Goal: Task Accomplishment & Management: Manage account settings

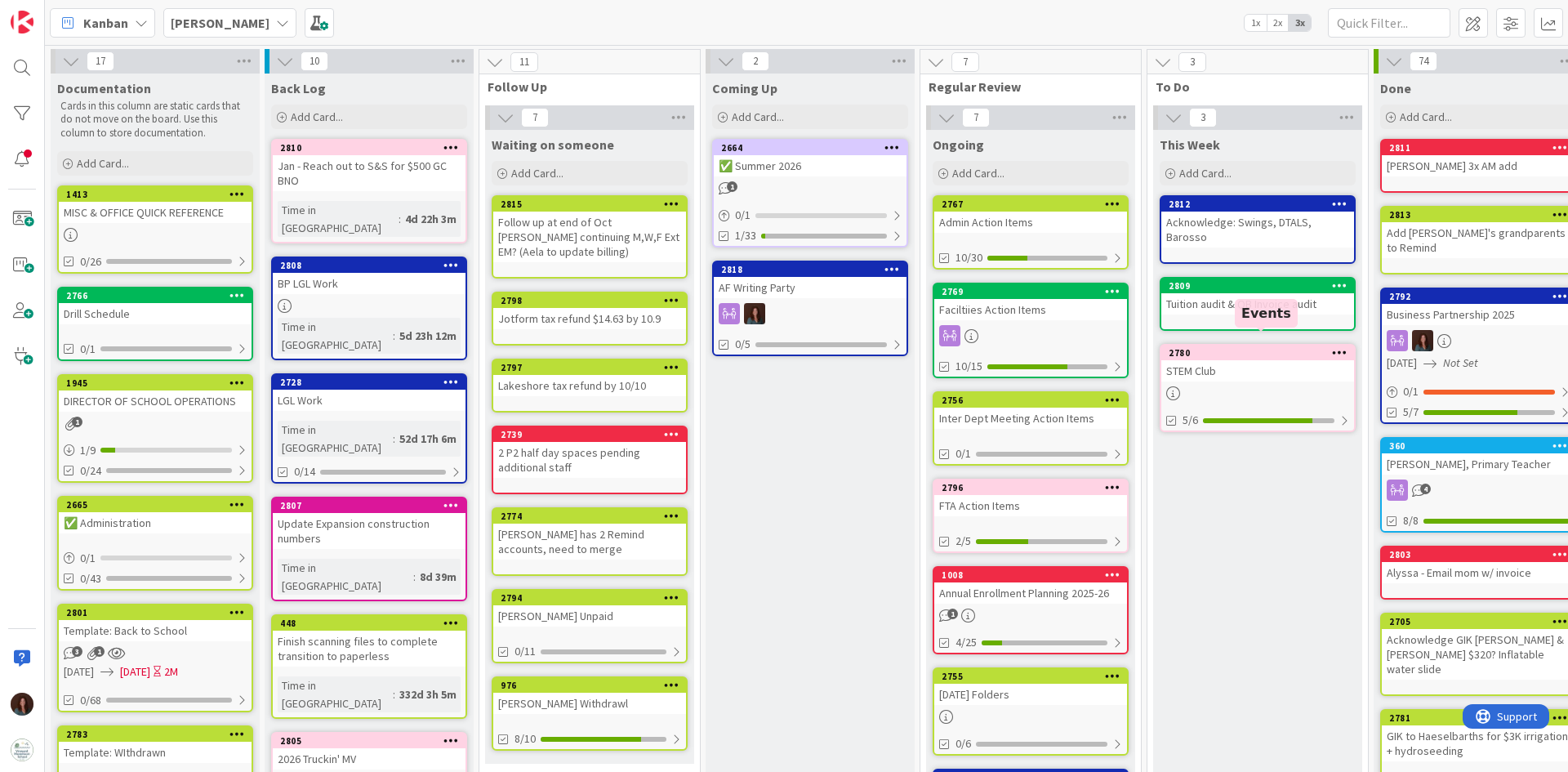
click at [1235, 347] on div "2780" at bounding box center [1261, 353] width 185 height 12
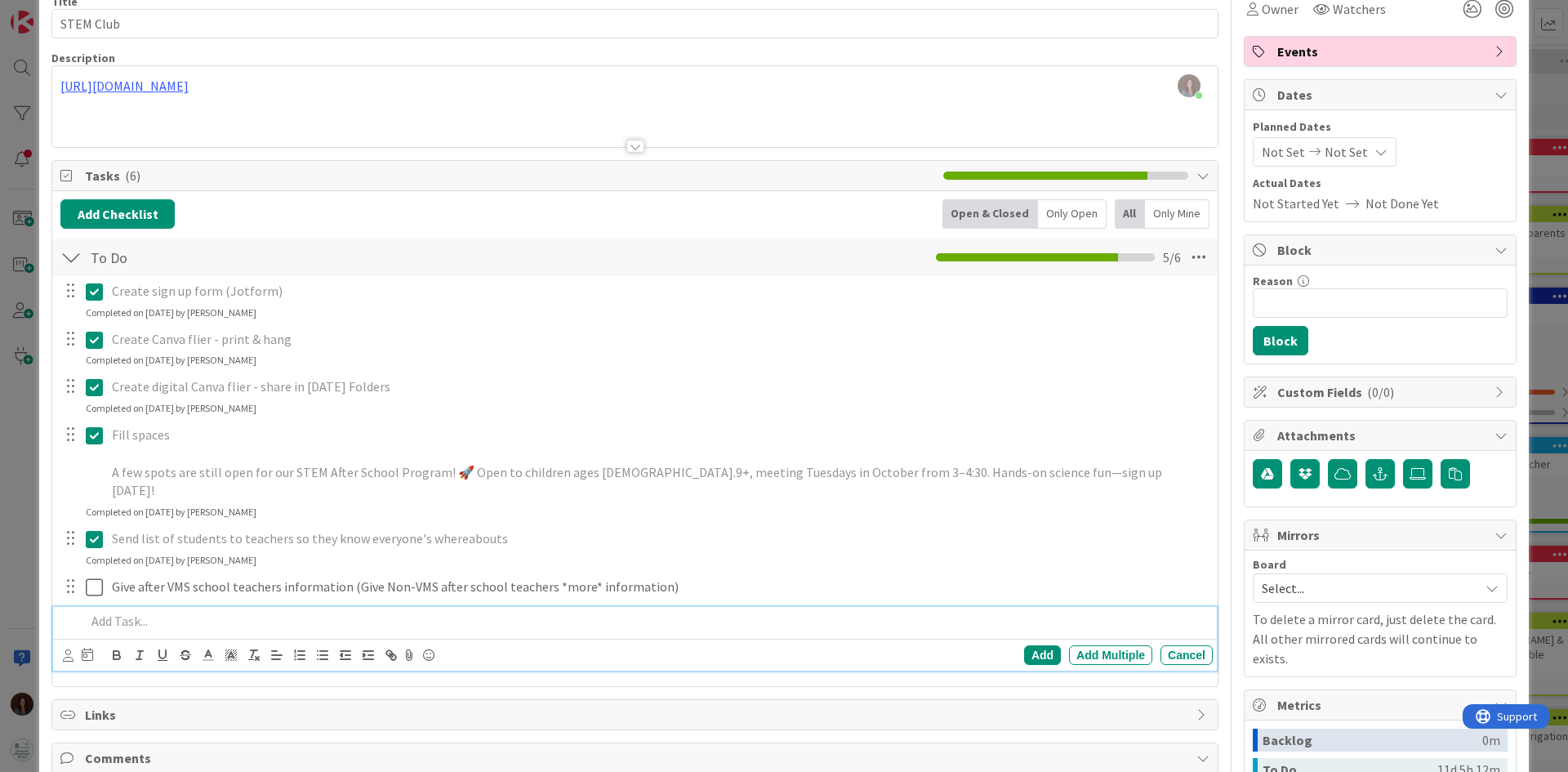
click at [183, 612] on p at bounding box center [646, 621] width 1120 height 19
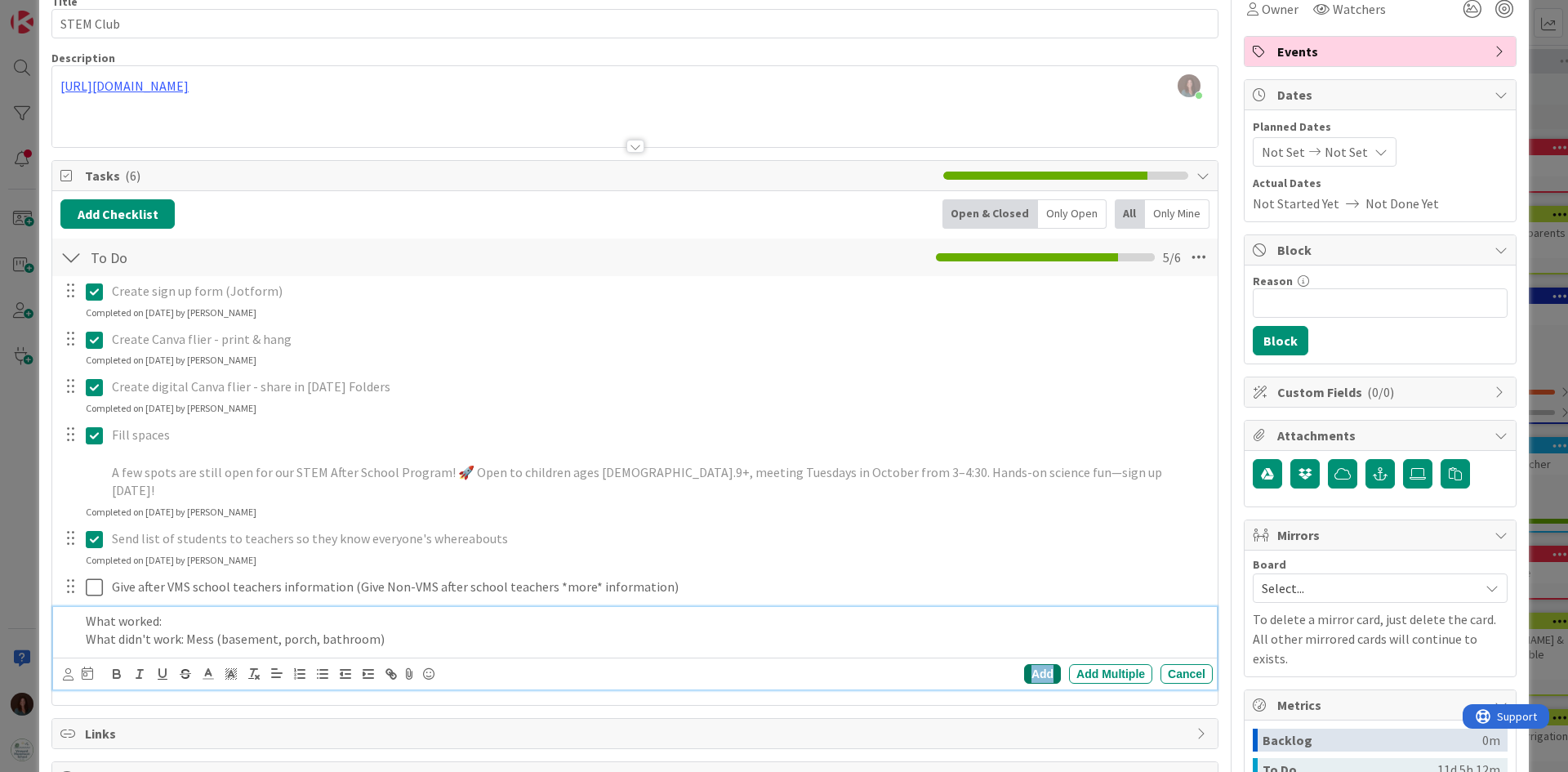
click at [1024, 664] on div "Add" at bounding box center [1042, 674] width 37 height 20
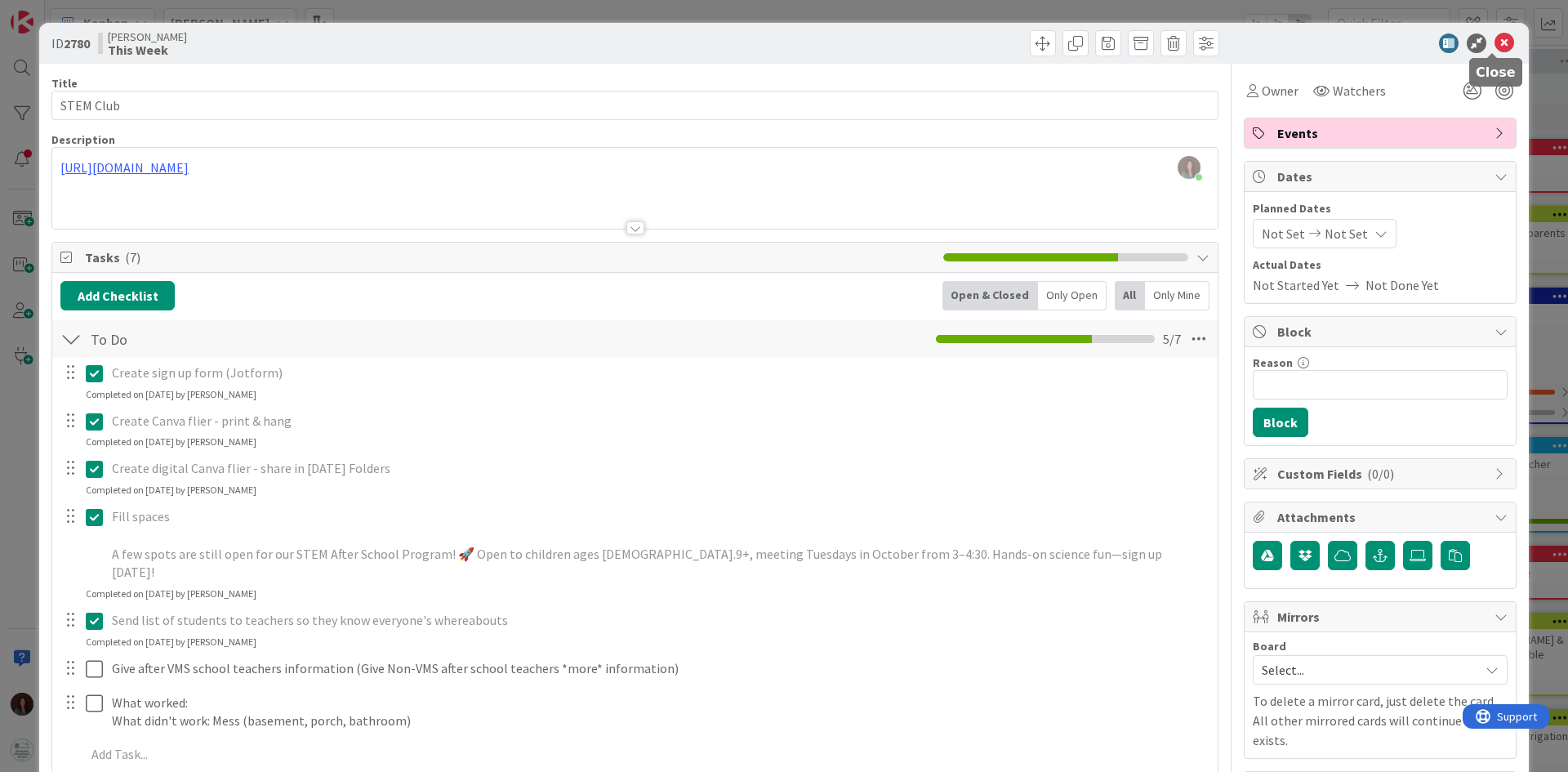
click at [1495, 40] on icon at bounding box center [1505, 43] width 20 height 20
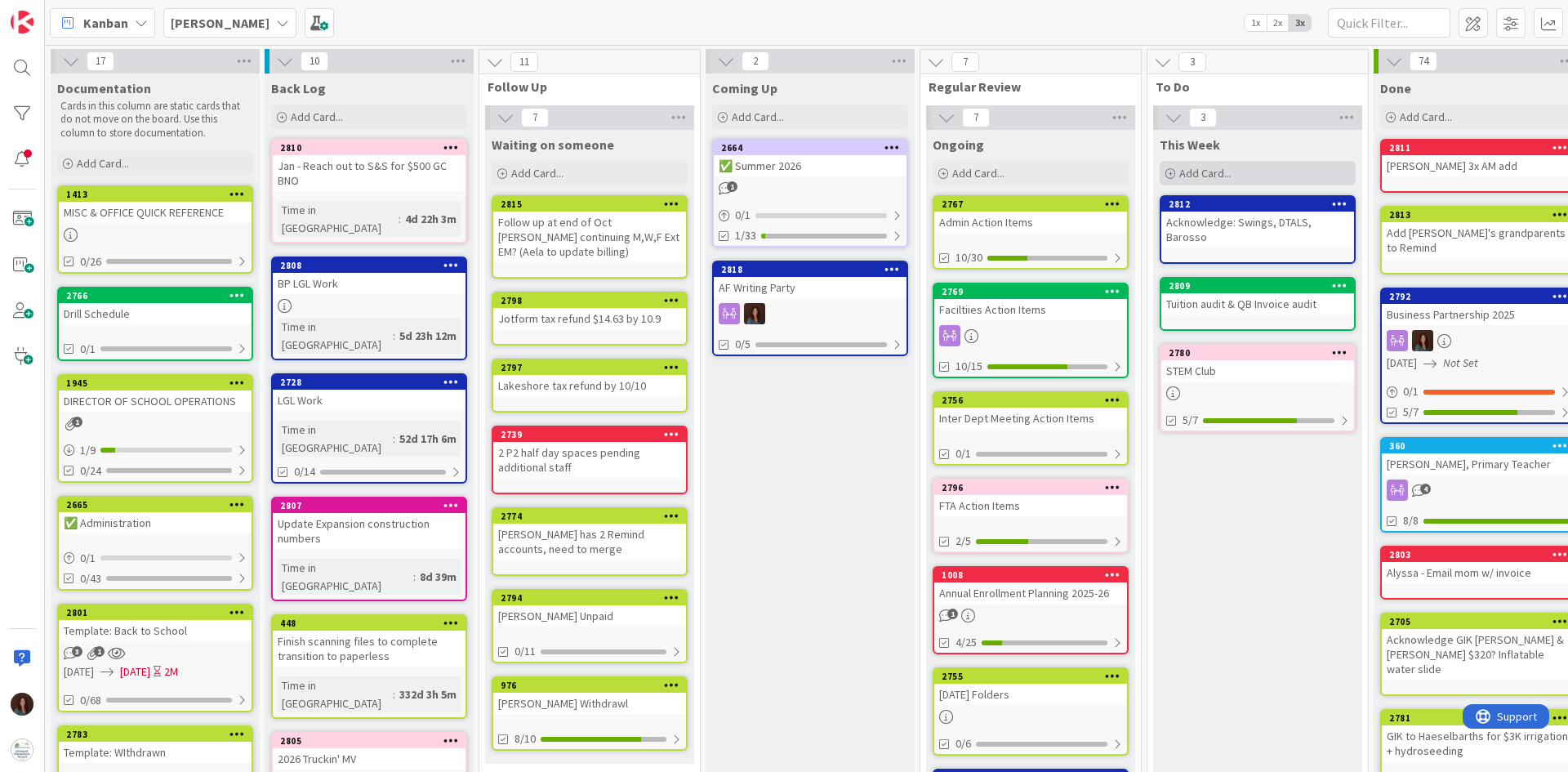
click at [1283, 171] on div "Add Card..." at bounding box center [1257, 173] width 196 height 24
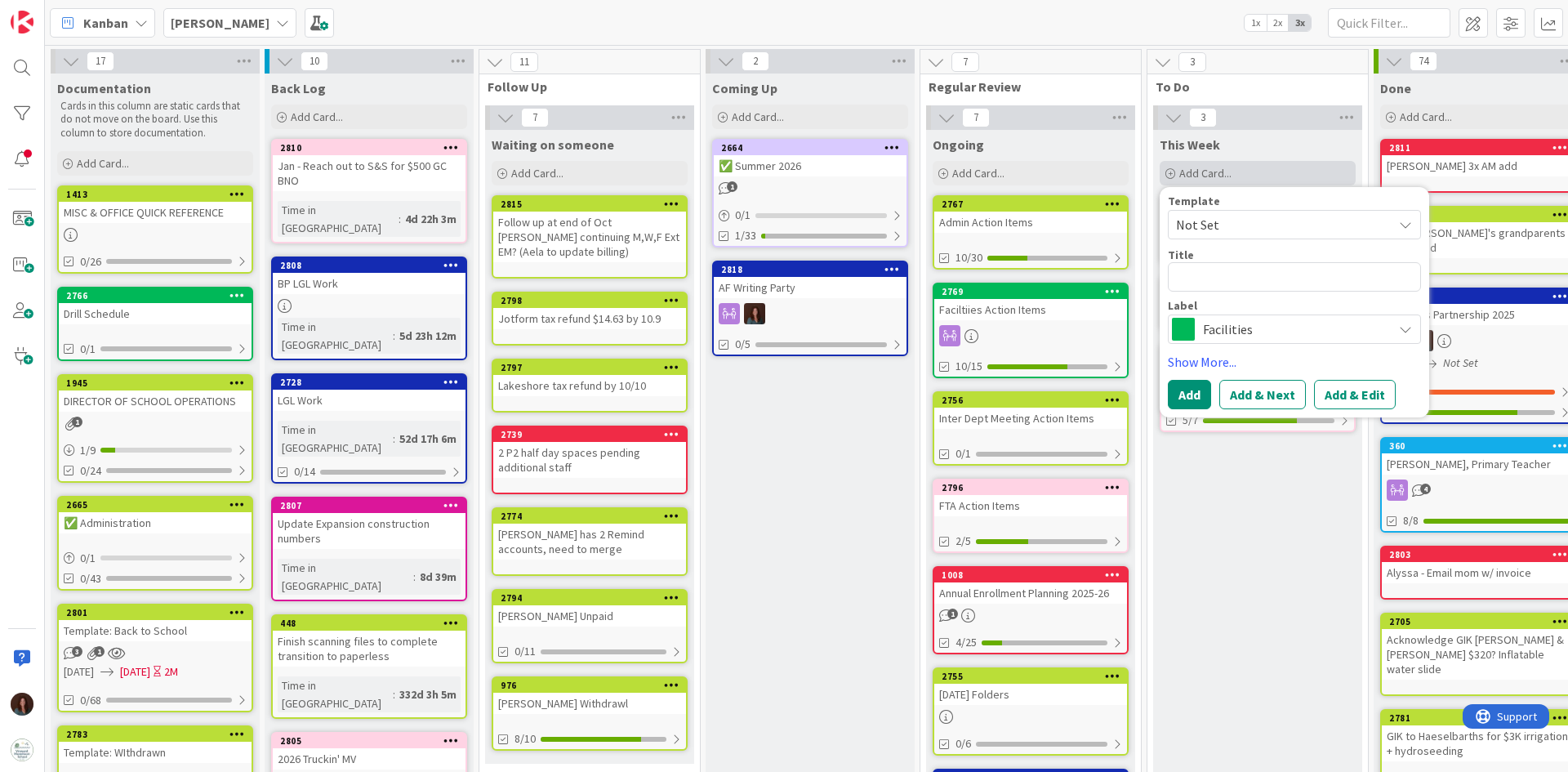
type textarea "x"
type textarea "L"
type textarea "x"
type textarea "Li"
type textarea "x"
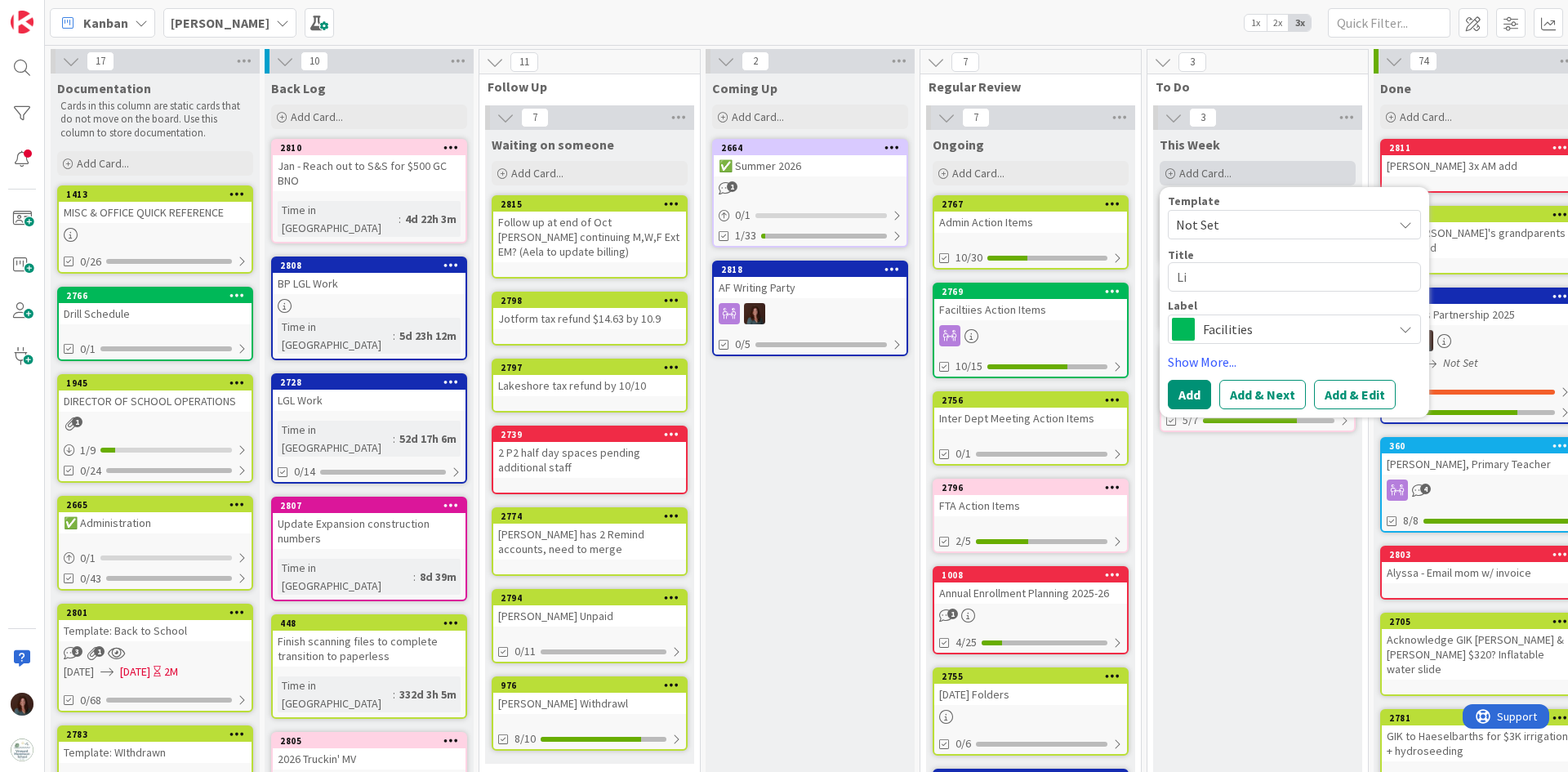
type textarea "[PERSON_NAME]"
type textarea "x"
type textarea "[PERSON_NAME]"
type textarea "x"
type textarea "Linds"
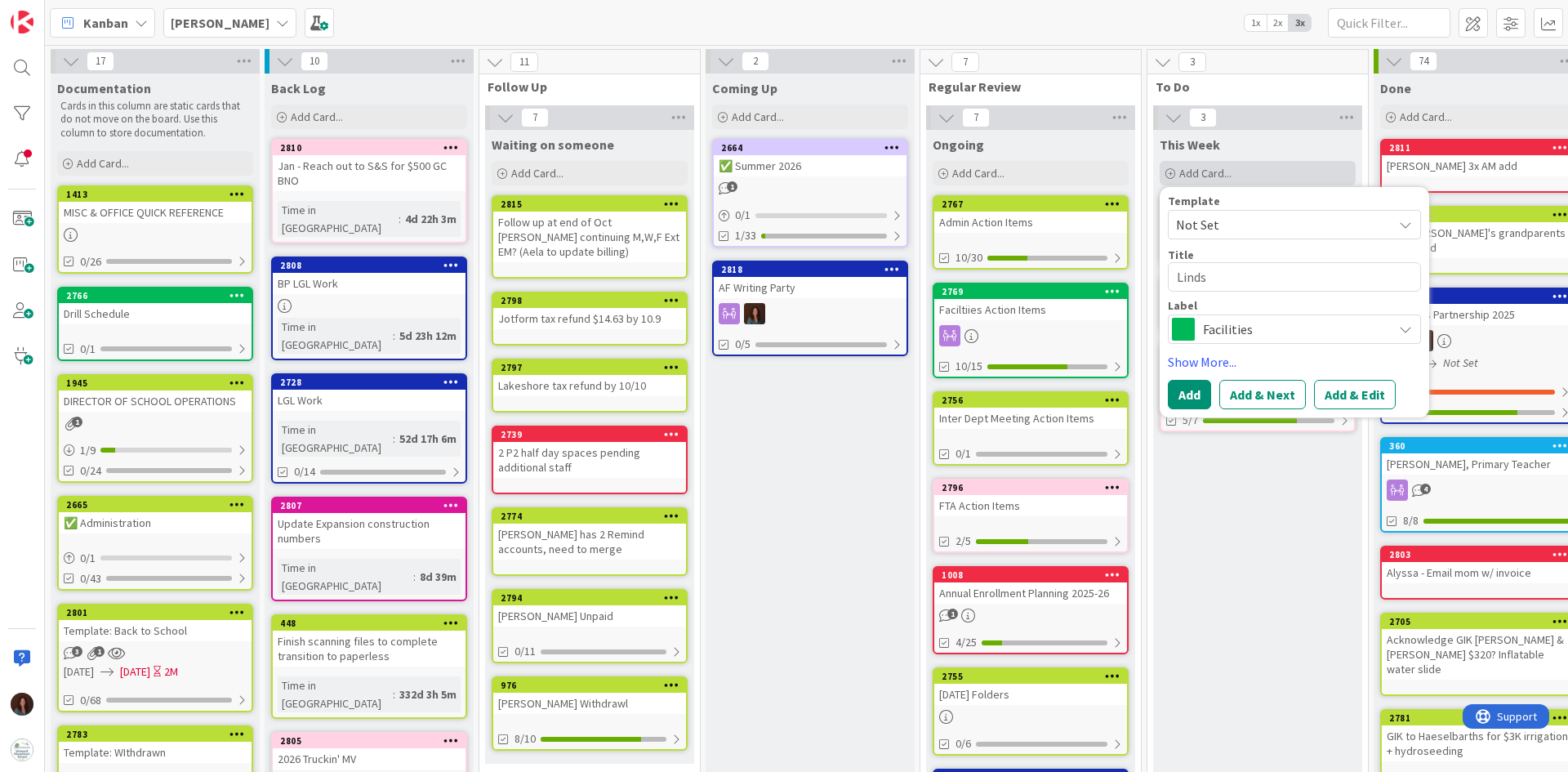
type textarea "x"
type textarea "Lindsa"
type textarea "x"
type textarea "[PERSON_NAME]"
click at [1180, 328] on span at bounding box center [1183, 328] width 23 height 23
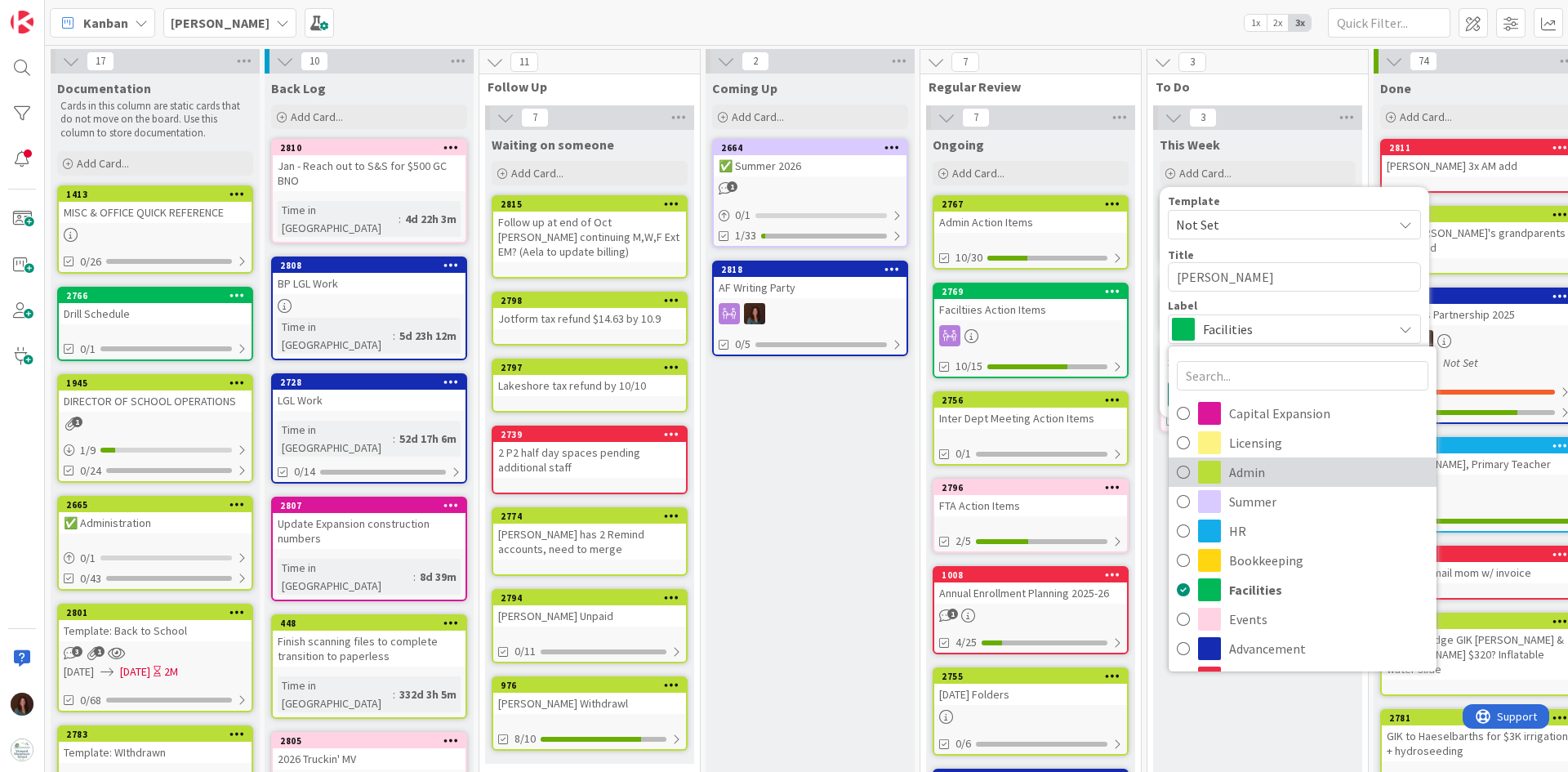
click at [1237, 479] on span "Admin" at bounding box center [1328, 471] width 199 height 24
type textarea "x"
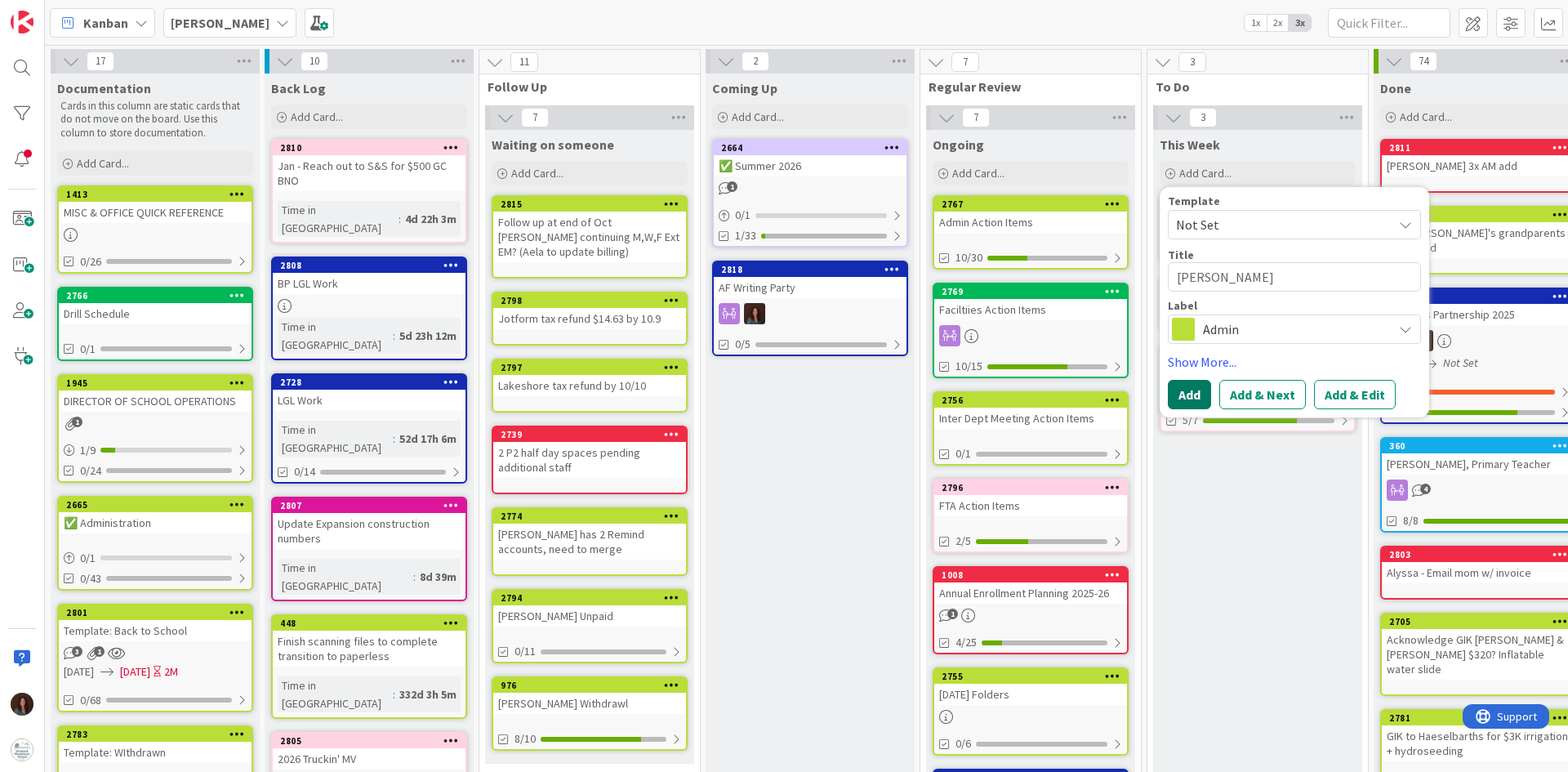
click at [1192, 399] on button "Add" at bounding box center [1190, 394] width 43 height 29
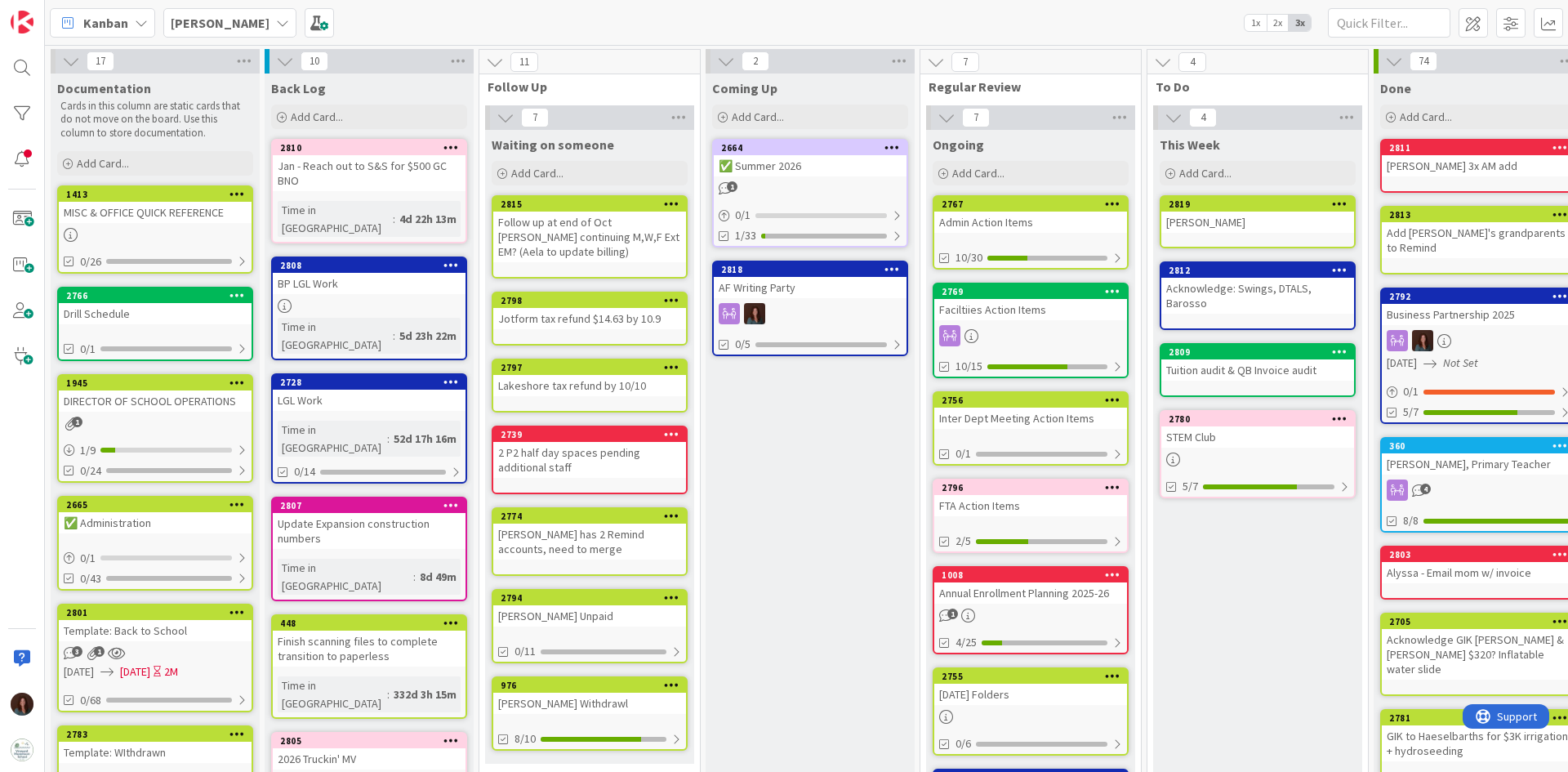
click at [276, 20] on icon at bounding box center [283, 23] width 13 height 13
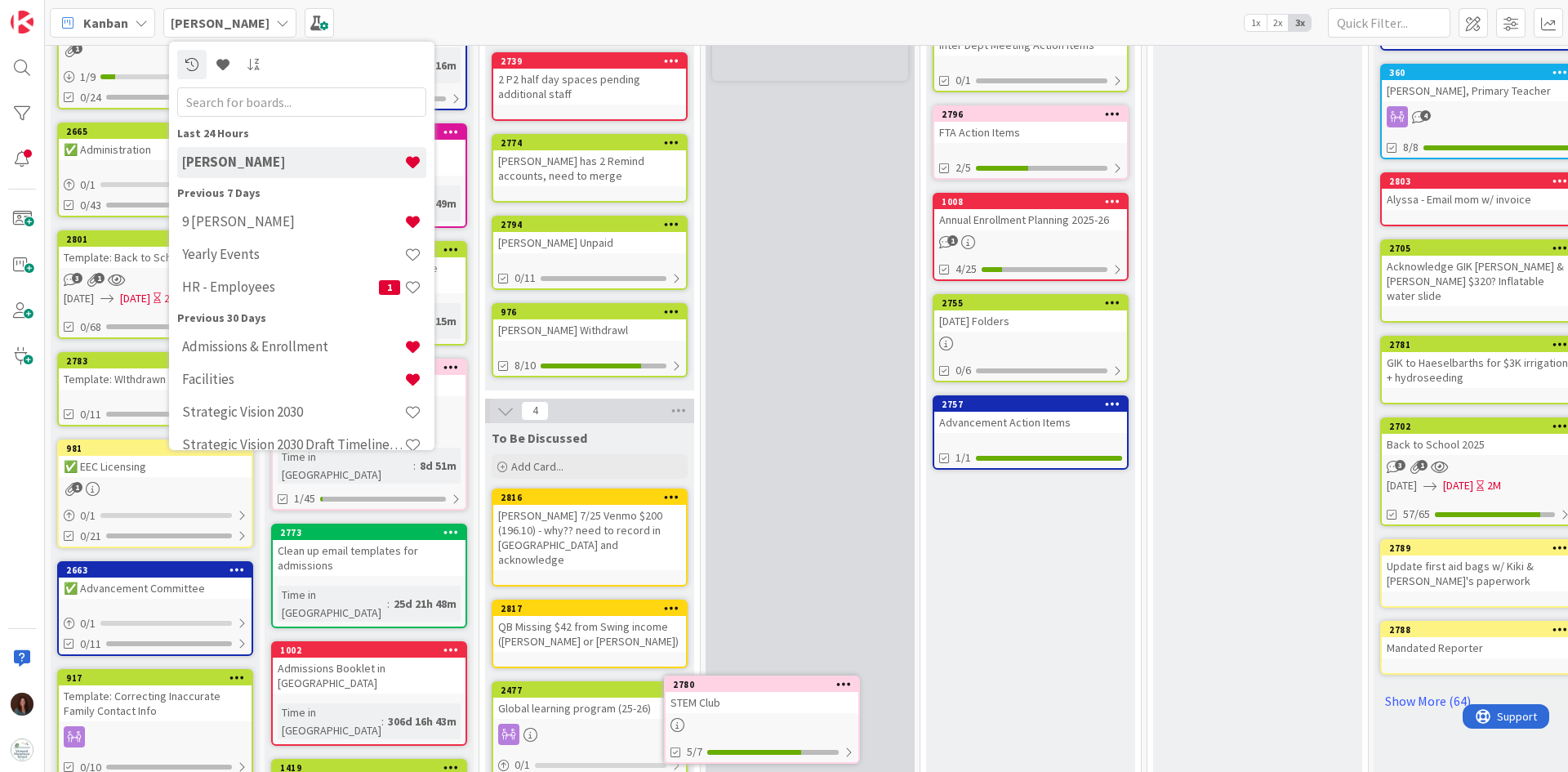
scroll to position [454, 0]
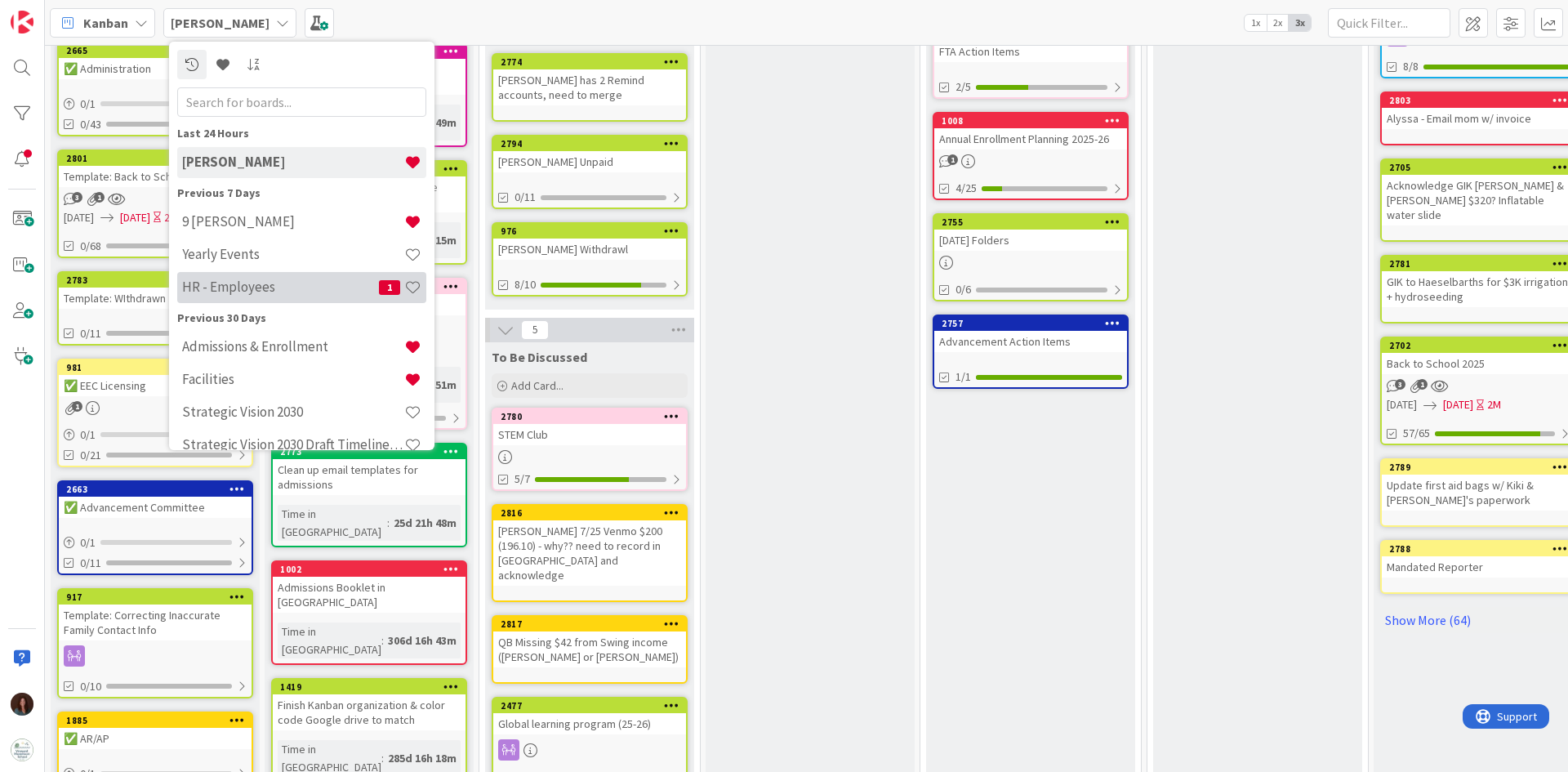
click at [268, 274] on div "HR - Employees 1" at bounding box center [302, 287] width 249 height 31
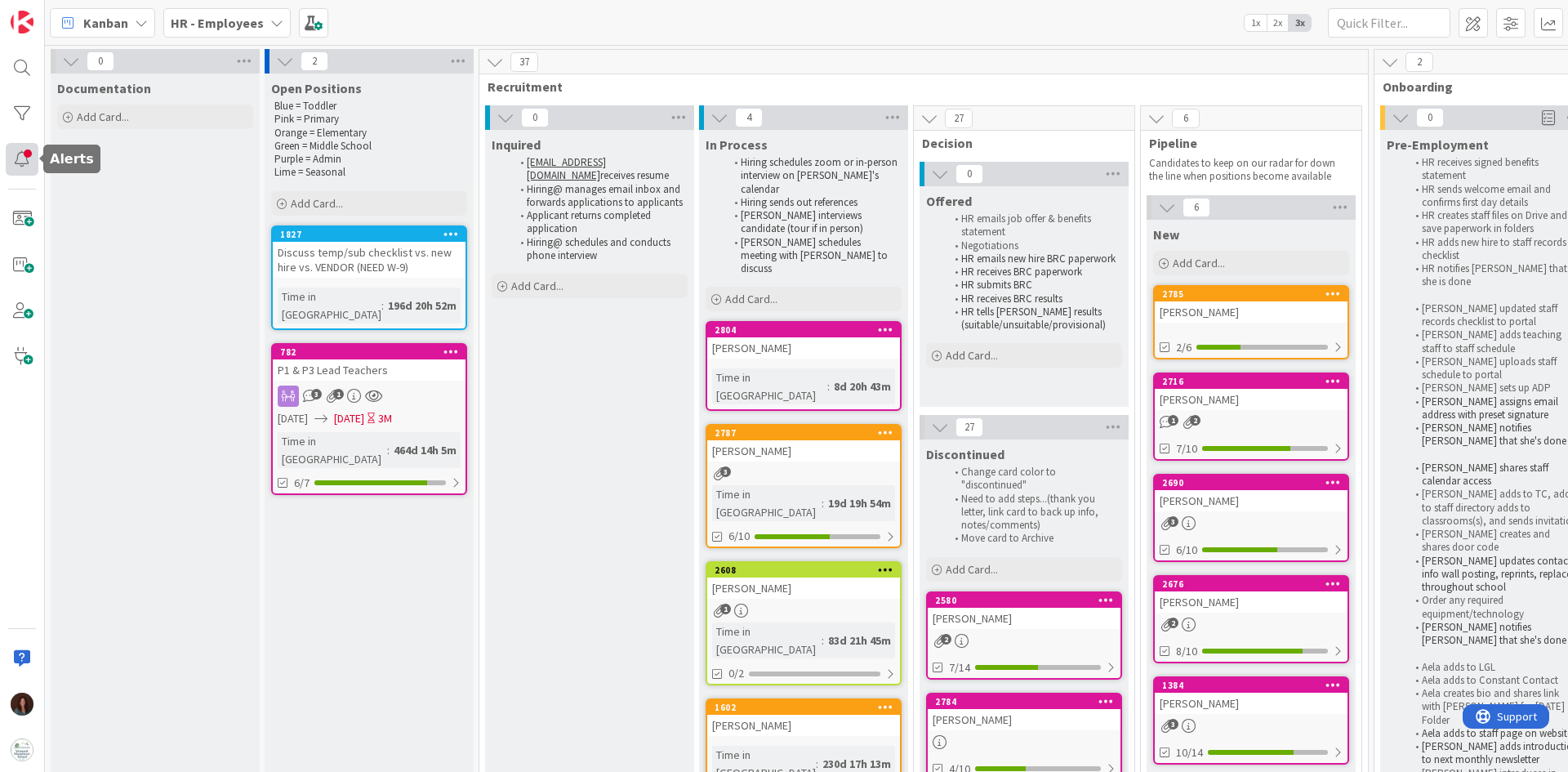
click at [31, 158] on div at bounding box center [22, 158] width 33 height 33
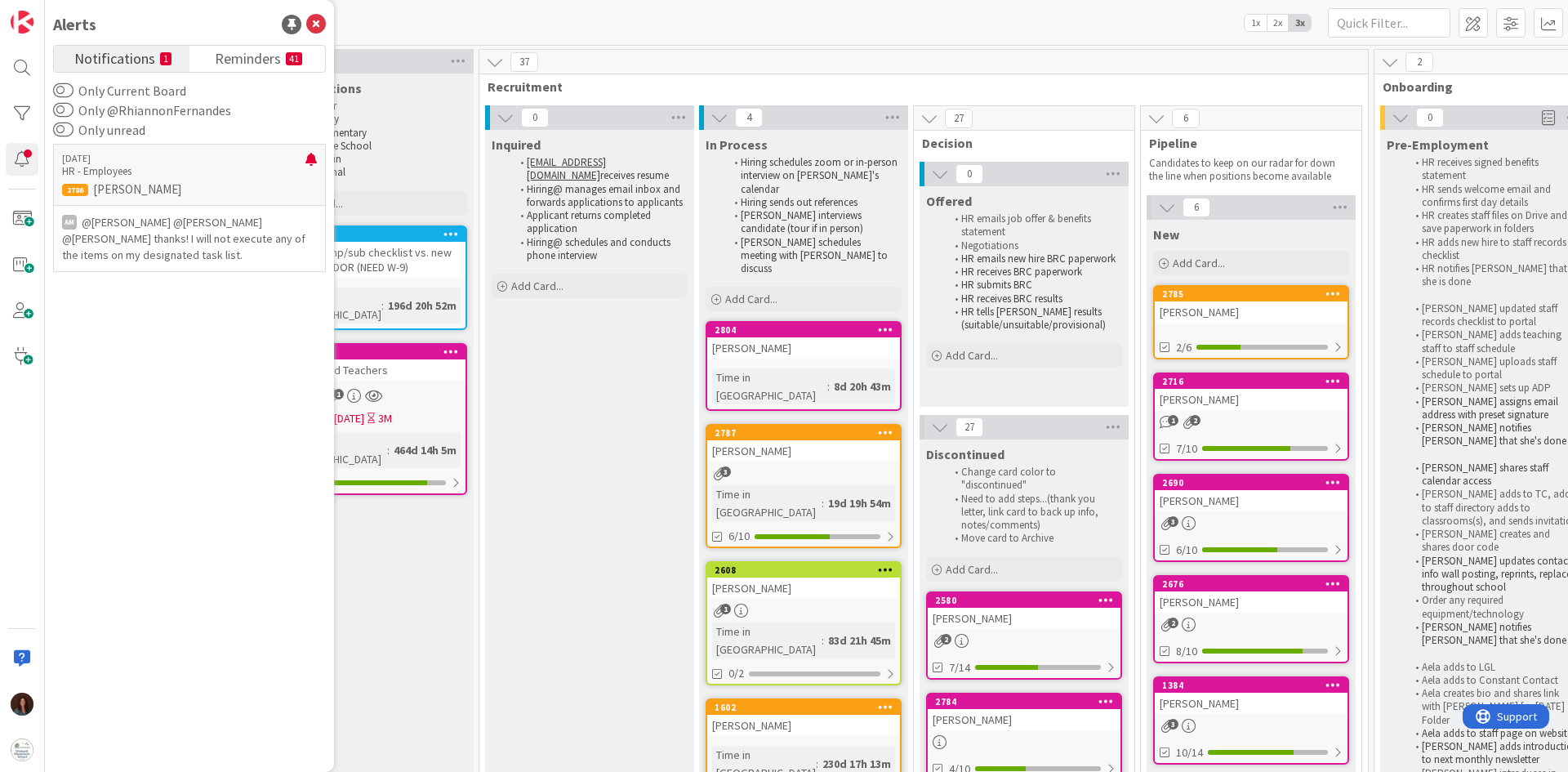
click at [99, 57] on span "Notifications" at bounding box center [114, 57] width 81 height 23
click at [194, 168] on p "HR - Employees" at bounding box center [183, 172] width 243 height 15
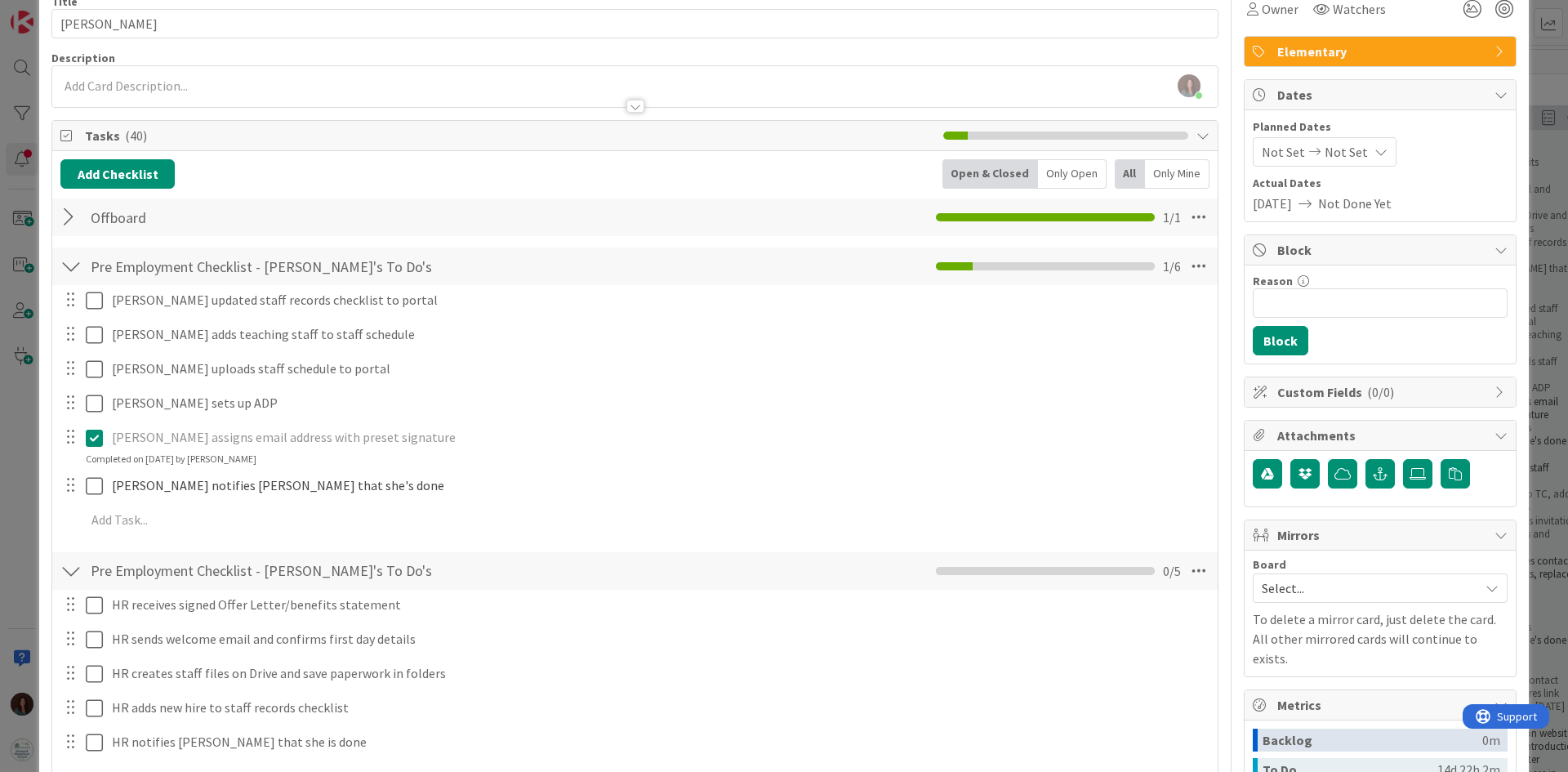
scroll to position [163, 0]
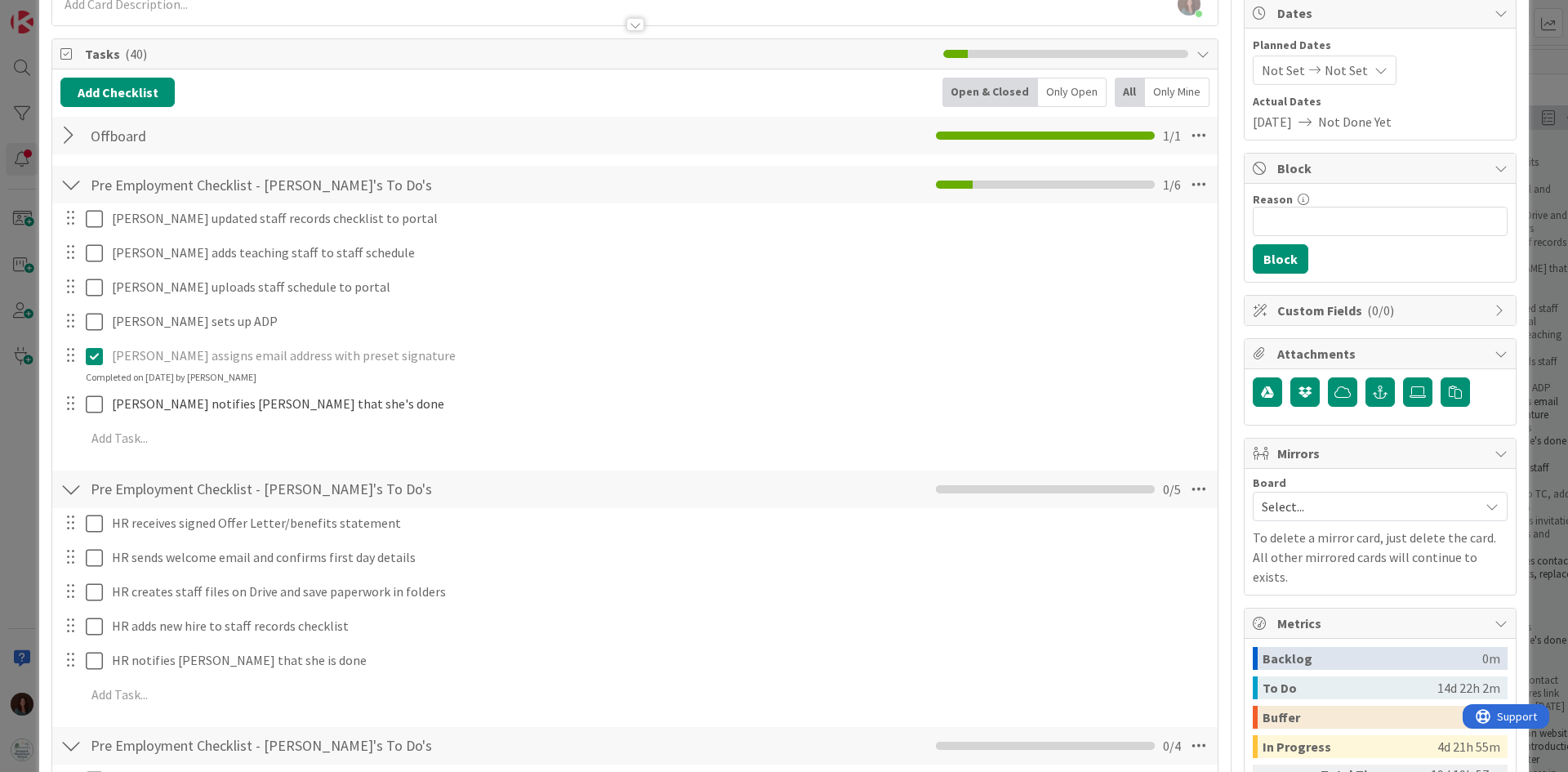
click at [67, 129] on div at bounding box center [70, 135] width 21 height 29
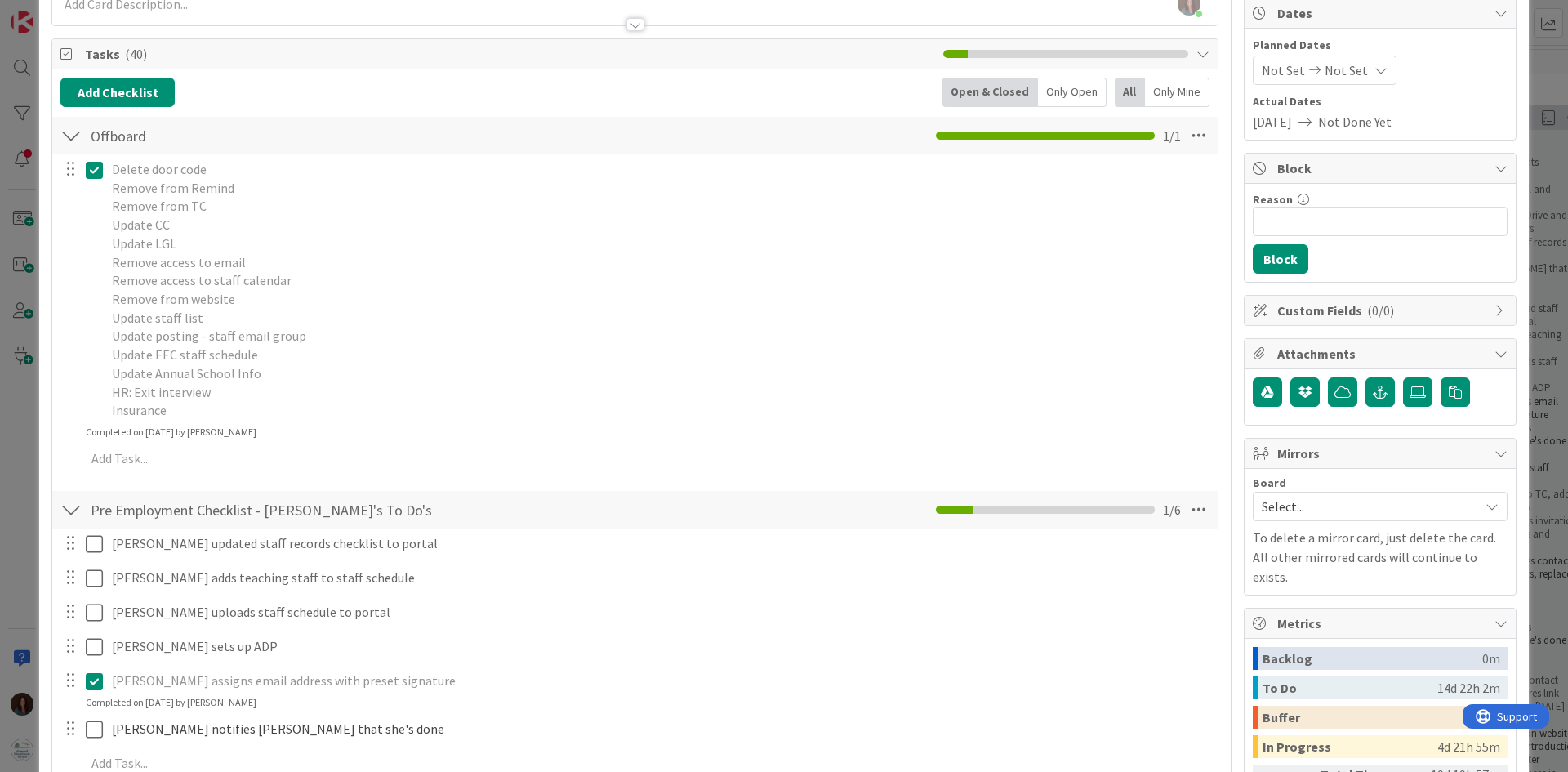
scroll to position [0, 0]
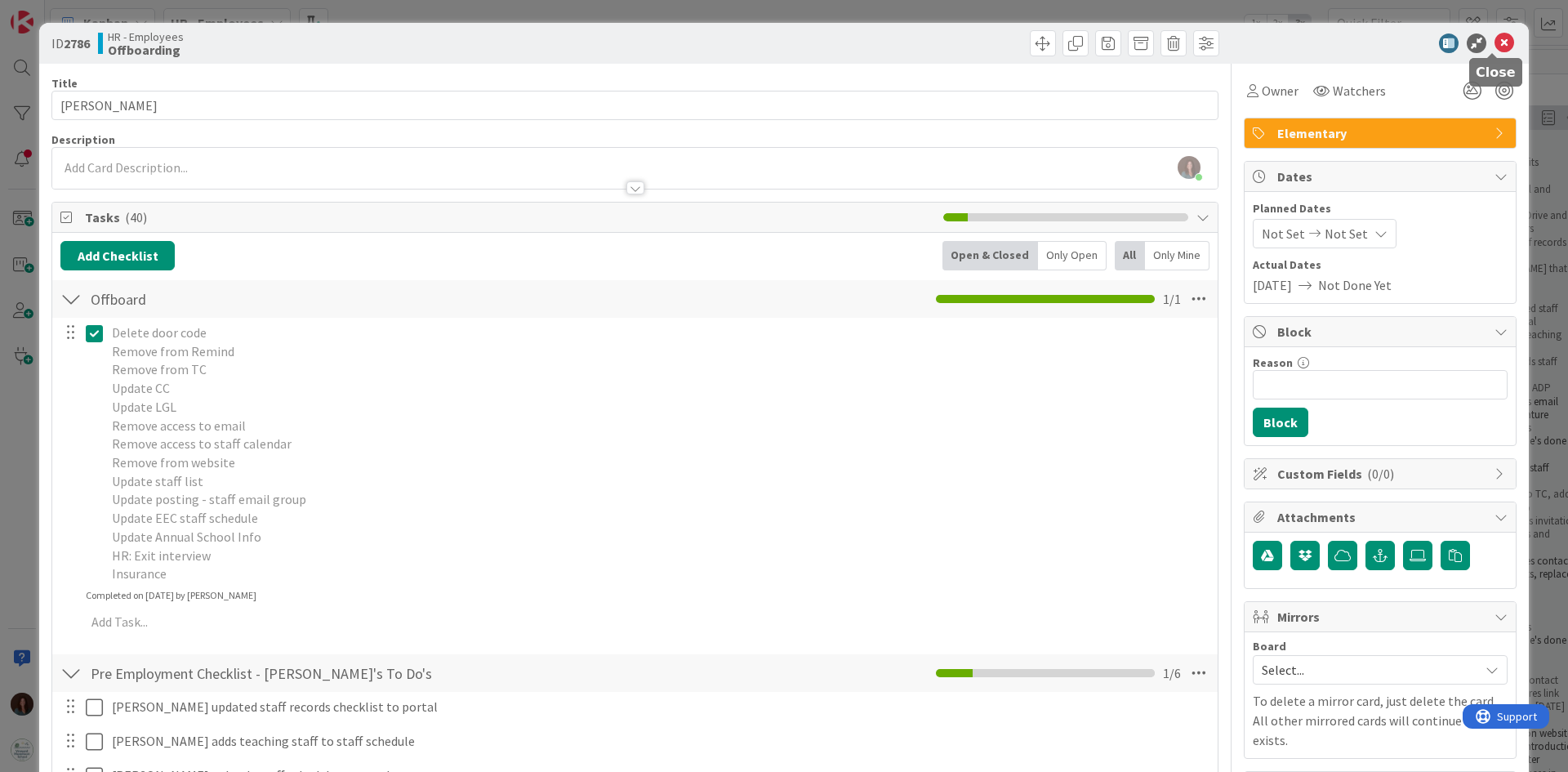
click at [1495, 40] on icon at bounding box center [1505, 43] width 20 height 20
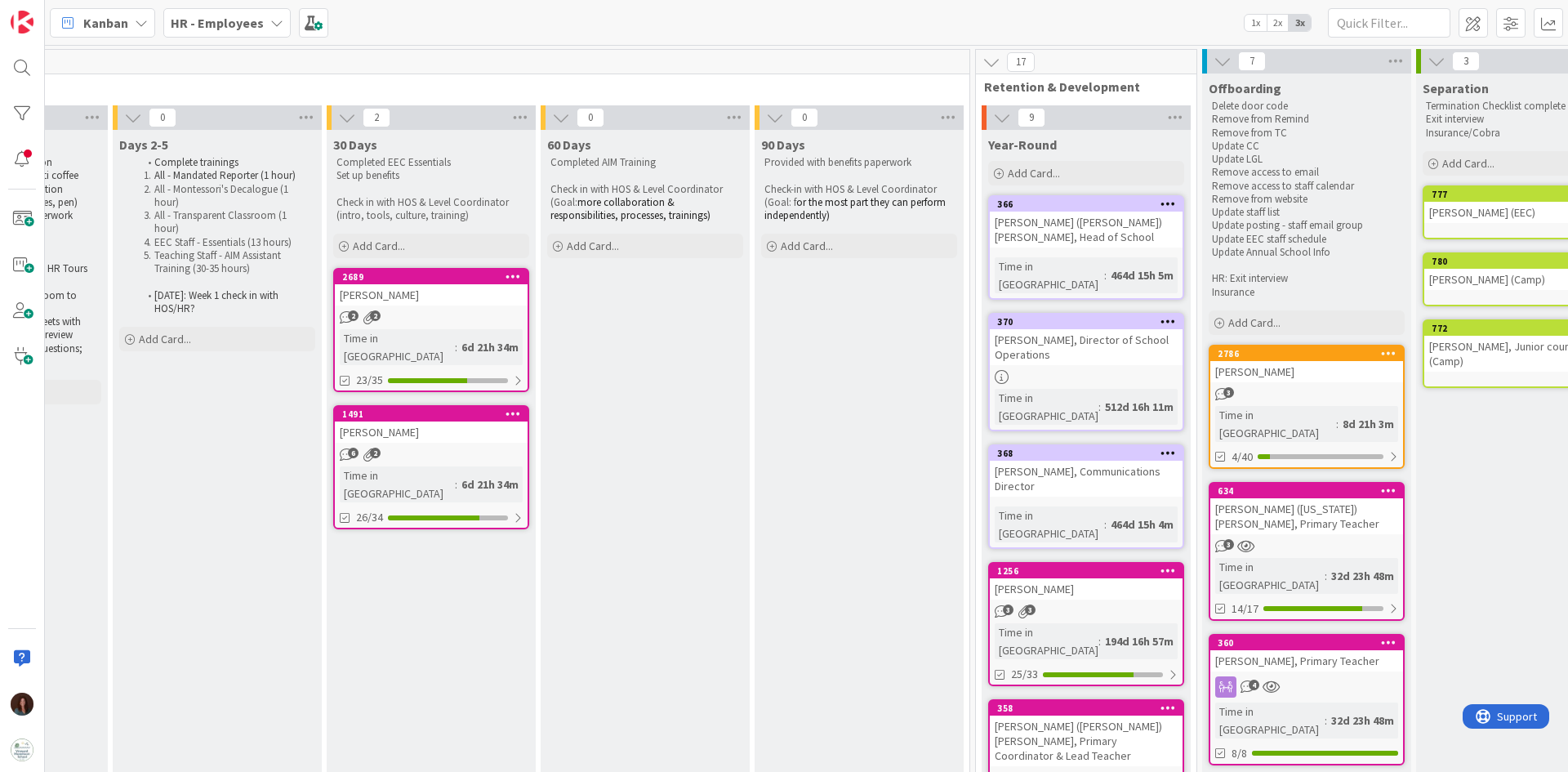
scroll to position [0, 1856]
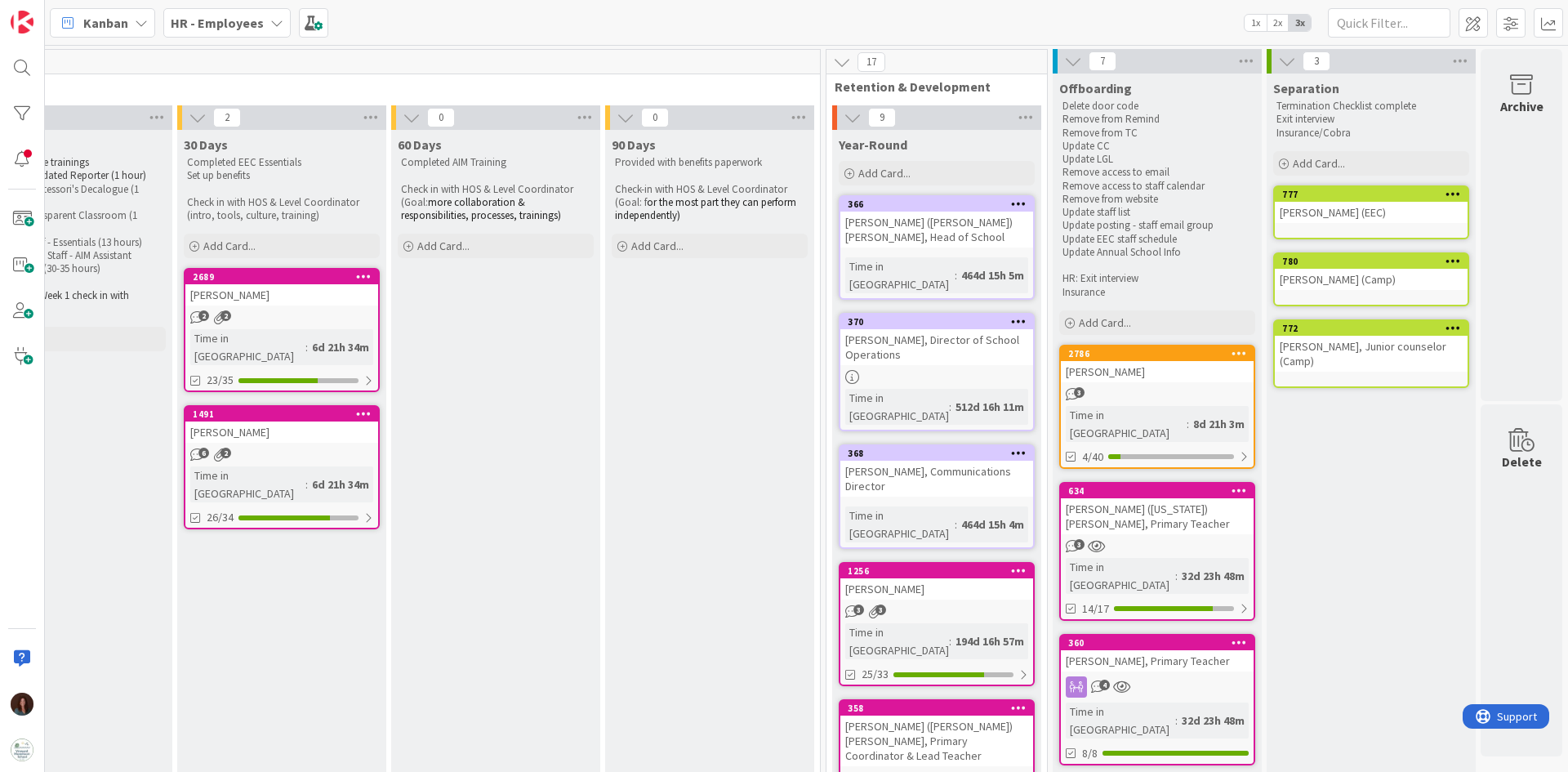
click at [1112, 378] on div "[PERSON_NAME]" at bounding box center [1156, 371] width 193 height 21
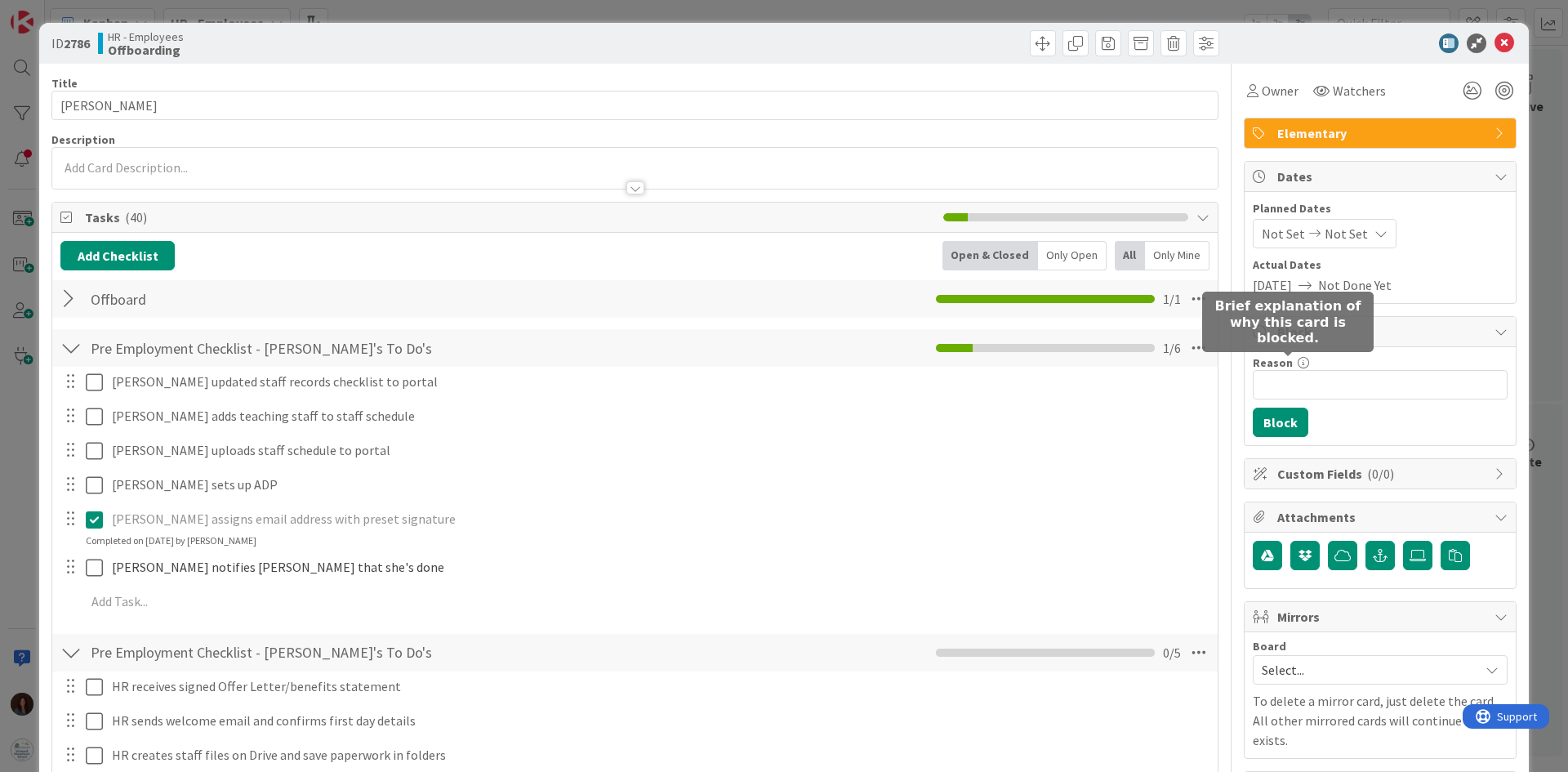
drag, startPoint x: 1492, startPoint y: 46, endPoint x: 870, endPoint y: 324, distance: 681.3
click at [1495, 46] on icon at bounding box center [1505, 43] width 20 height 20
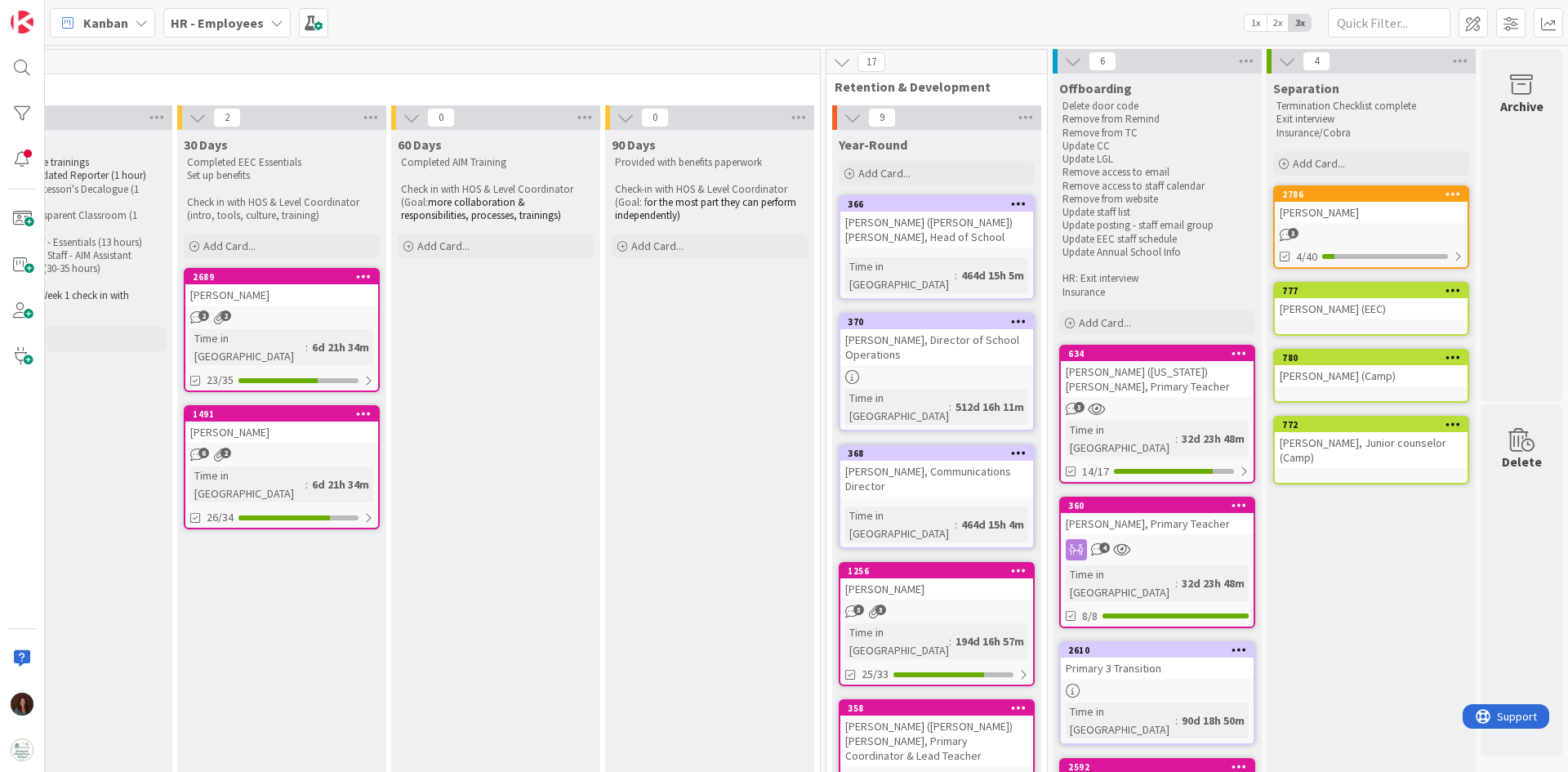
click at [1129, 382] on div "[PERSON_NAME] ([US_STATE]) [PERSON_NAME], Primary Teacher" at bounding box center [1156, 378] width 193 height 36
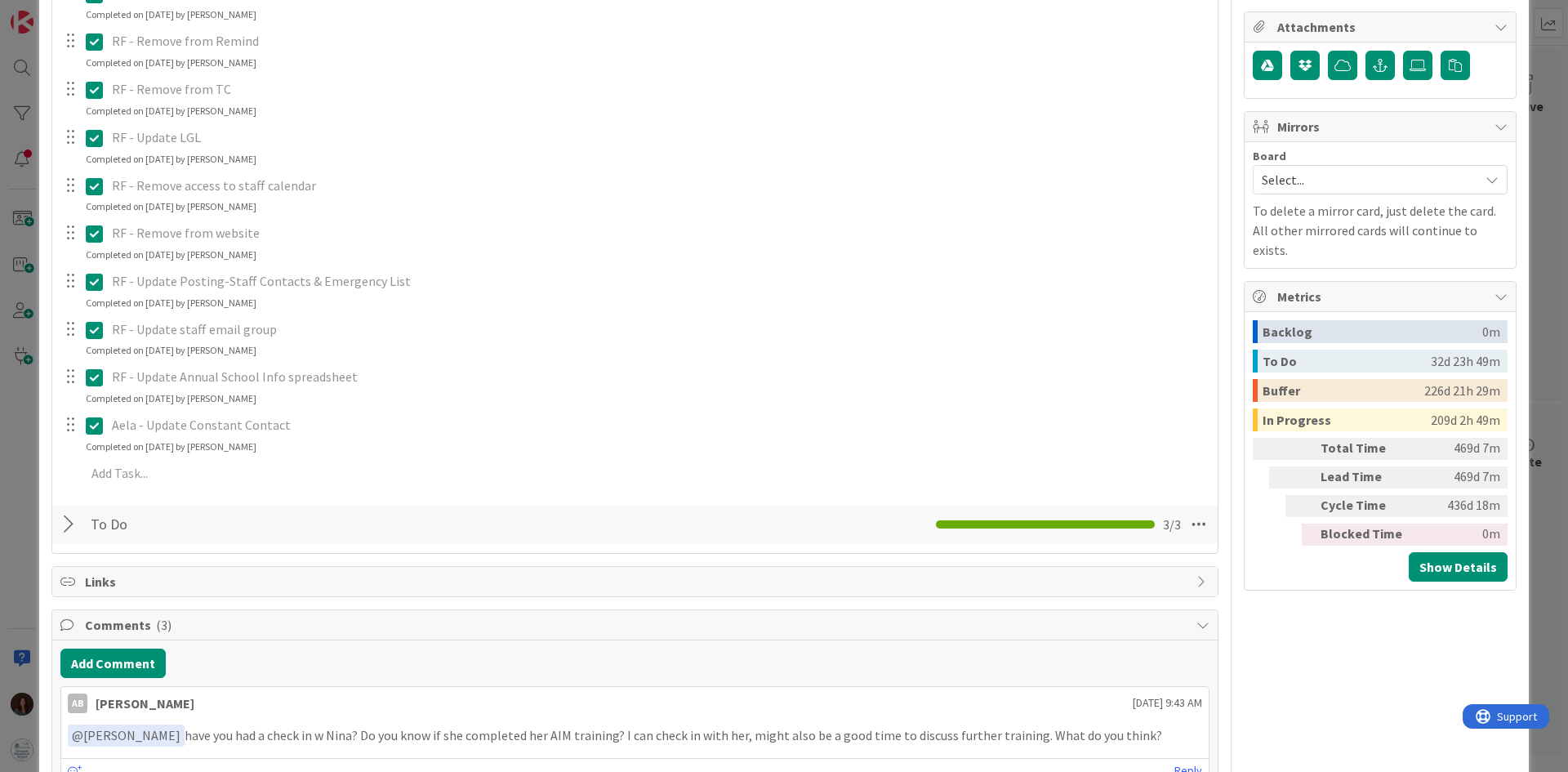
scroll to position [654, 0]
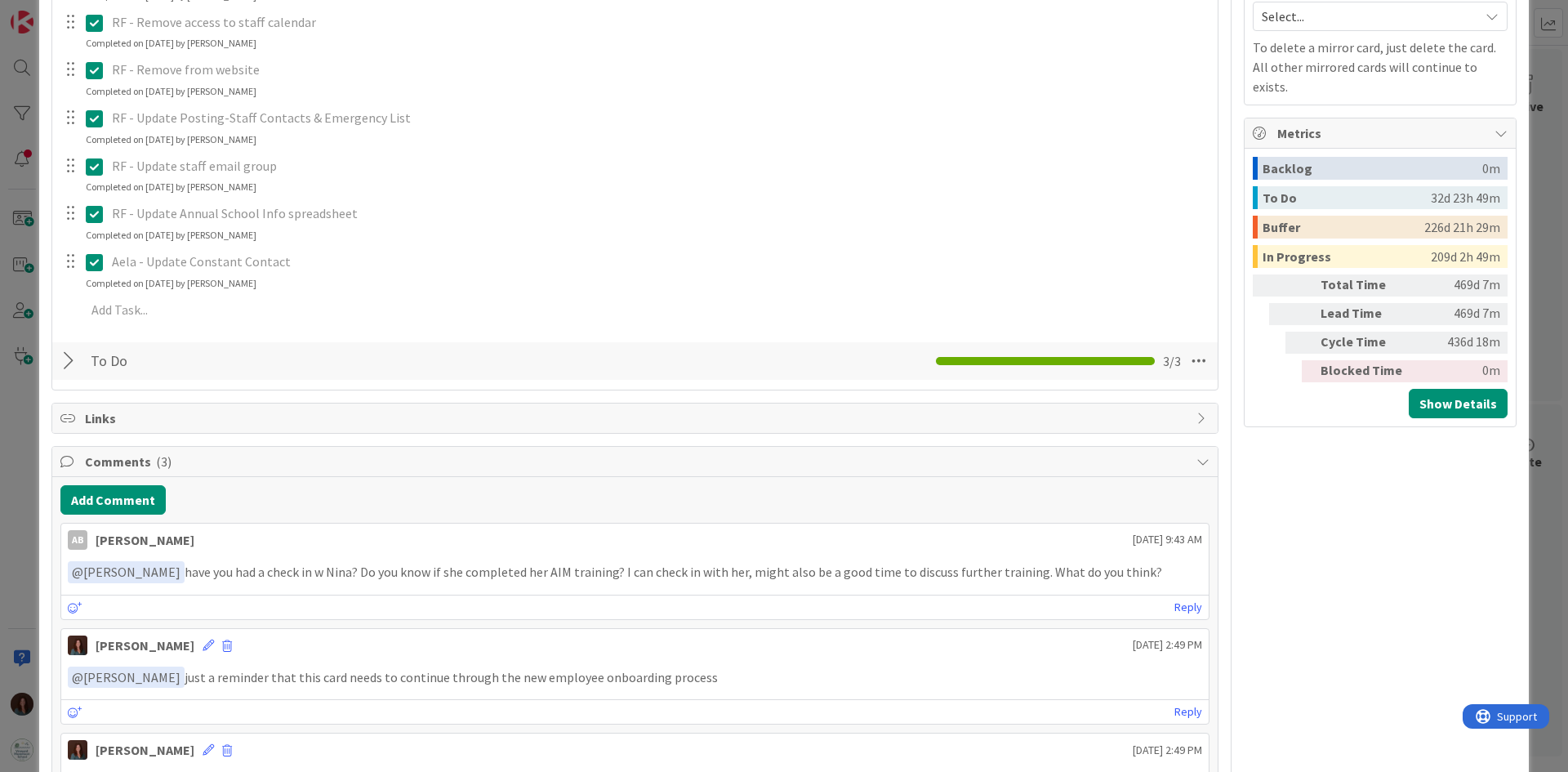
click at [71, 359] on div at bounding box center [70, 360] width 21 height 29
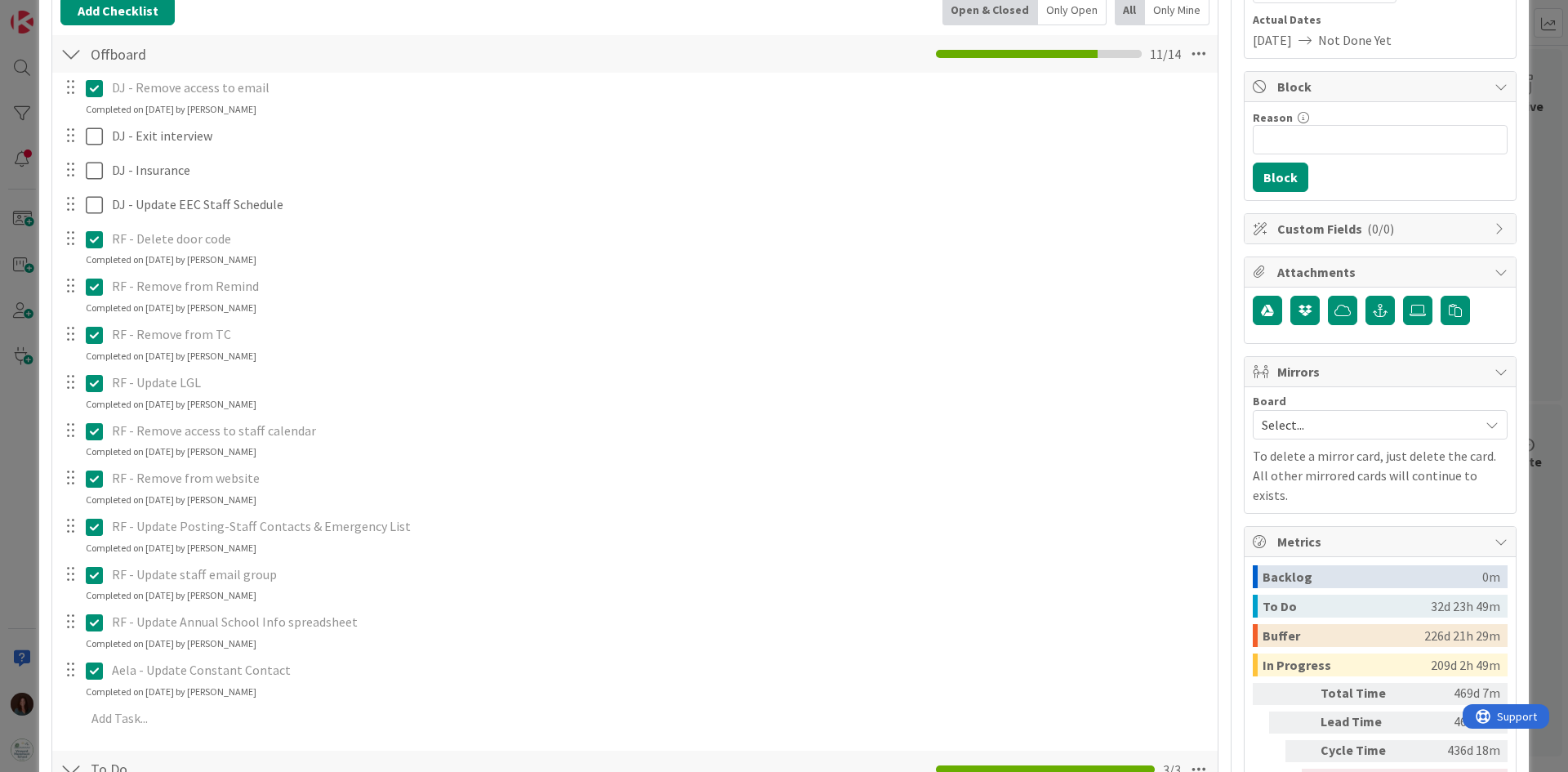
scroll to position [0, 0]
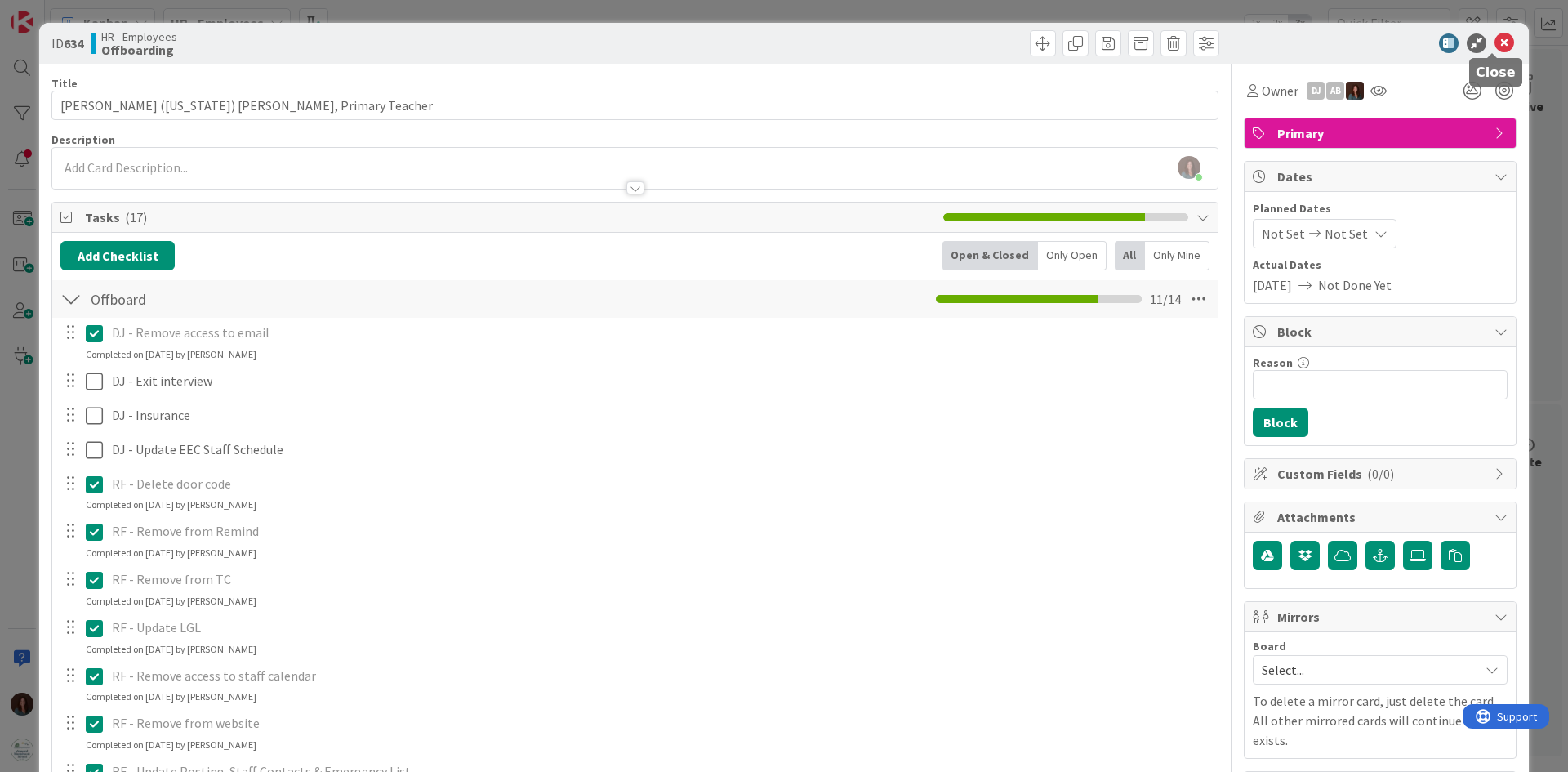
drag, startPoint x: 1488, startPoint y: 37, endPoint x: 1330, endPoint y: 286, distance: 294.9
click at [1495, 38] on icon at bounding box center [1505, 43] width 20 height 20
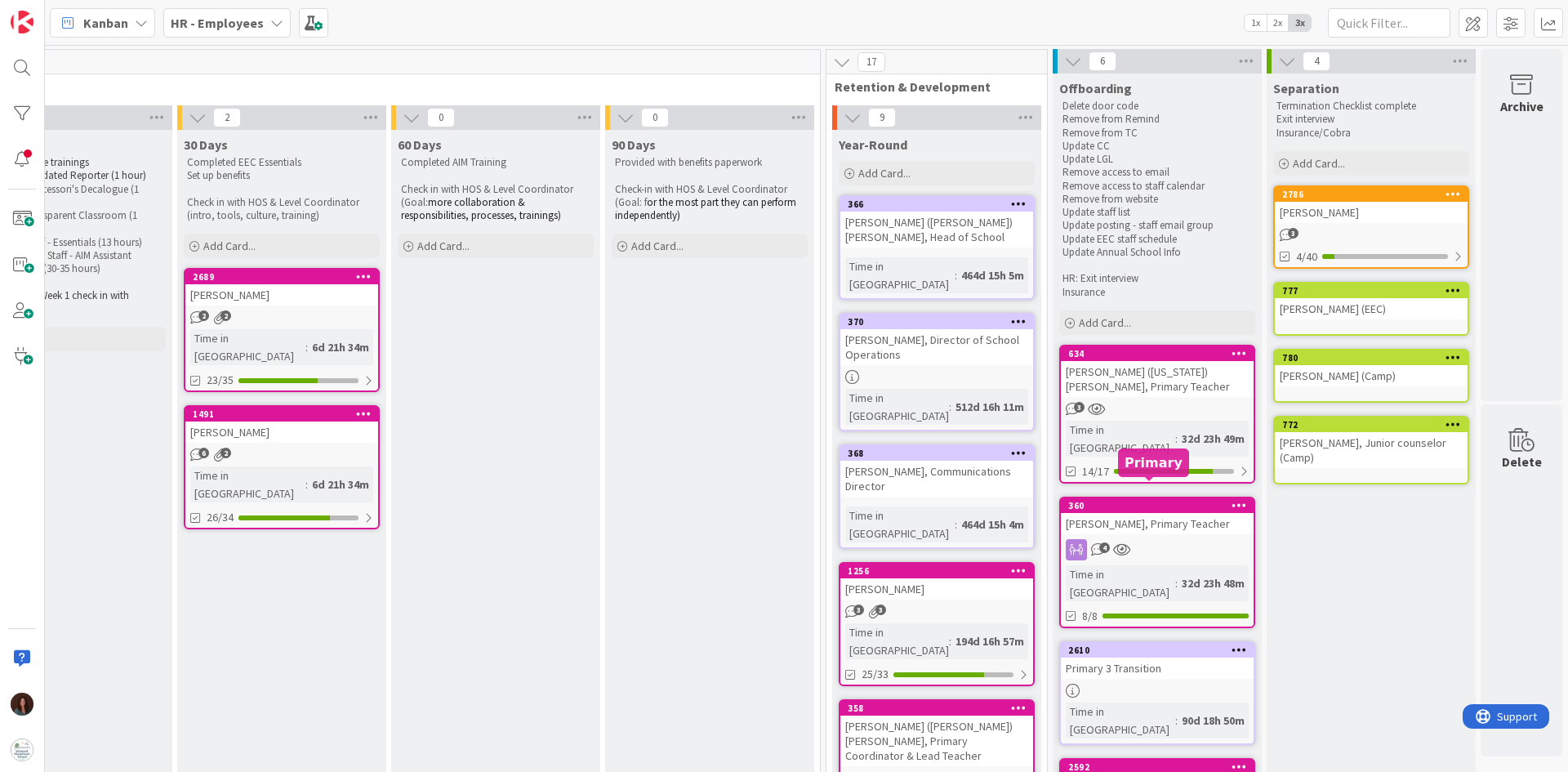
click at [1199, 499] on div "360" at bounding box center [1160, 505] width 185 height 12
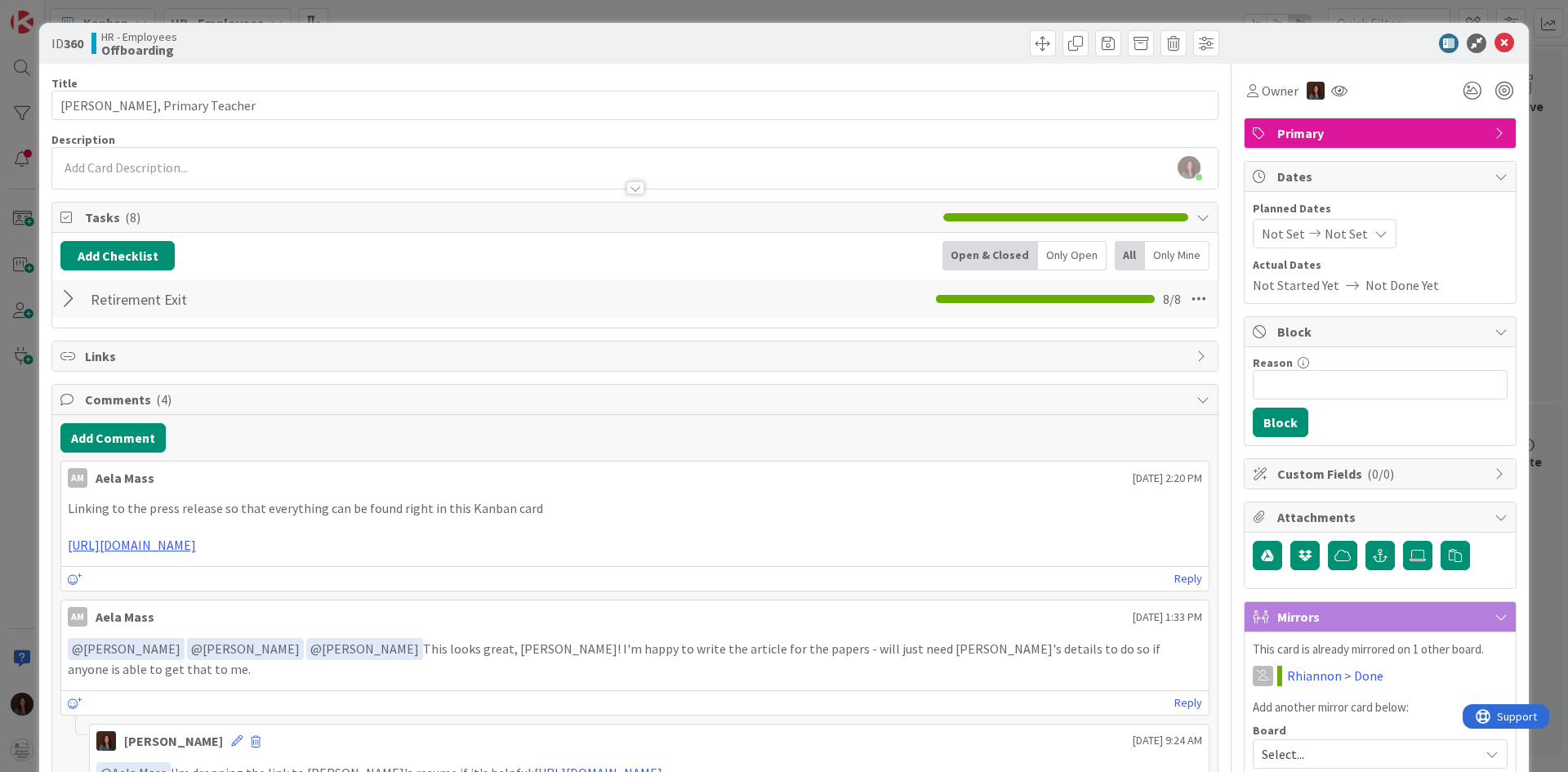
click at [74, 295] on div at bounding box center [70, 298] width 21 height 29
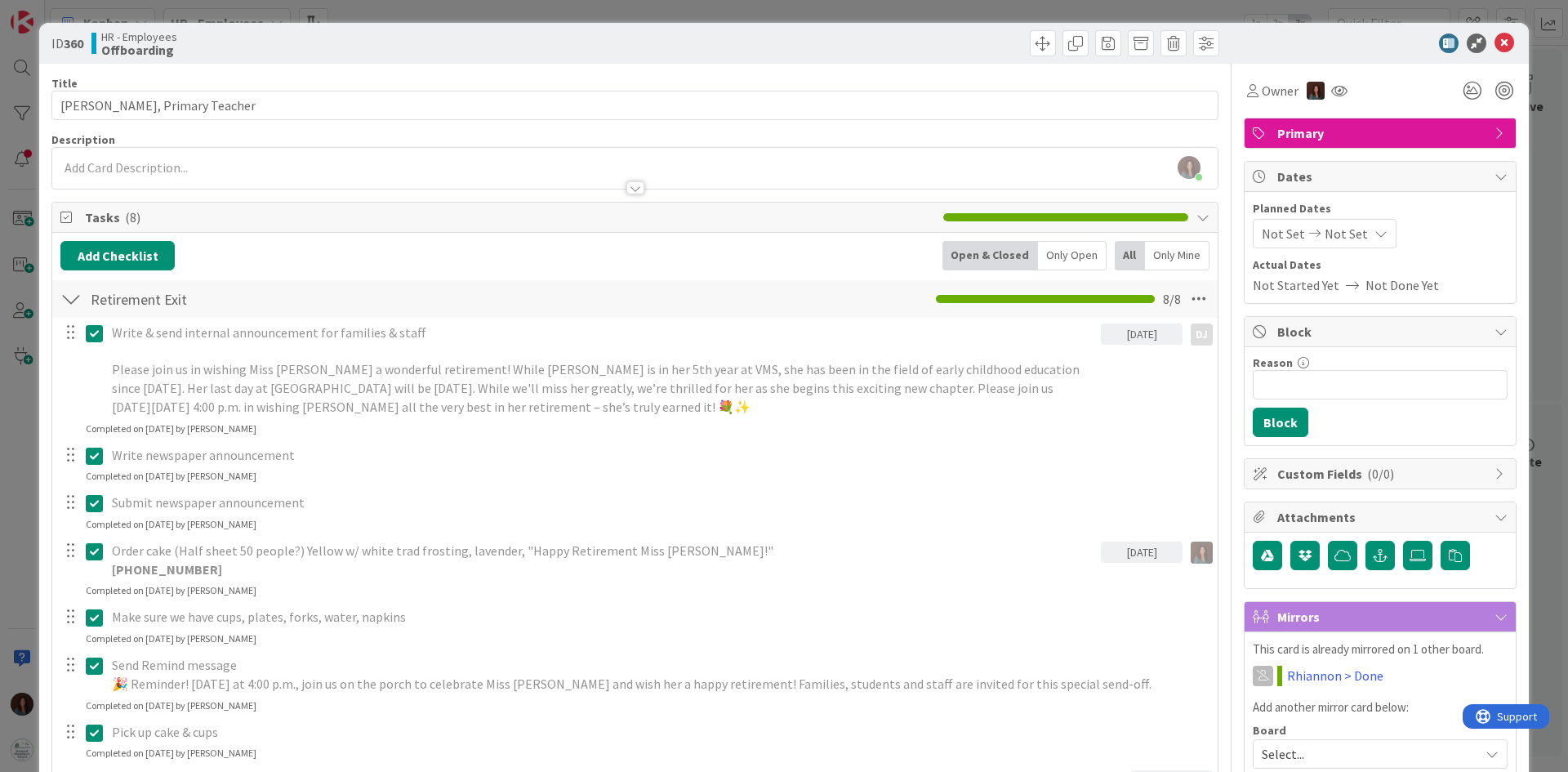
click at [75, 297] on div at bounding box center [70, 298] width 21 height 29
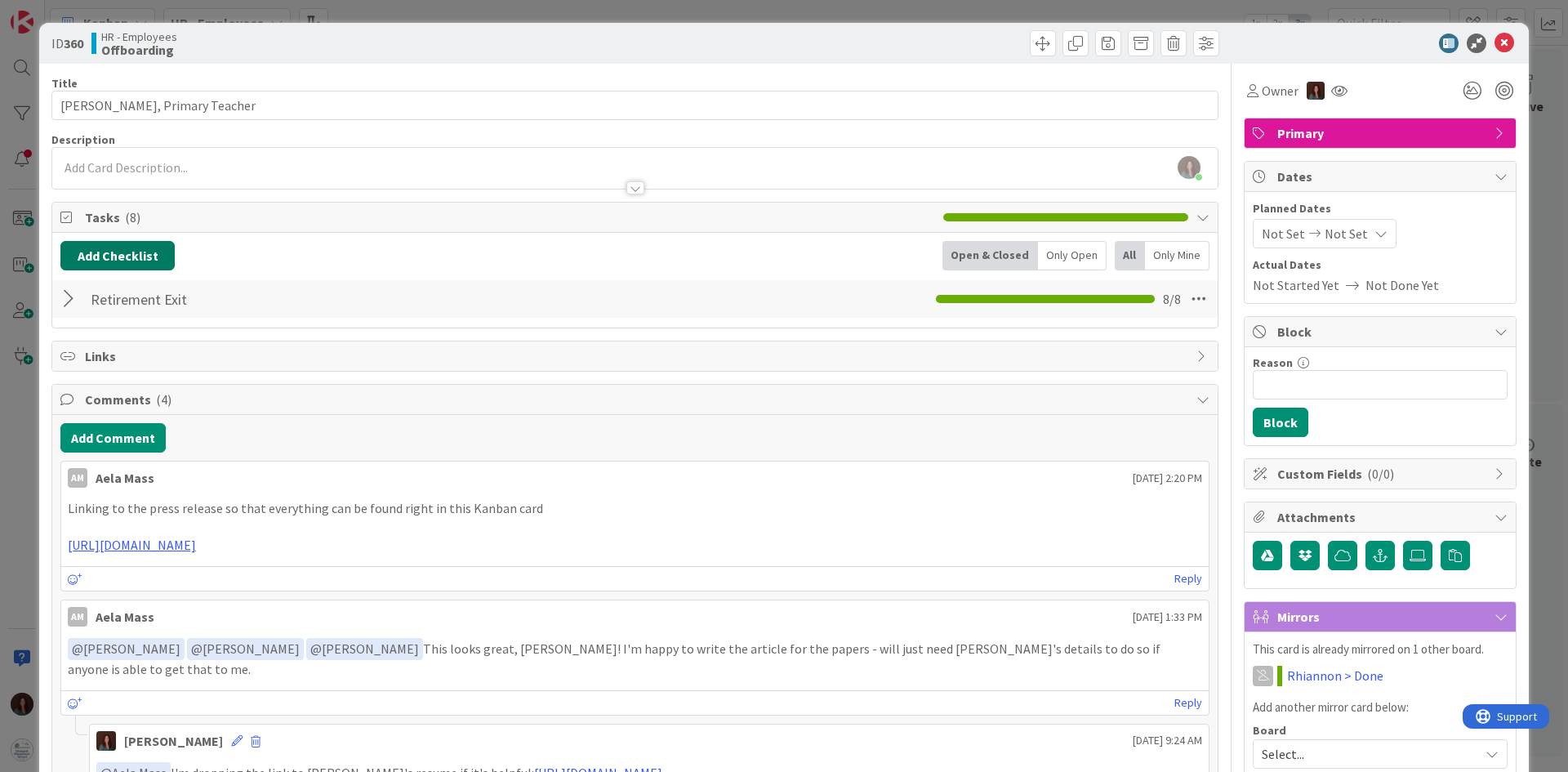
click at [160, 263] on button "Add Checklist" at bounding box center [117, 255] width 114 height 29
click at [118, 400] on link "Load template" at bounding box center [110, 403] width 83 height 17
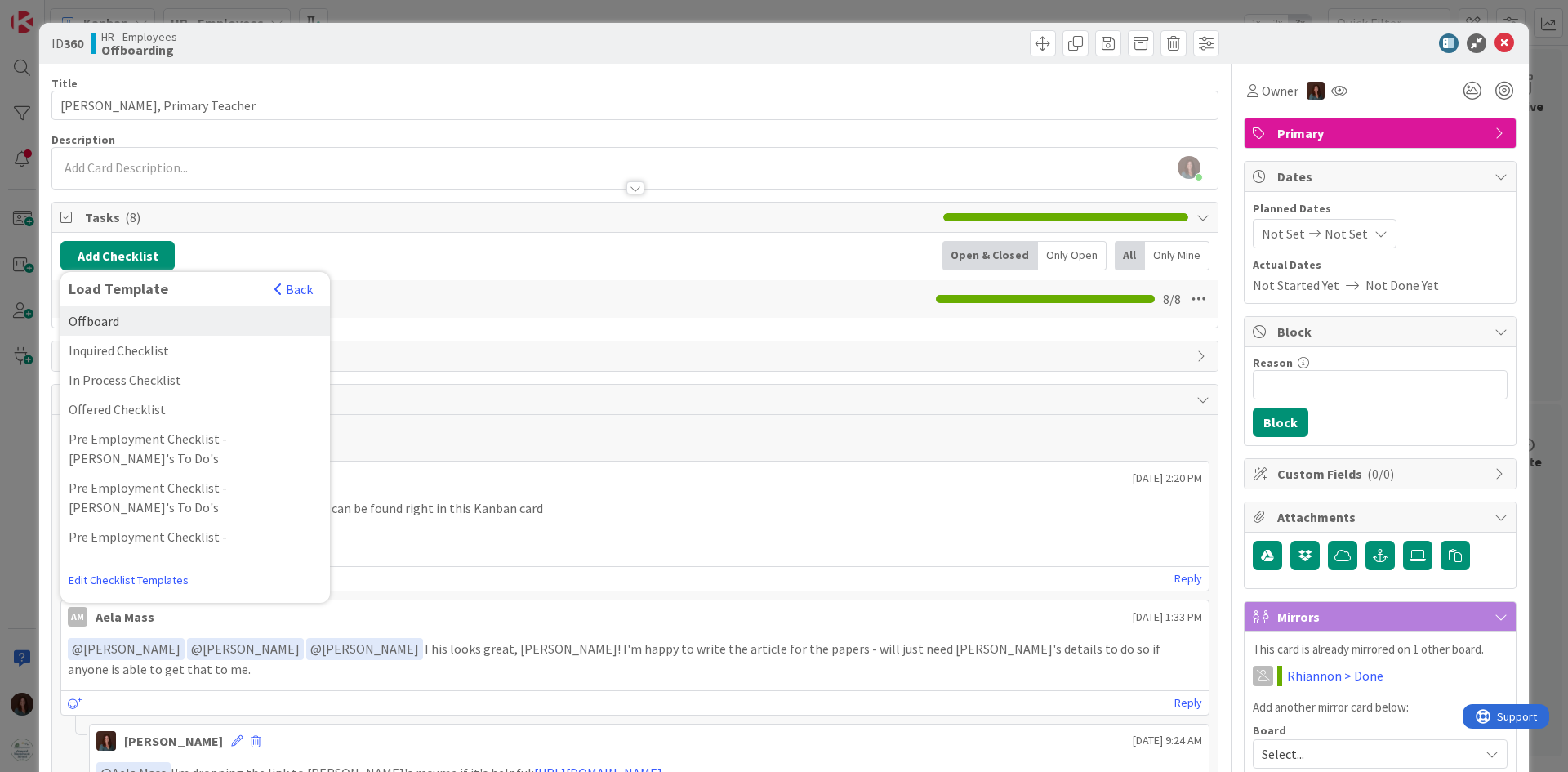
click at [153, 329] on div "Offboard" at bounding box center [194, 320] width 269 height 29
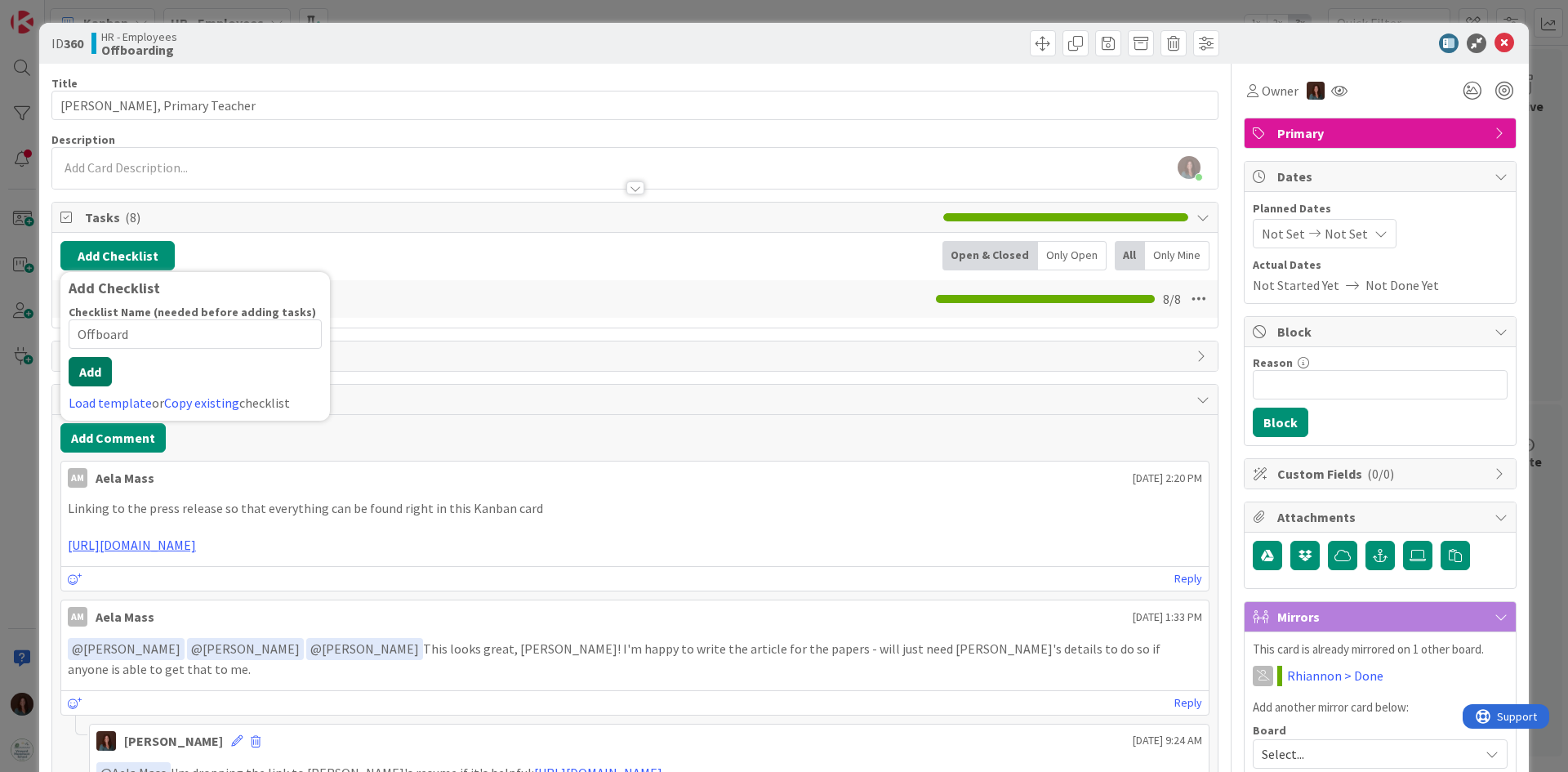
click at [95, 373] on button "Add" at bounding box center [90, 371] width 43 height 29
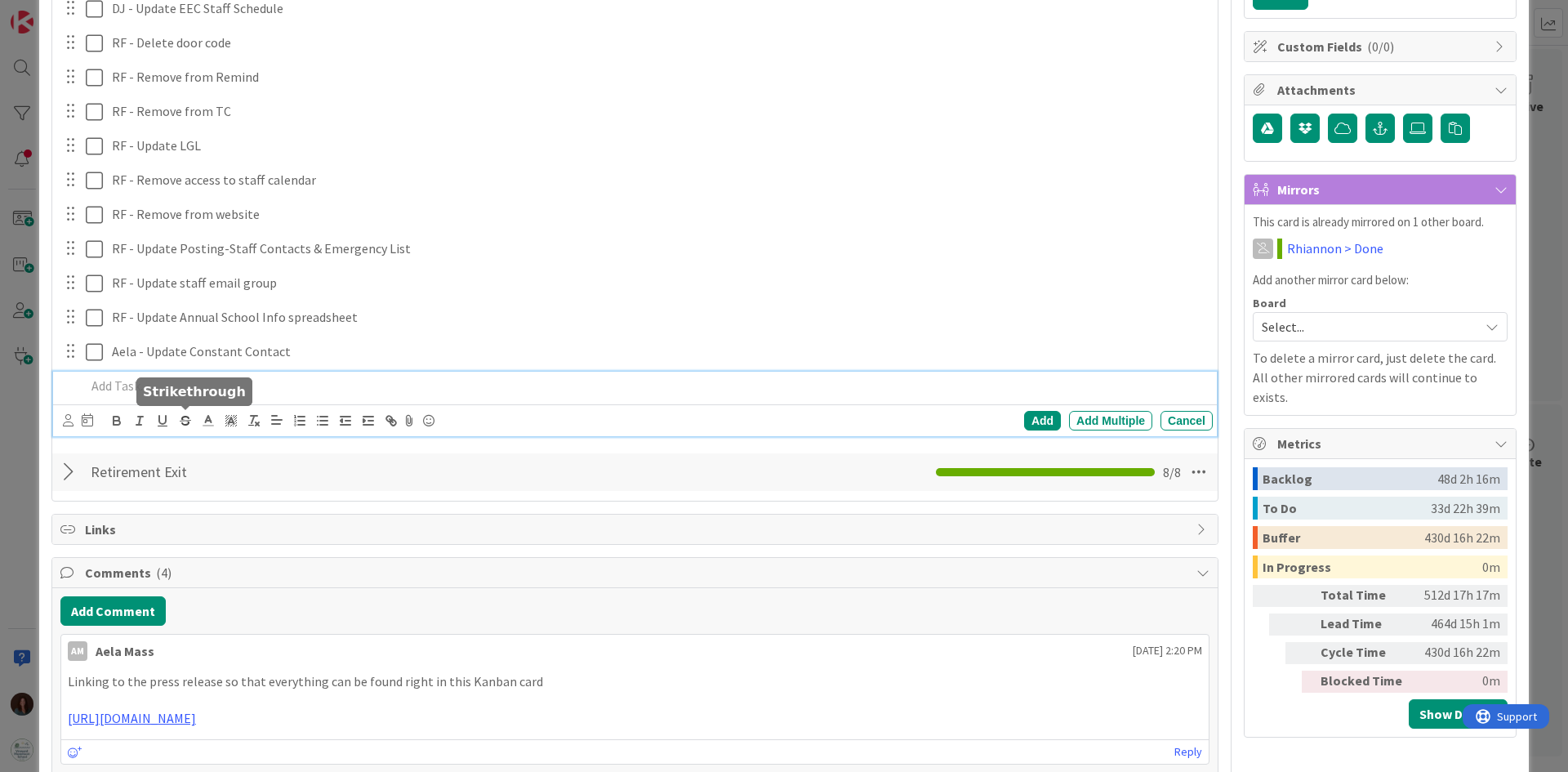
scroll to position [263, 0]
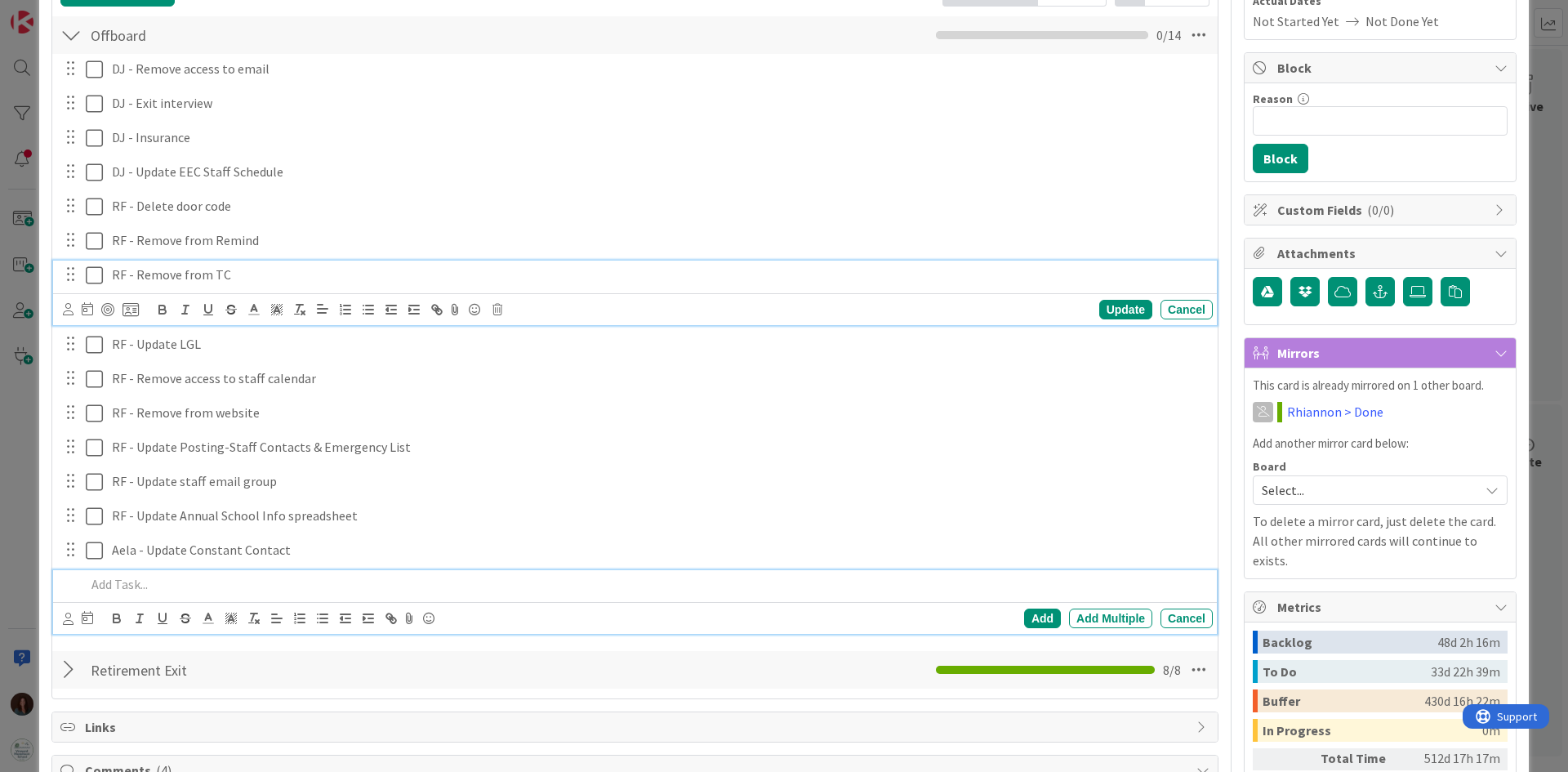
drag, startPoint x: 95, startPoint y: 276, endPoint x: 216, endPoint y: 344, distance: 138.8
click at [95, 276] on div "RF - Remove from TC Update Cancel" at bounding box center [635, 292] width 1164 height 64
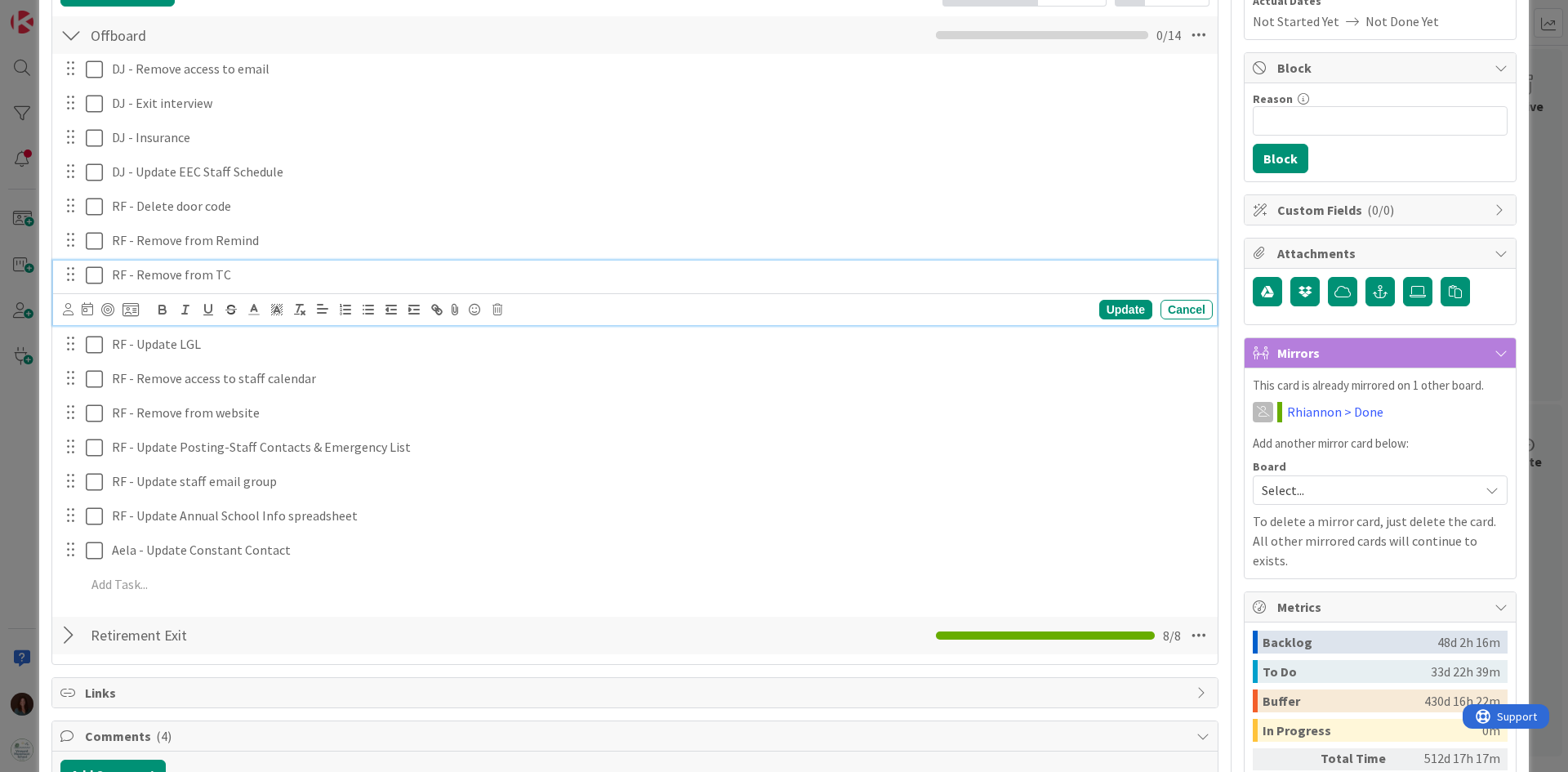
scroll to position [299, 0]
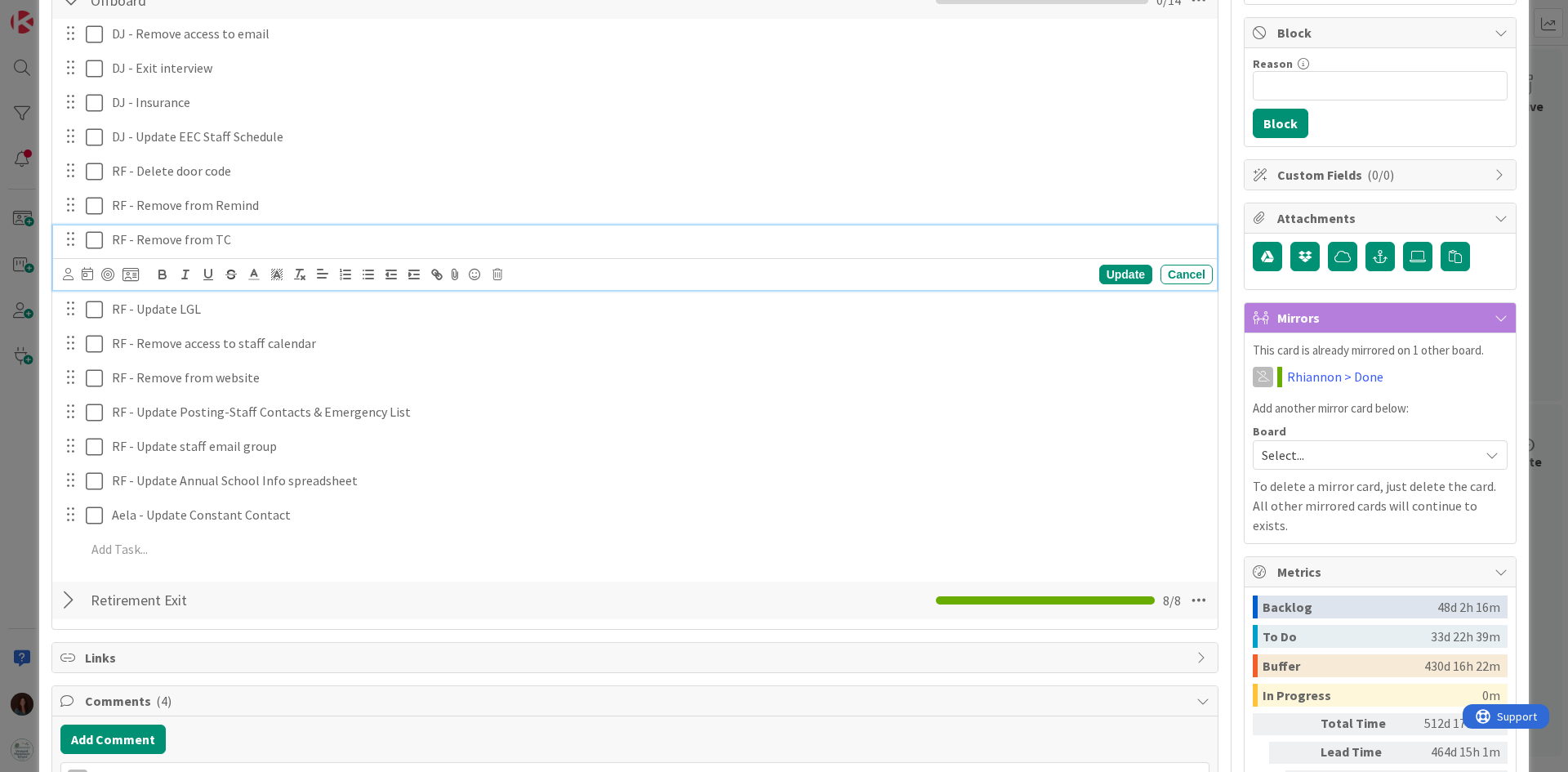
click at [96, 239] on icon at bounding box center [94, 240] width 18 height 20
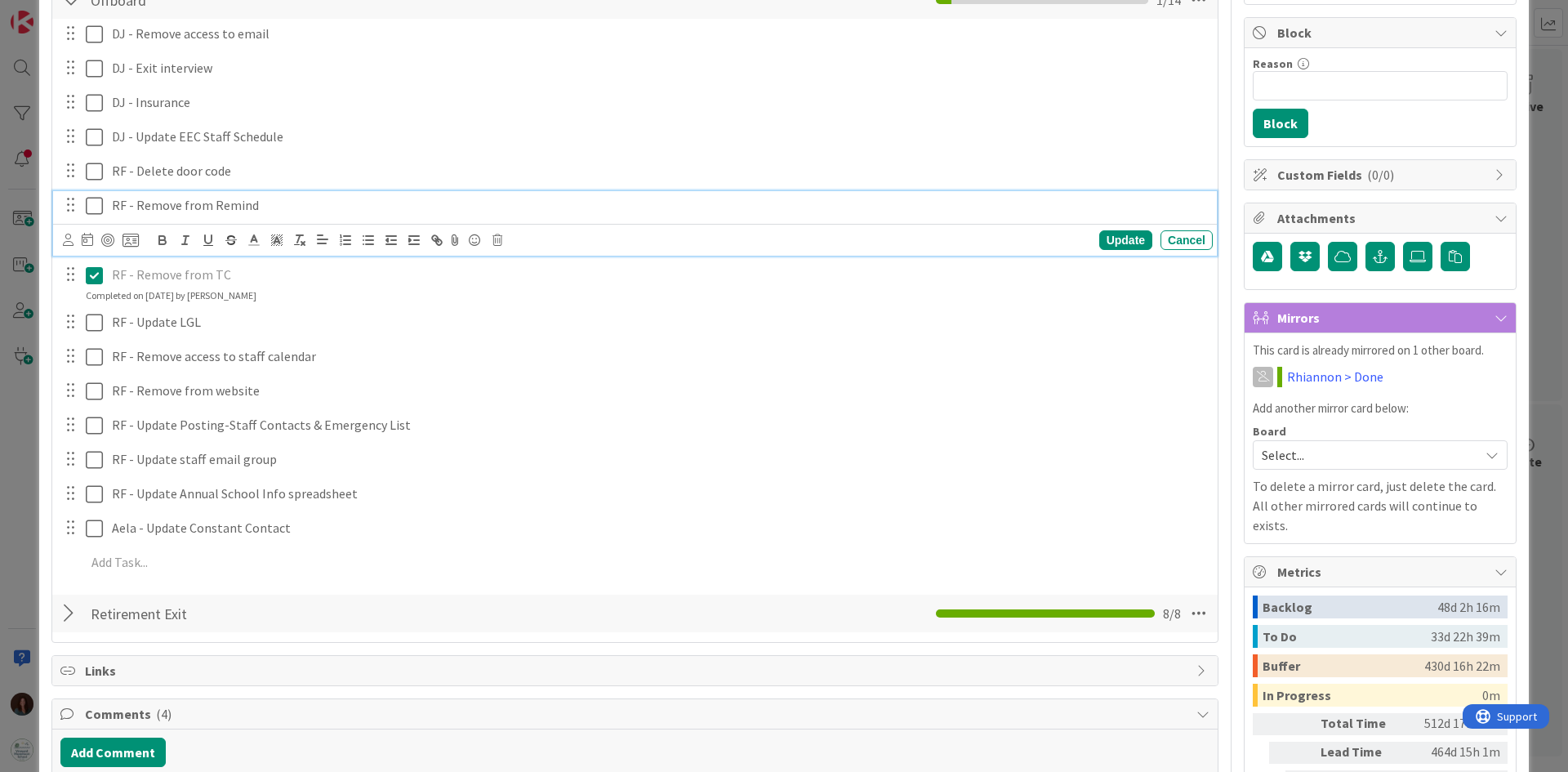
click at [100, 208] on icon at bounding box center [94, 206] width 18 height 20
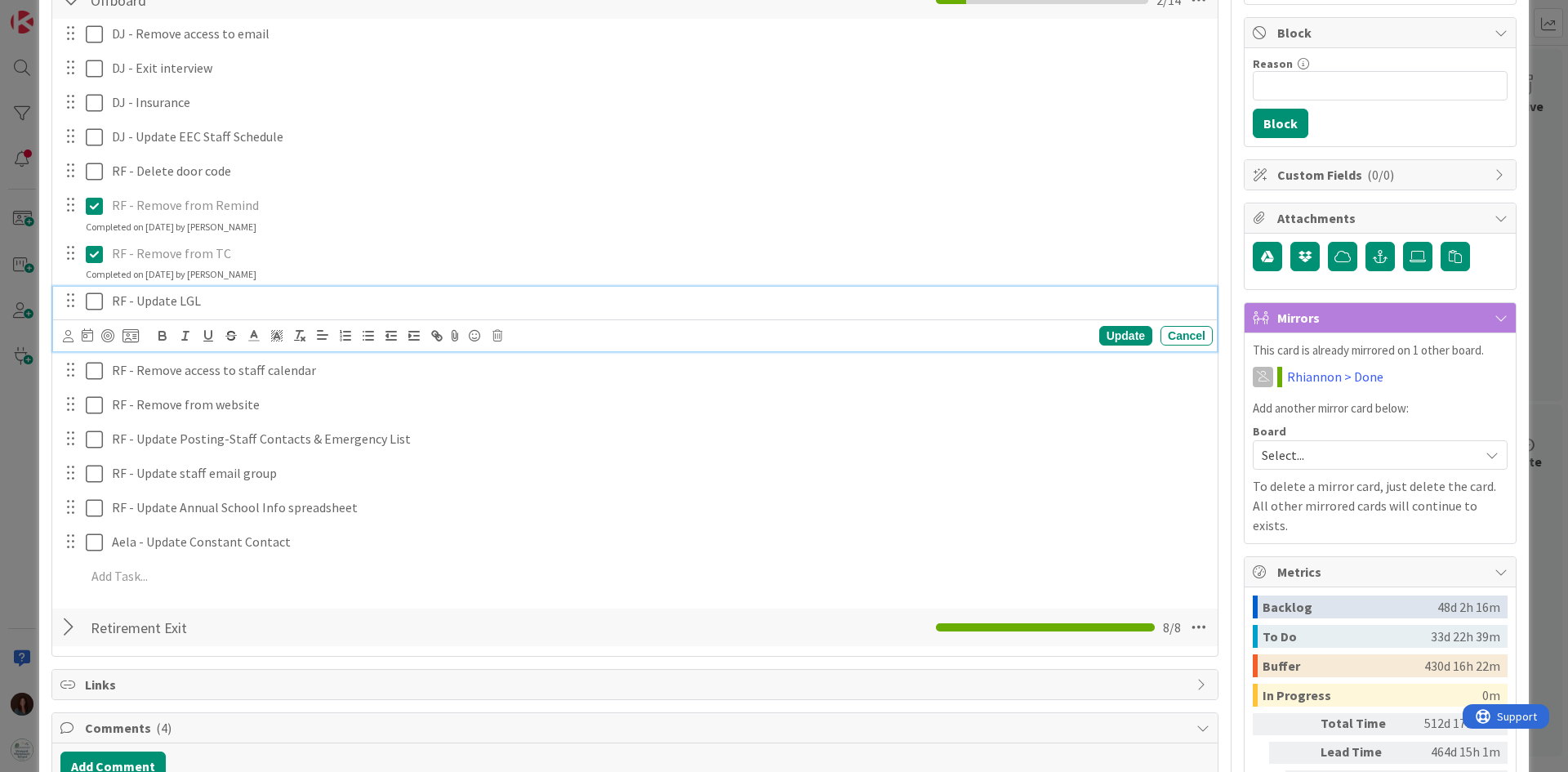
click at [91, 298] on icon at bounding box center [94, 302] width 18 height 20
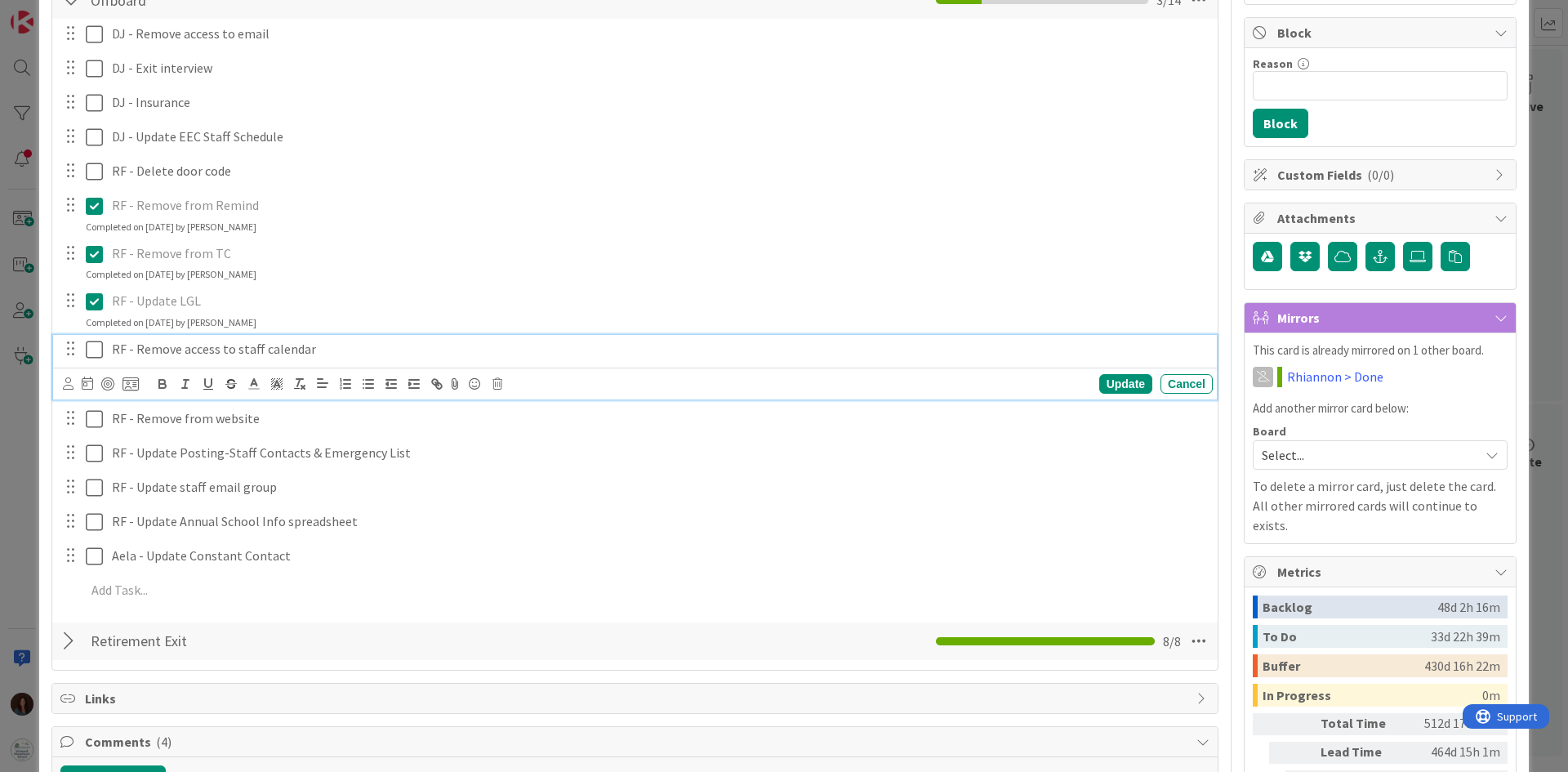
click at [92, 343] on icon at bounding box center [94, 349] width 18 height 20
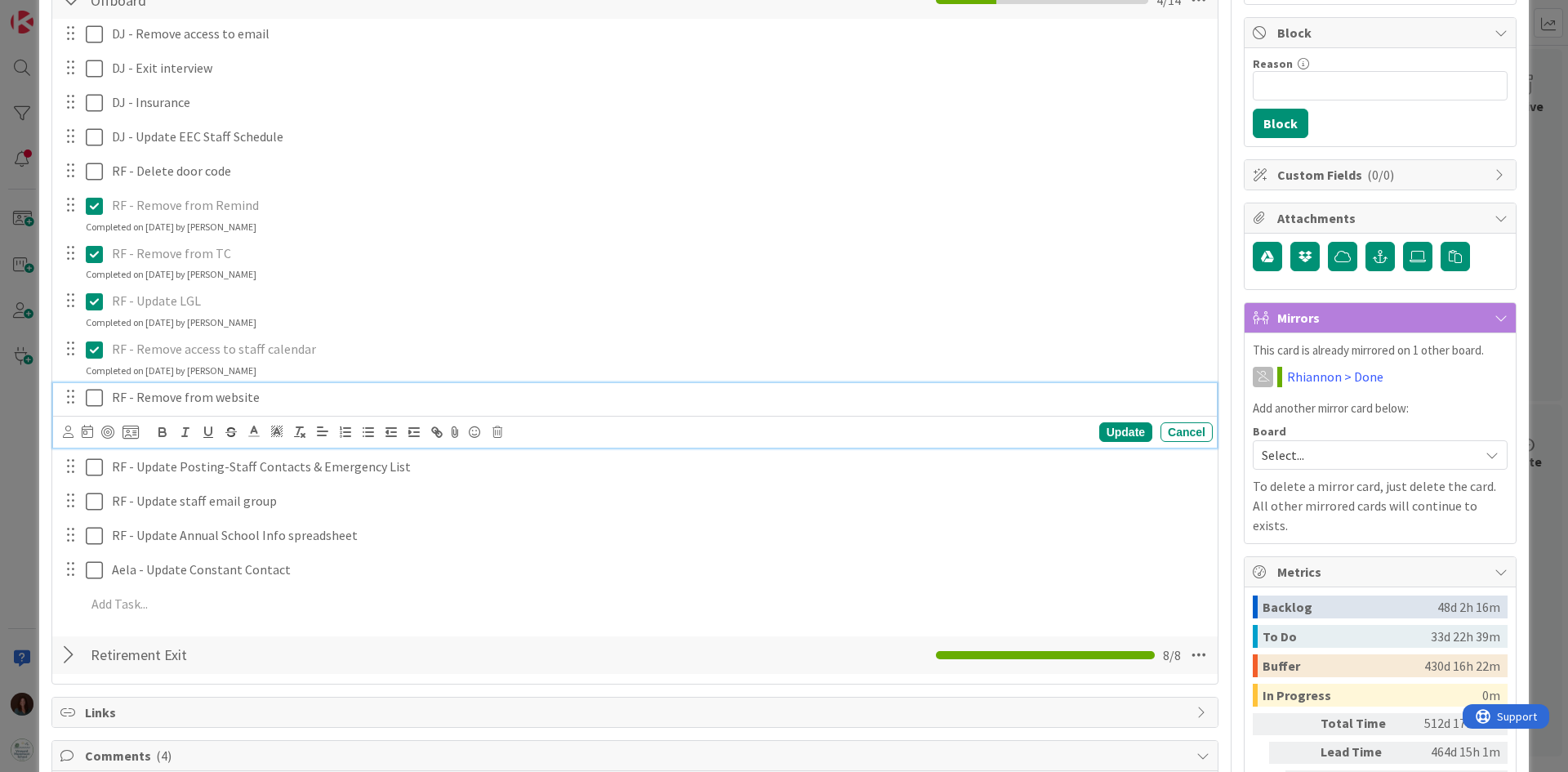
click at [101, 401] on icon at bounding box center [94, 398] width 18 height 20
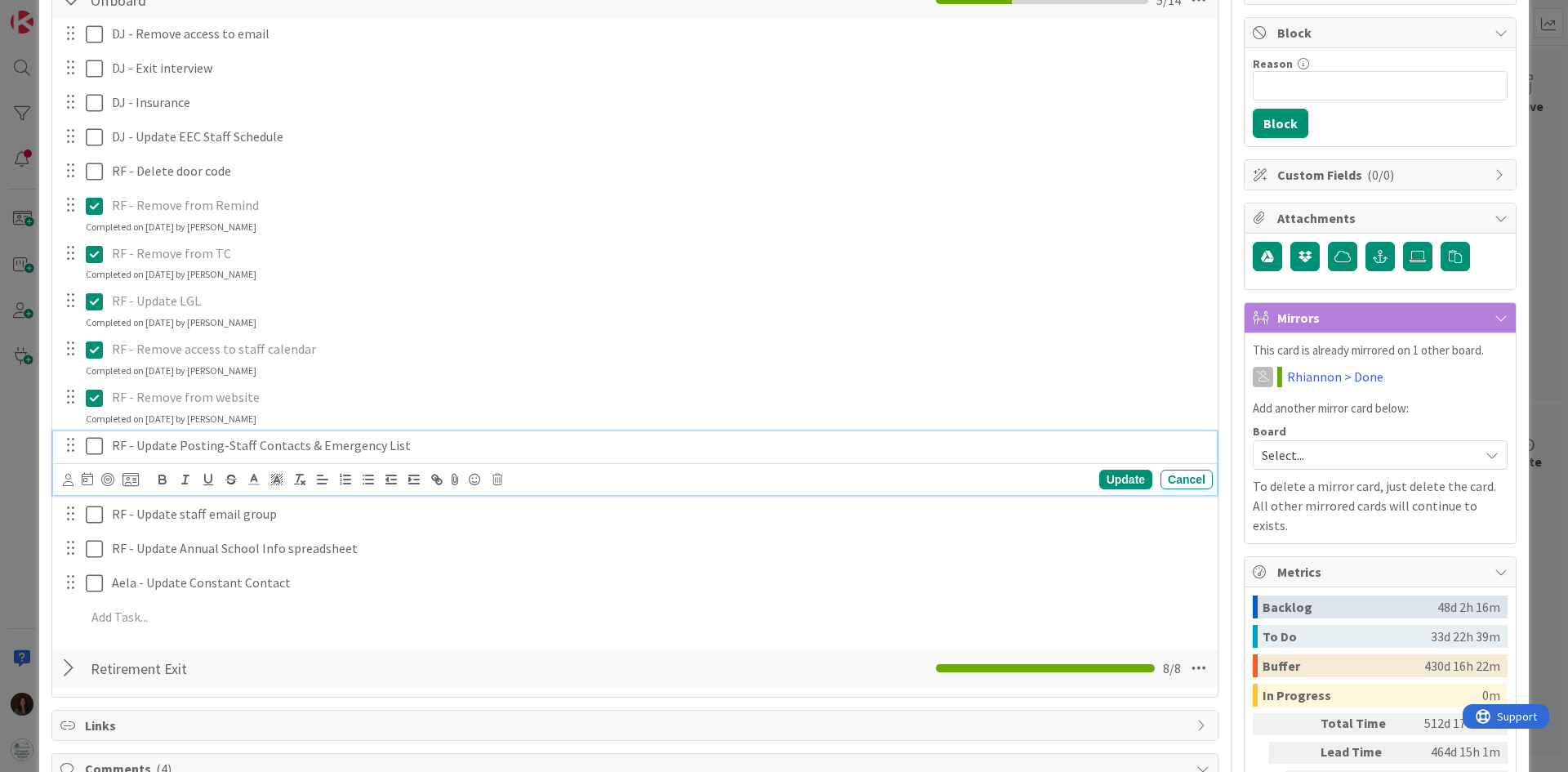
click at [88, 452] on icon at bounding box center [94, 446] width 18 height 20
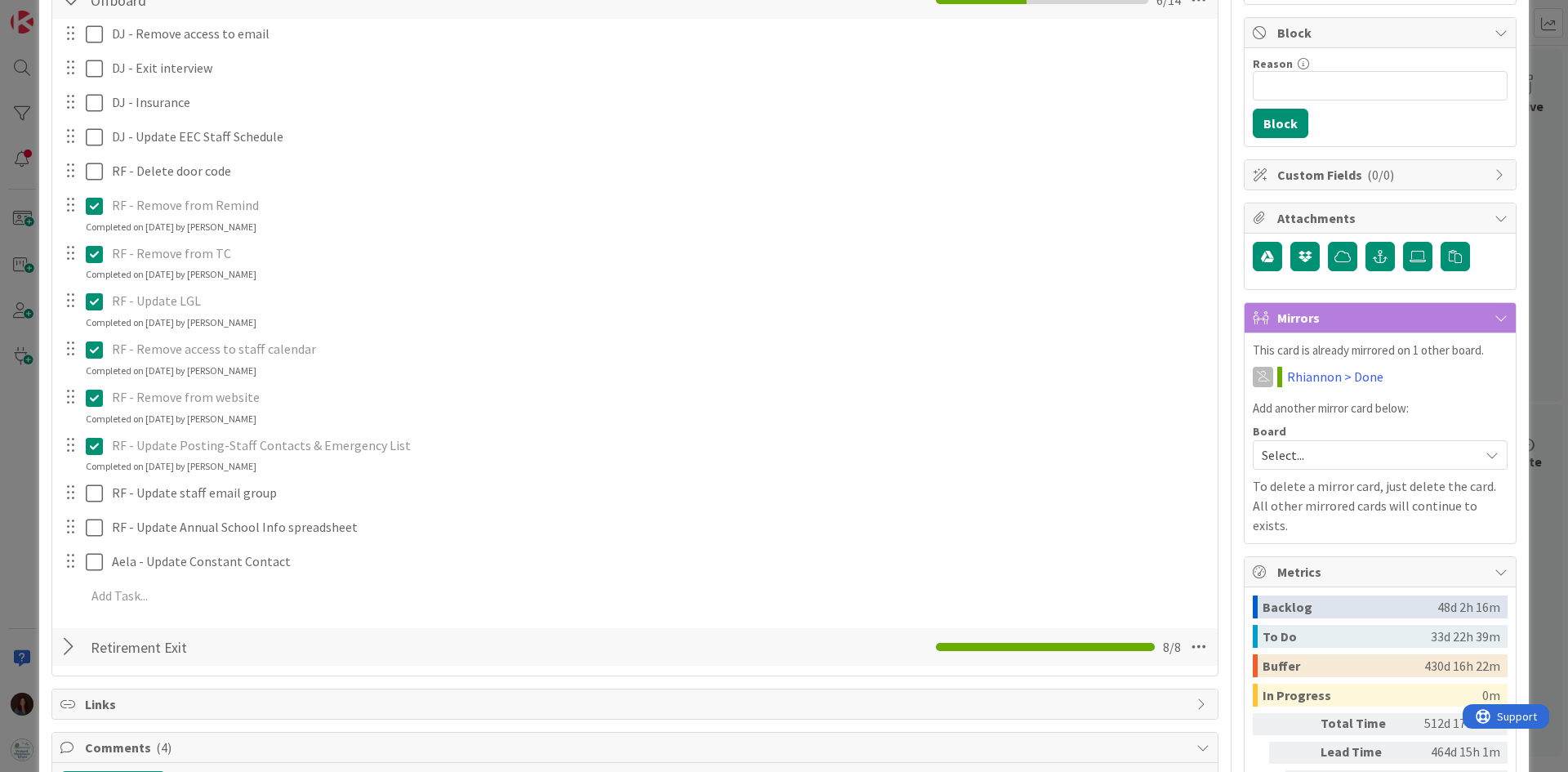
click at [93, 450] on icon at bounding box center [94, 446] width 18 height 20
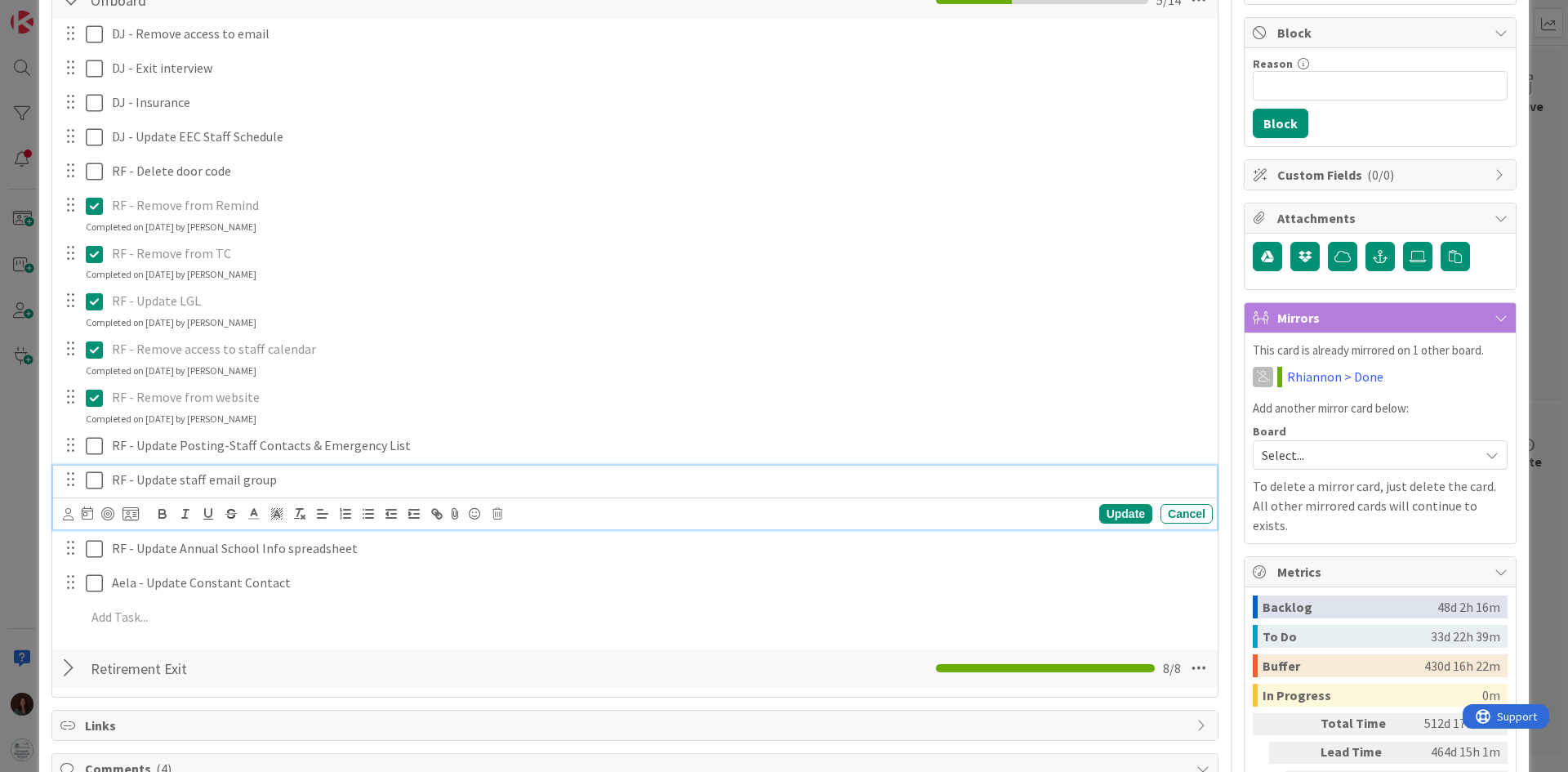
click at [93, 514] on div "RF - Update staff email group Update Cancel" at bounding box center [635, 497] width 1164 height 64
drag, startPoint x: 93, startPoint y: 478, endPoint x: 133, endPoint y: 487, distance: 41.0
click at [94, 478] on icon at bounding box center [94, 480] width 18 height 20
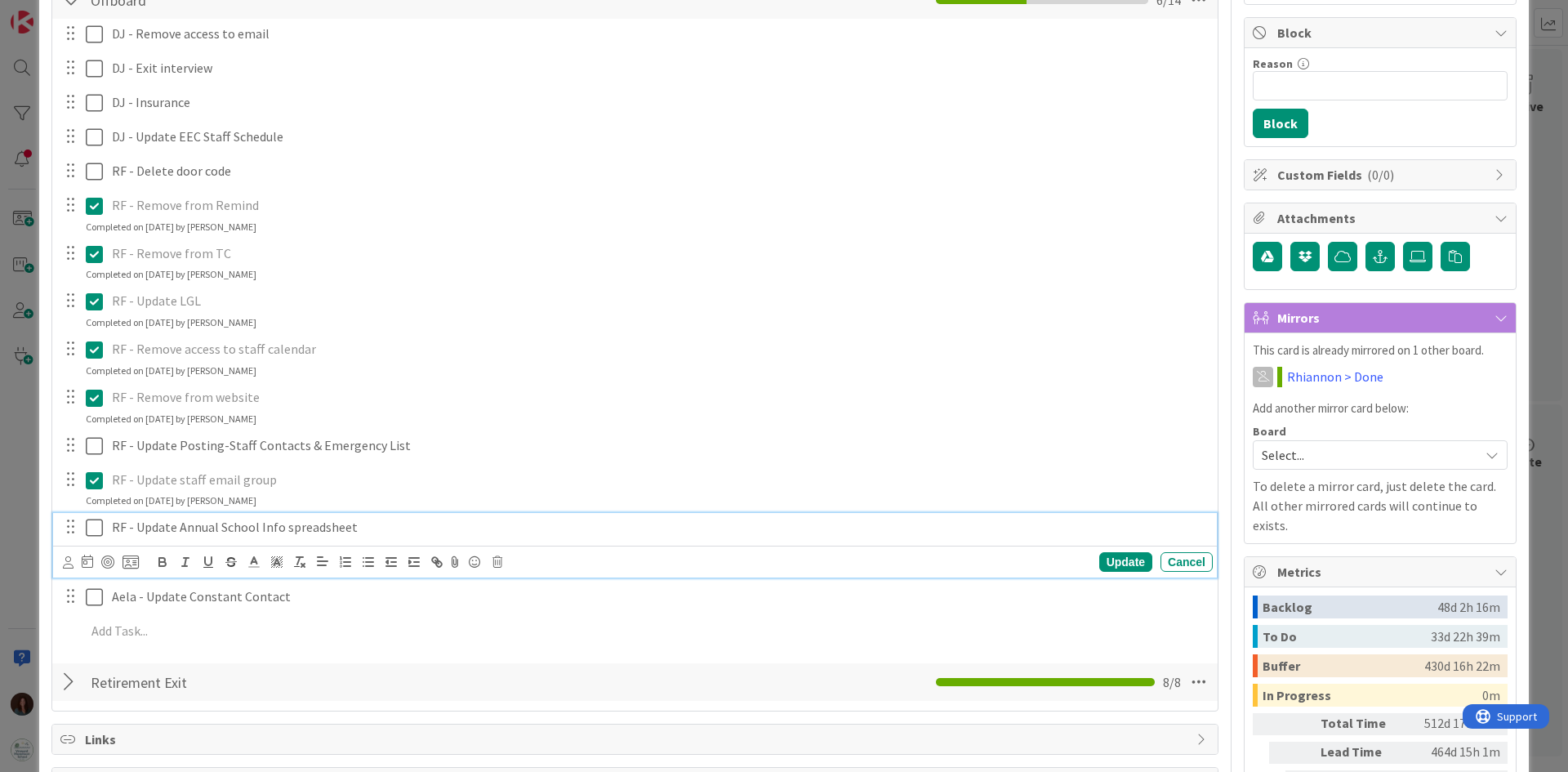
click at [95, 529] on icon at bounding box center [94, 528] width 18 height 20
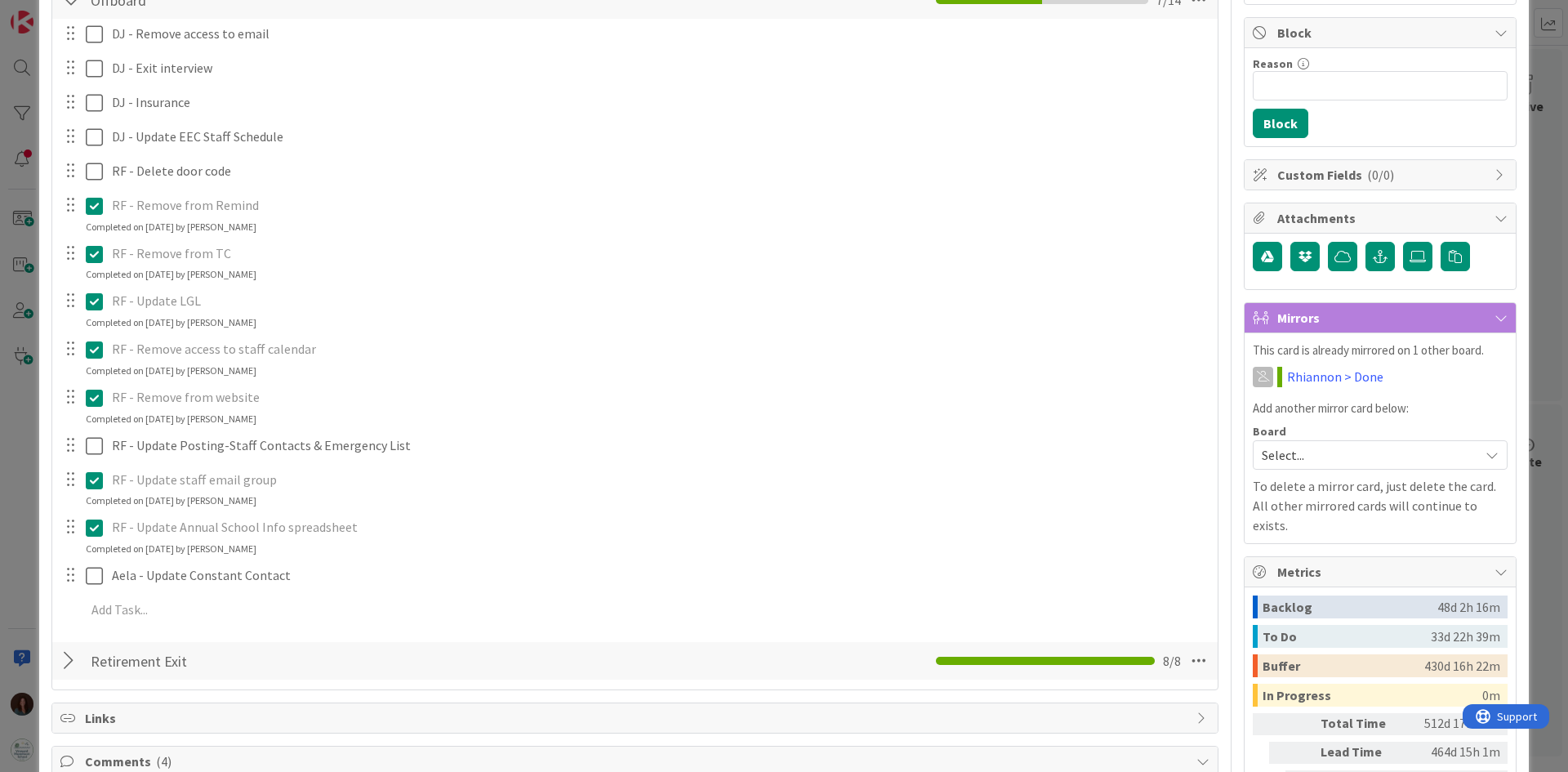
scroll to position [136, 0]
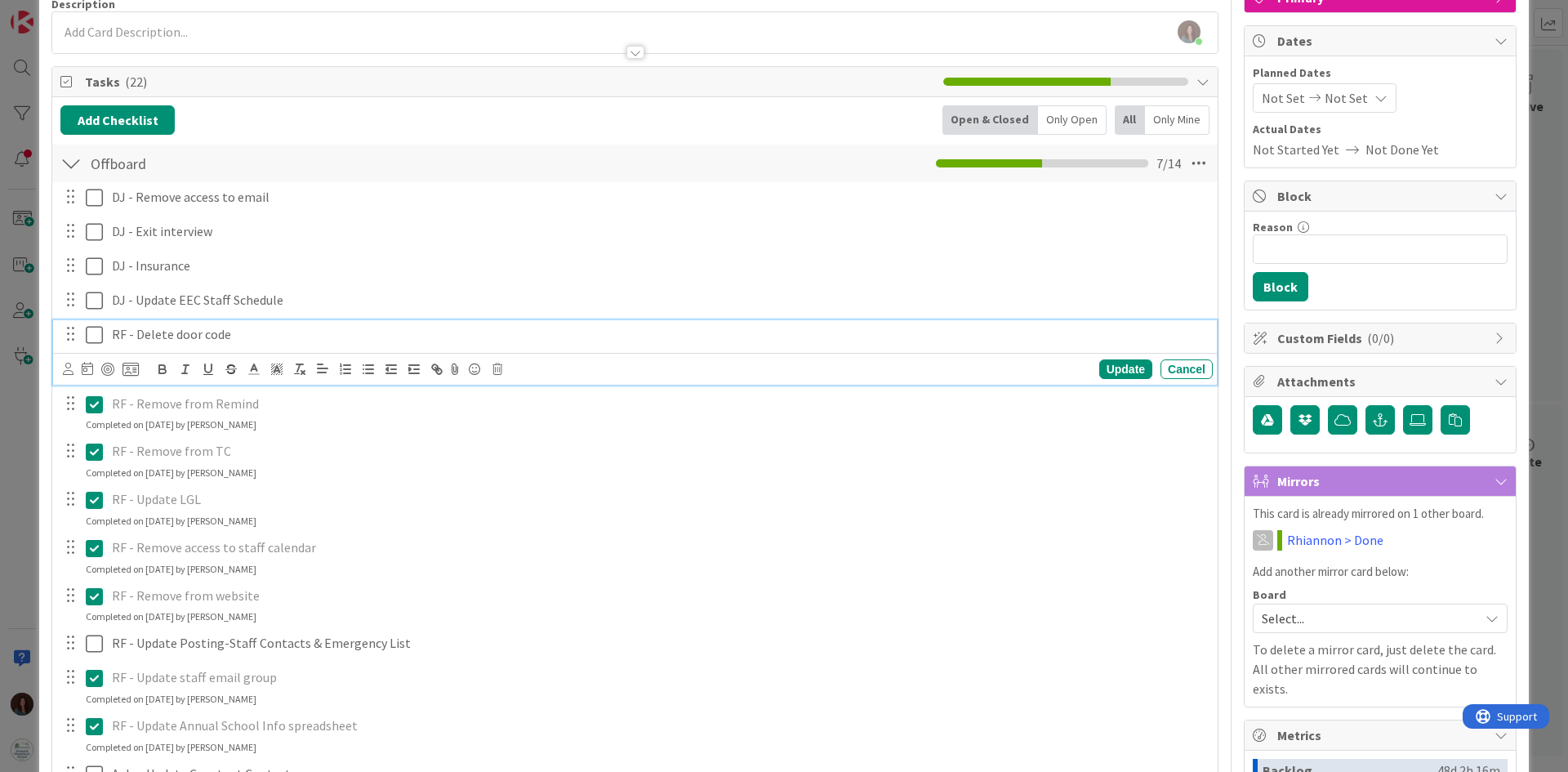
click at [94, 338] on icon at bounding box center [94, 335] width 18 height 20
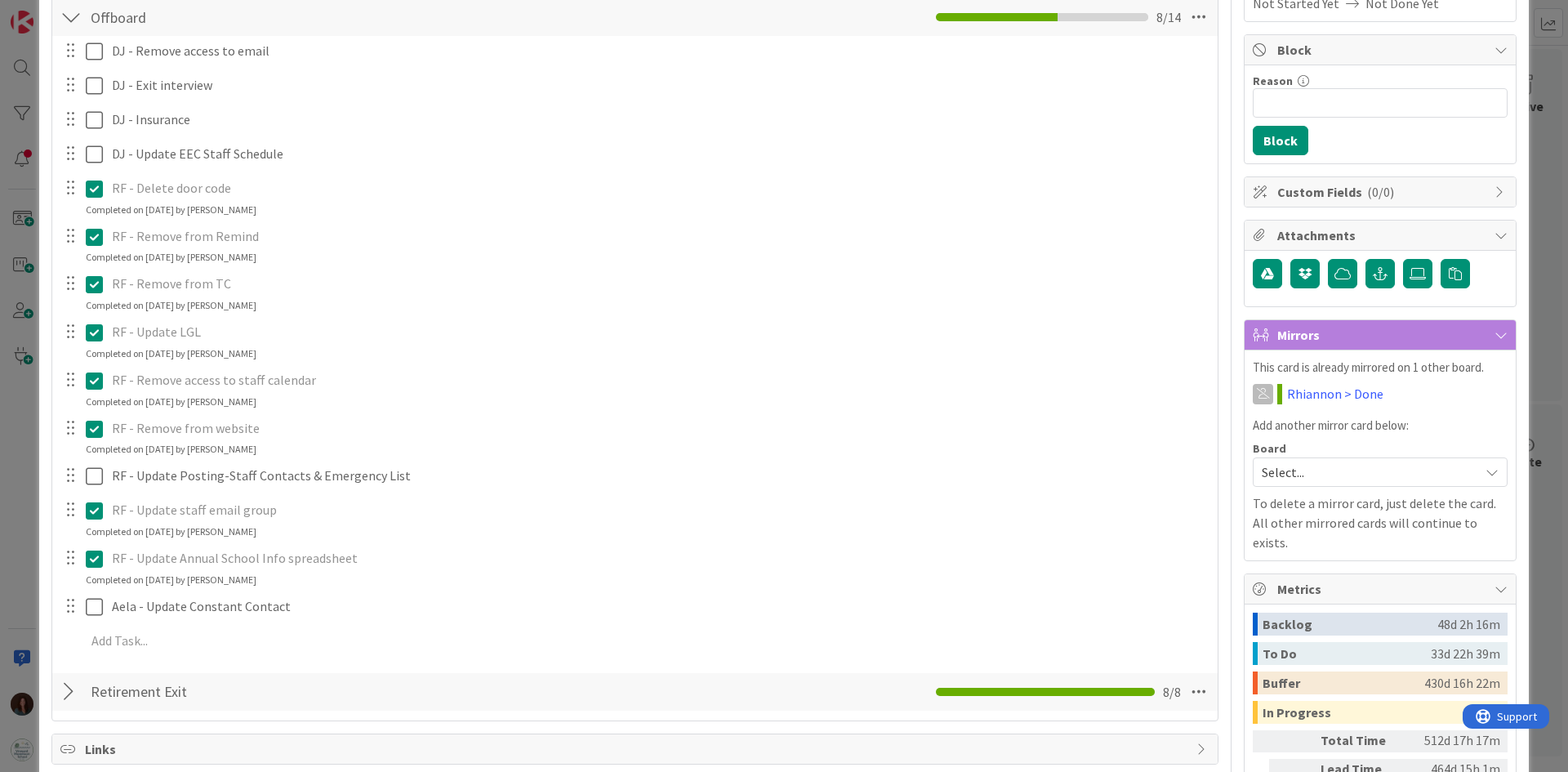
scroll to position [299, 0]
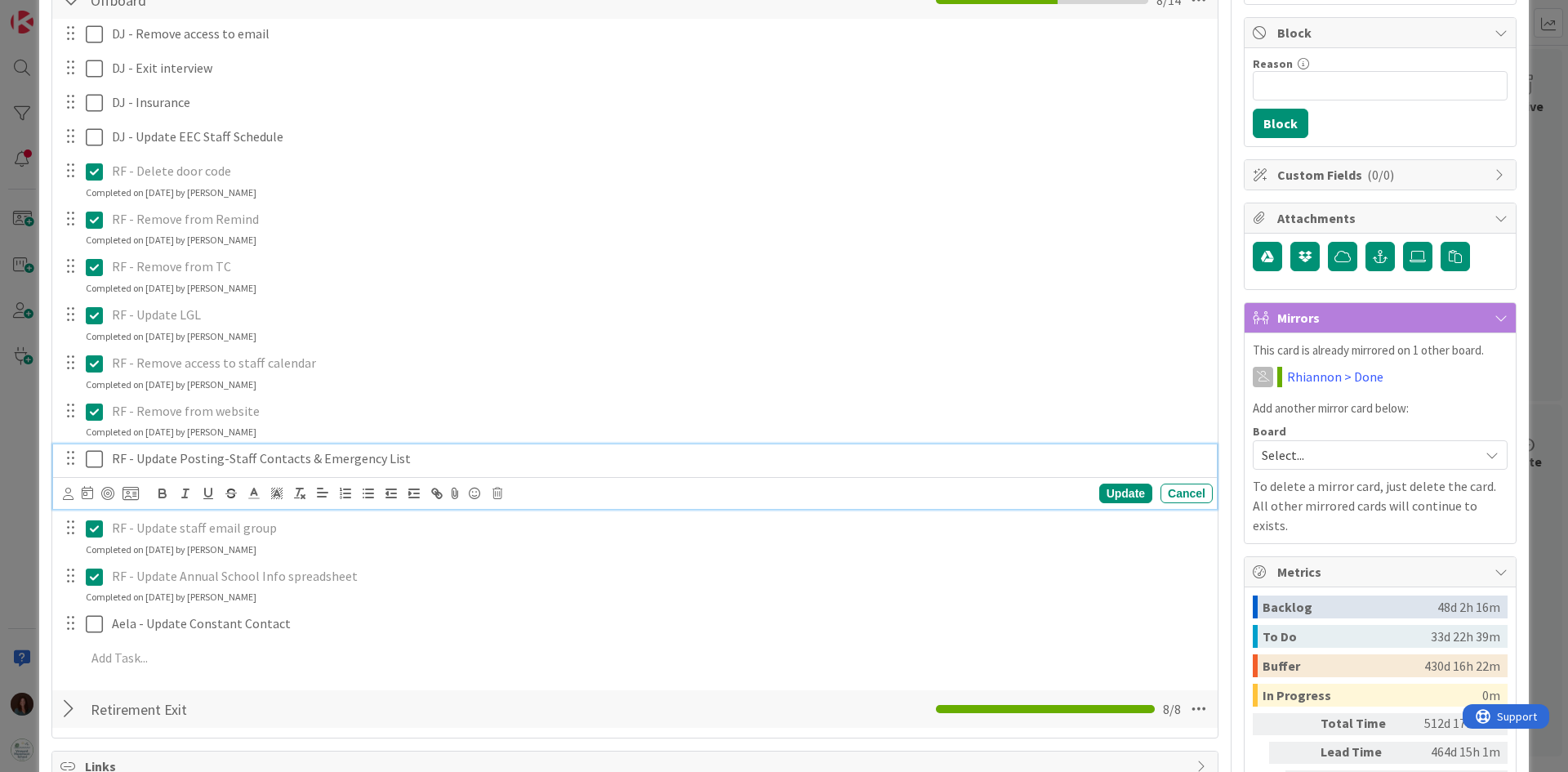
click at [90, 455] on icon at bounding box center [94, 459] width 18 height 20
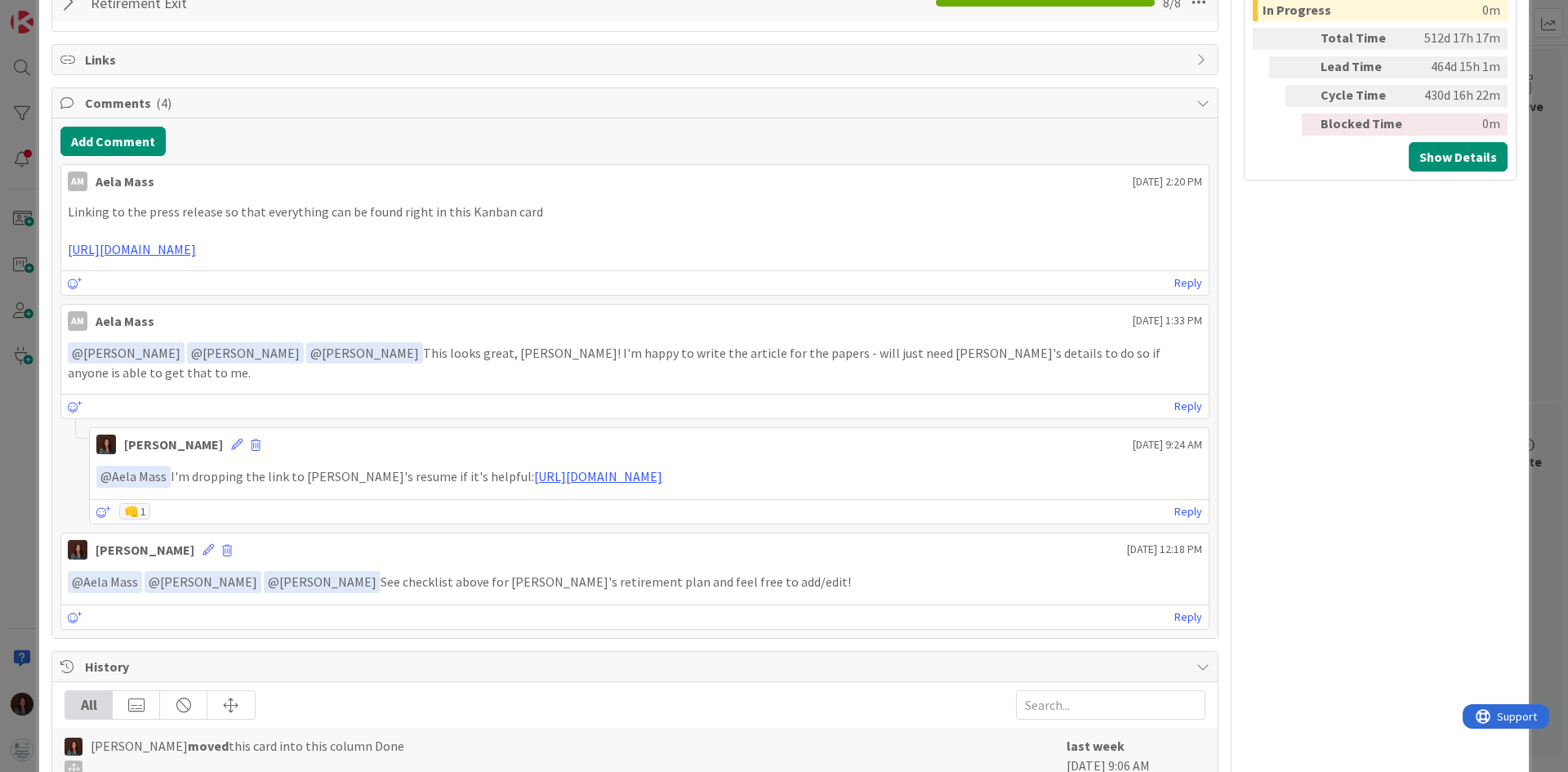
scroll to position [980, 0]
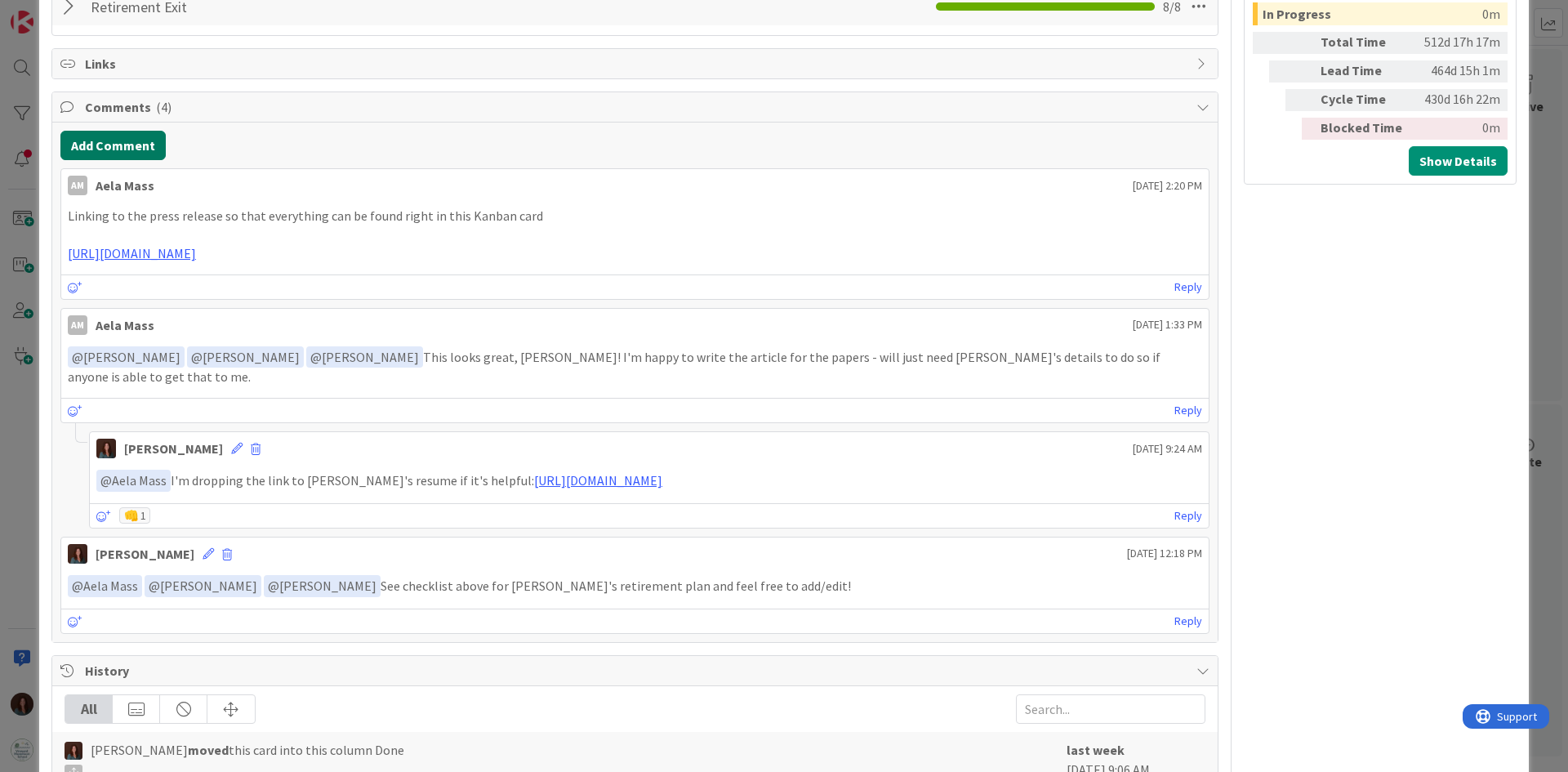
click at [123, 151] on button "Add Comment" at bounding box center [113, 145] width 105 height 29
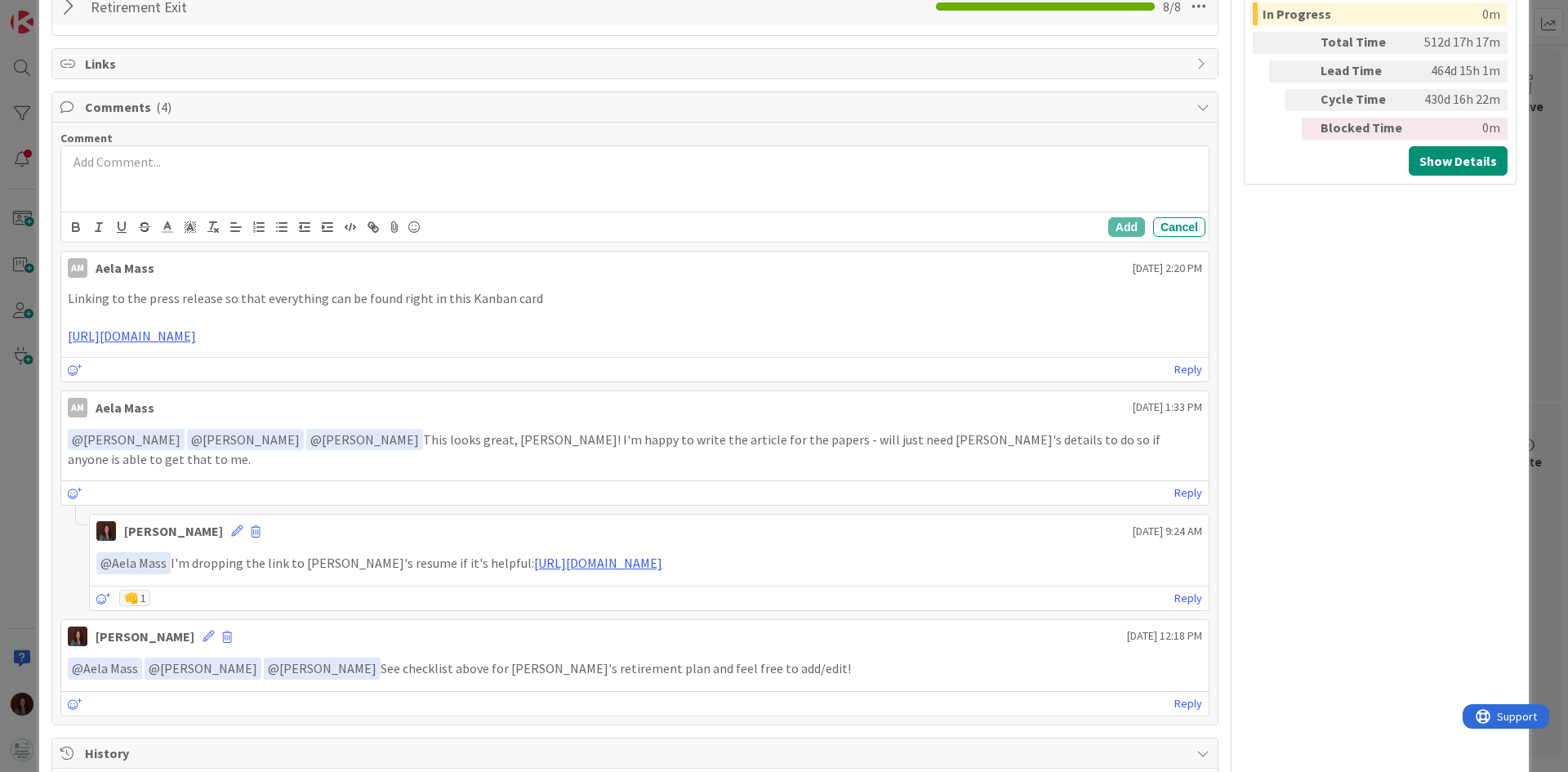
click at [158, 172] on p at bounding box center [634, 162] width 1135 height 19
click at [168, 197] on div "@[PERSON_NAME] AB [PERSON_NAME]" at bounding box center [634, 178] width 1147 height 65
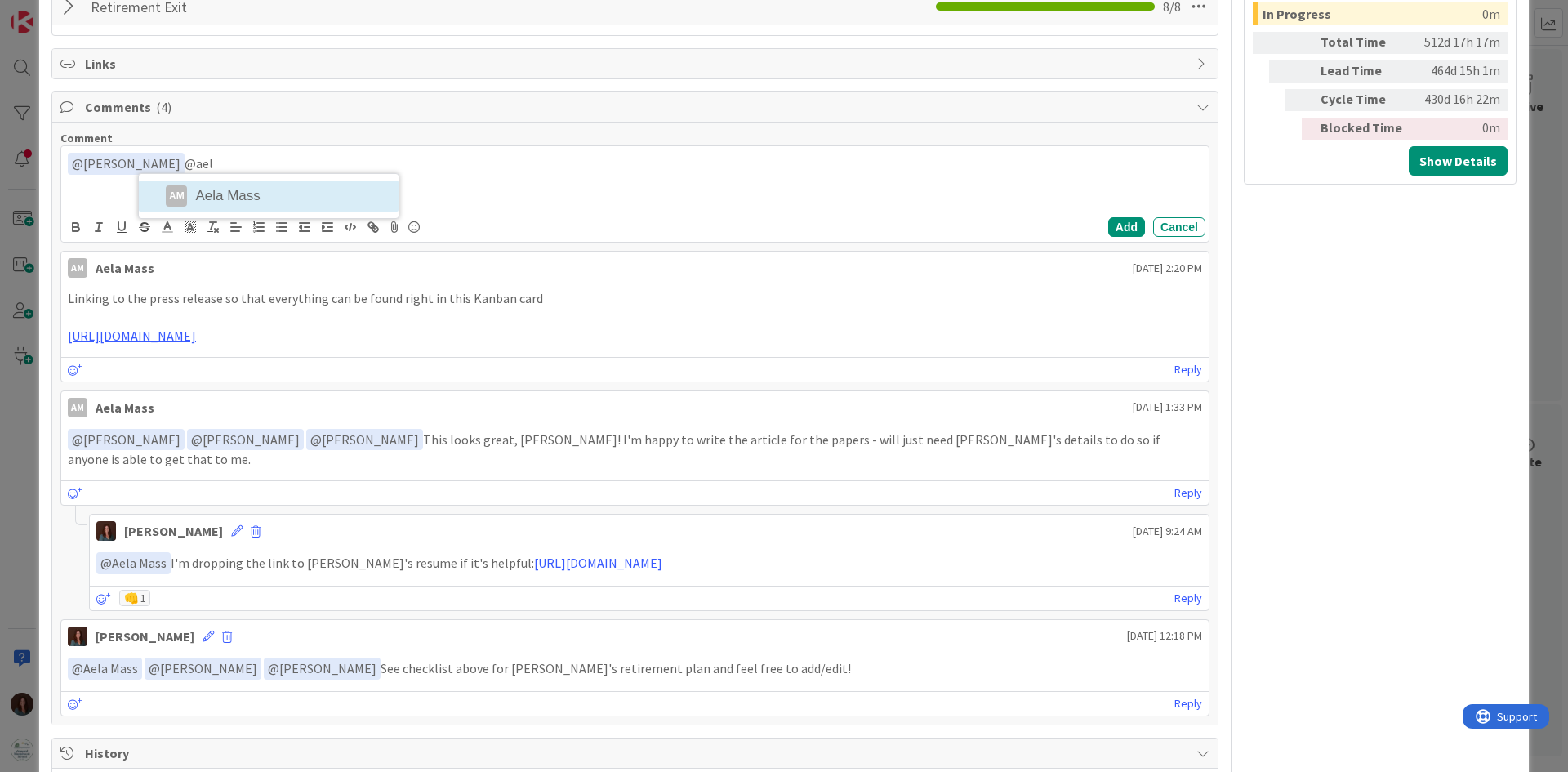
click at [168, 198] on div "﻿ @ [PERSON_NAME] ﻿ @ael AM Aela Mass" at bounding box center [634, 178] width 1147 height 65
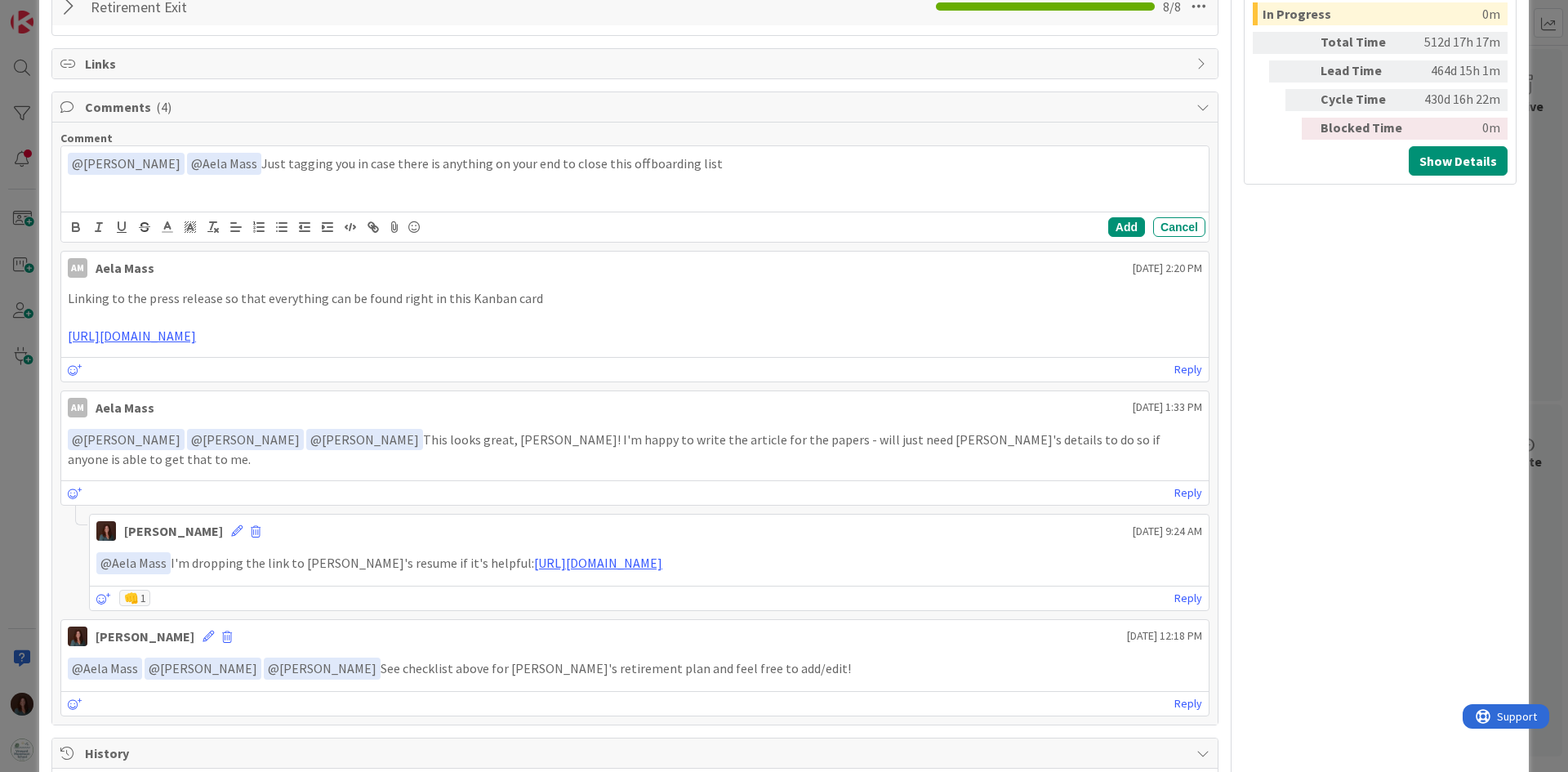
click at [550, 168] on p "﻿ @ [PERSON_NAME] ﻿ ﻿ @ Aela Mass ﻿ Just tagging you in case there is anything …" at bounding box center [634, 163] width 1135 height 22
click at [1113, 229] on button "Add" at bounding box center [1126, 228] width 37 height 20
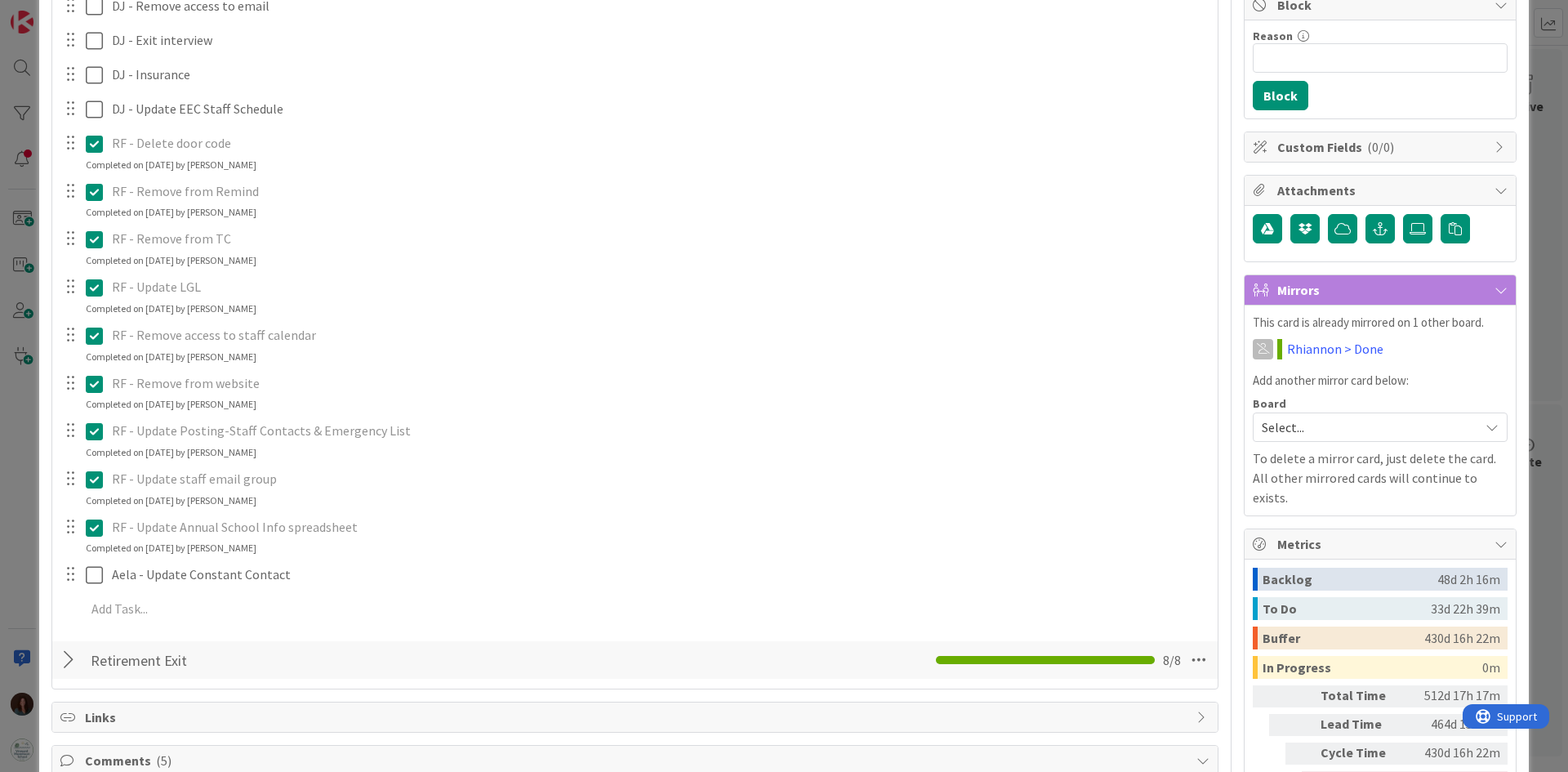
scroll to position [0, 0]
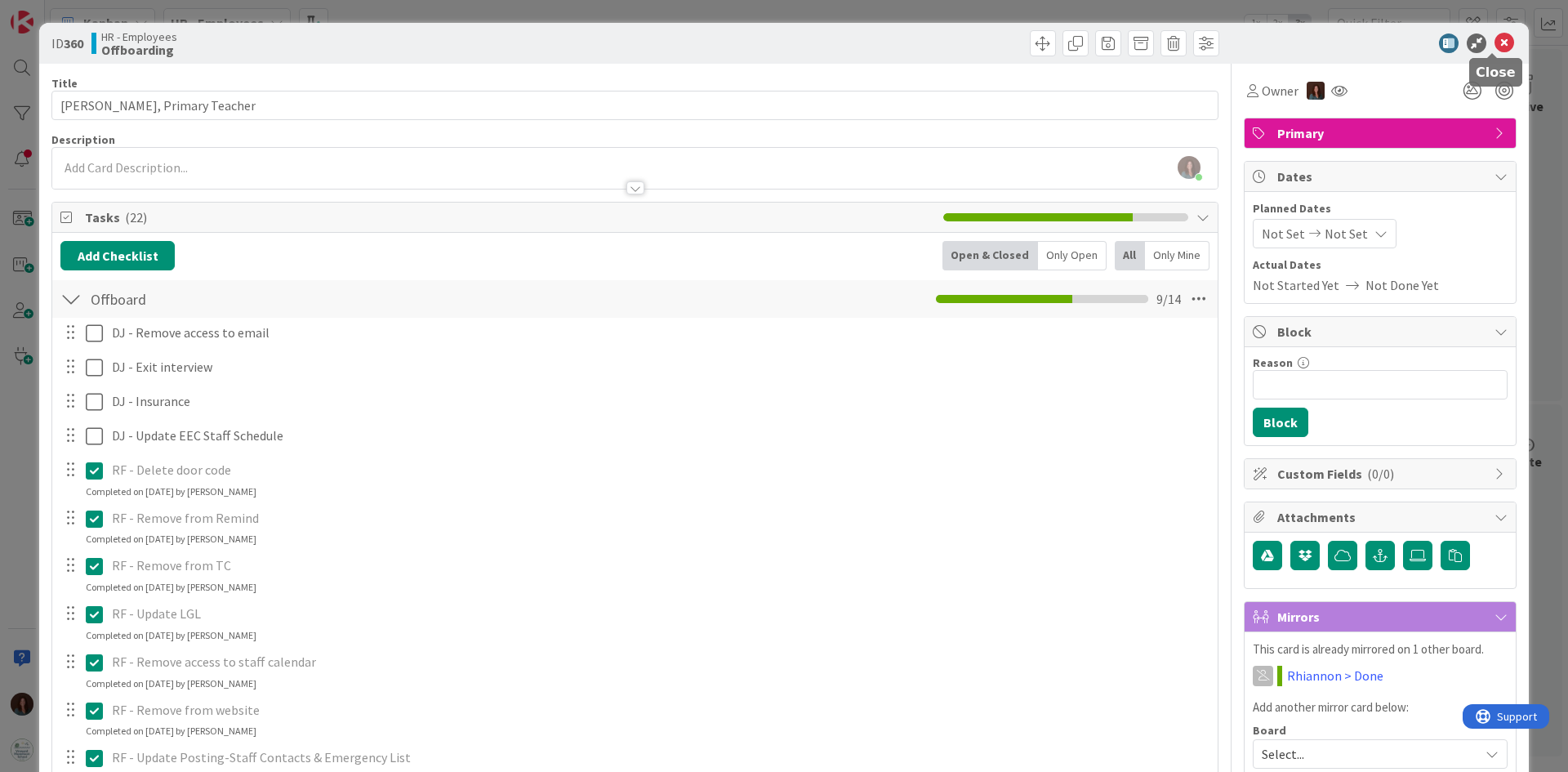
click at [1495, 44] on icon at bounding box center [1505, 43] width 20 height 20
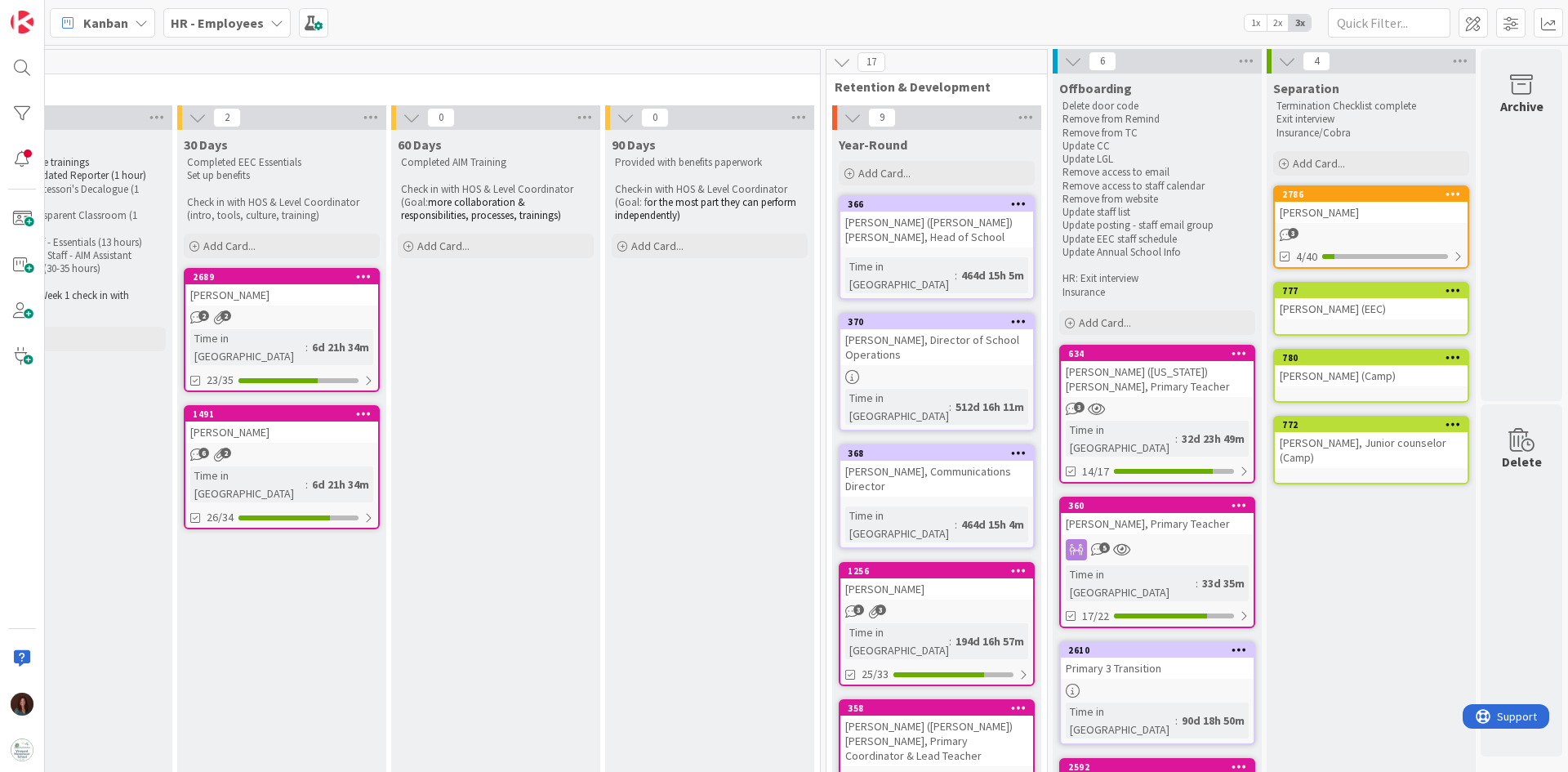
click at [195, 41] on div "Kanban HR - Employees 1x 2x 3x" at bounding box center [806, 23] width 1523 height 45
click at [201, 29] on b "HR - Employees" at bounding box center [218, 23] width 93 height 17
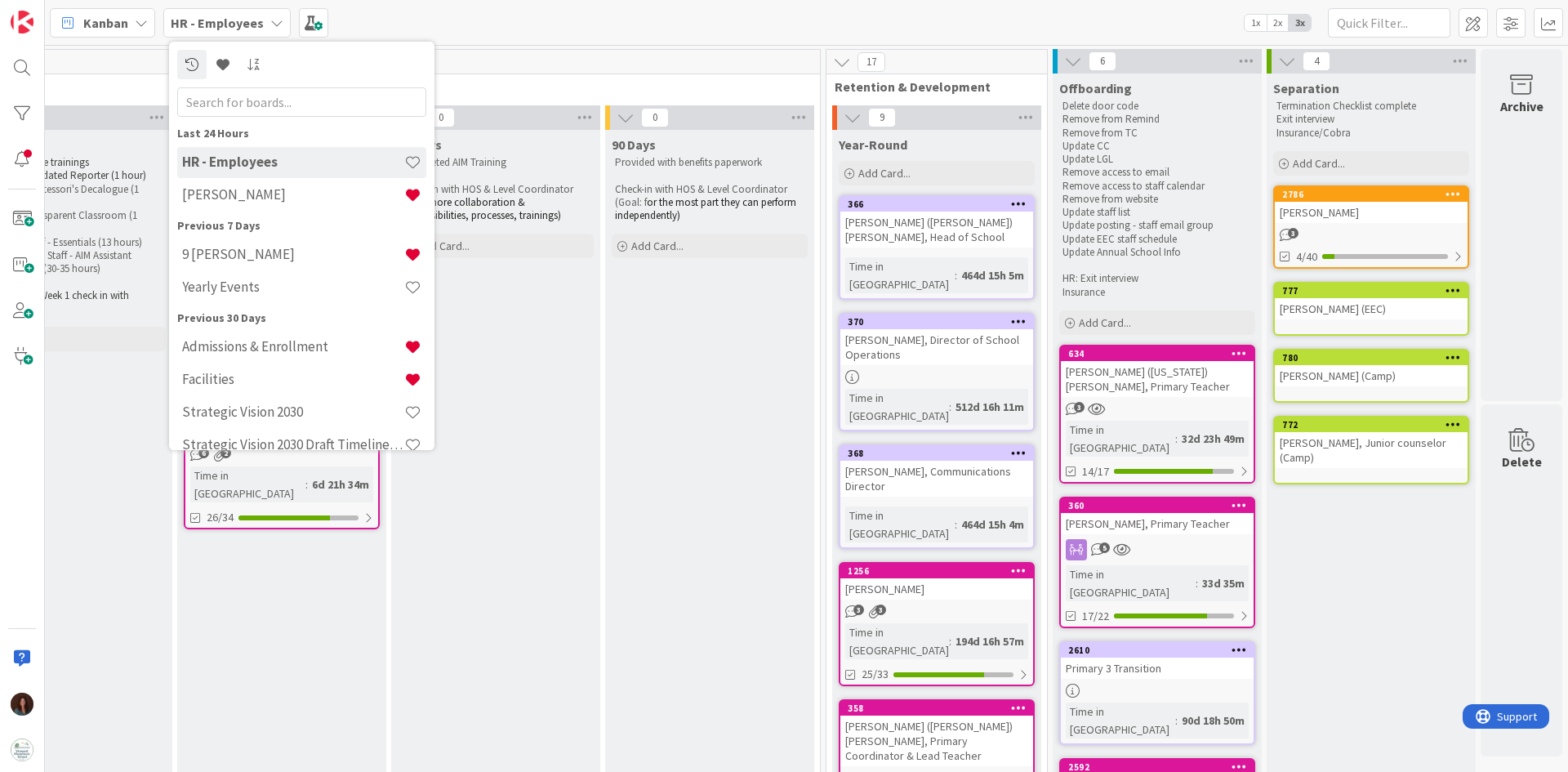
click at [198, 25] on b "HR - Employees" at bounding box center [218, 23] width 93 height 17
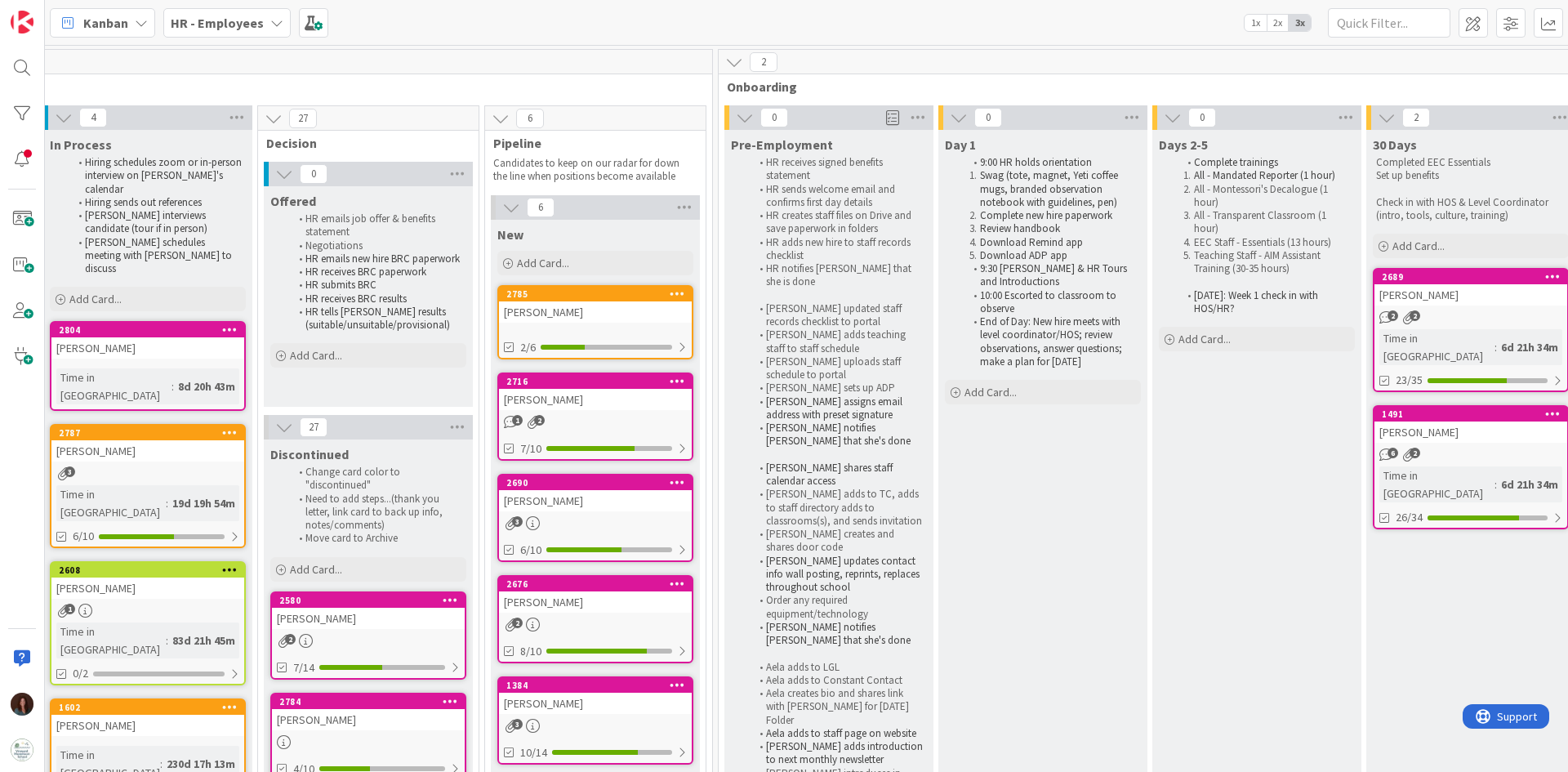
scroll to position [0, 273]
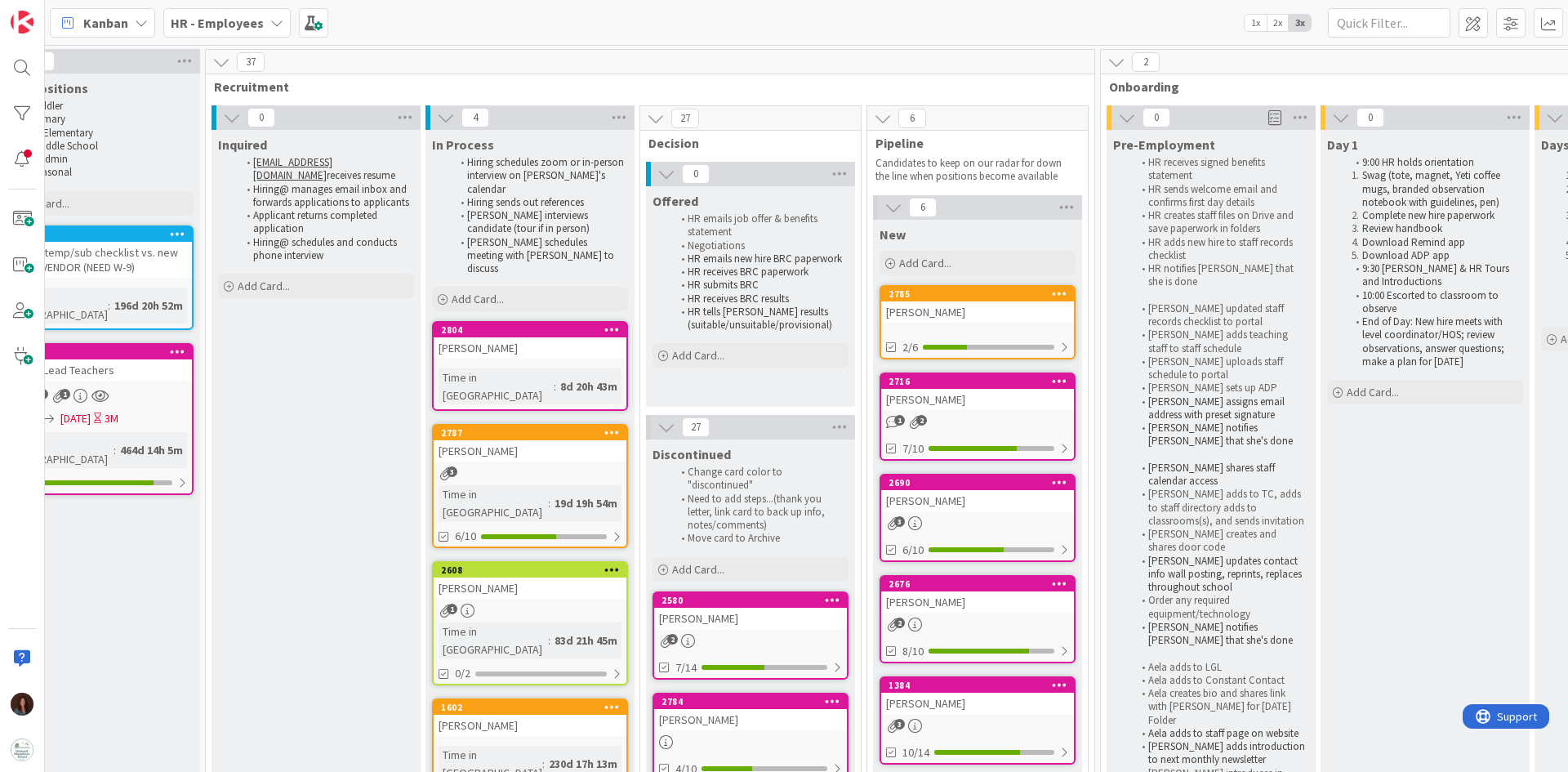
click at [259, 33] on div "HR - Employees" at bounding box center [227, 23] width 128 height 29
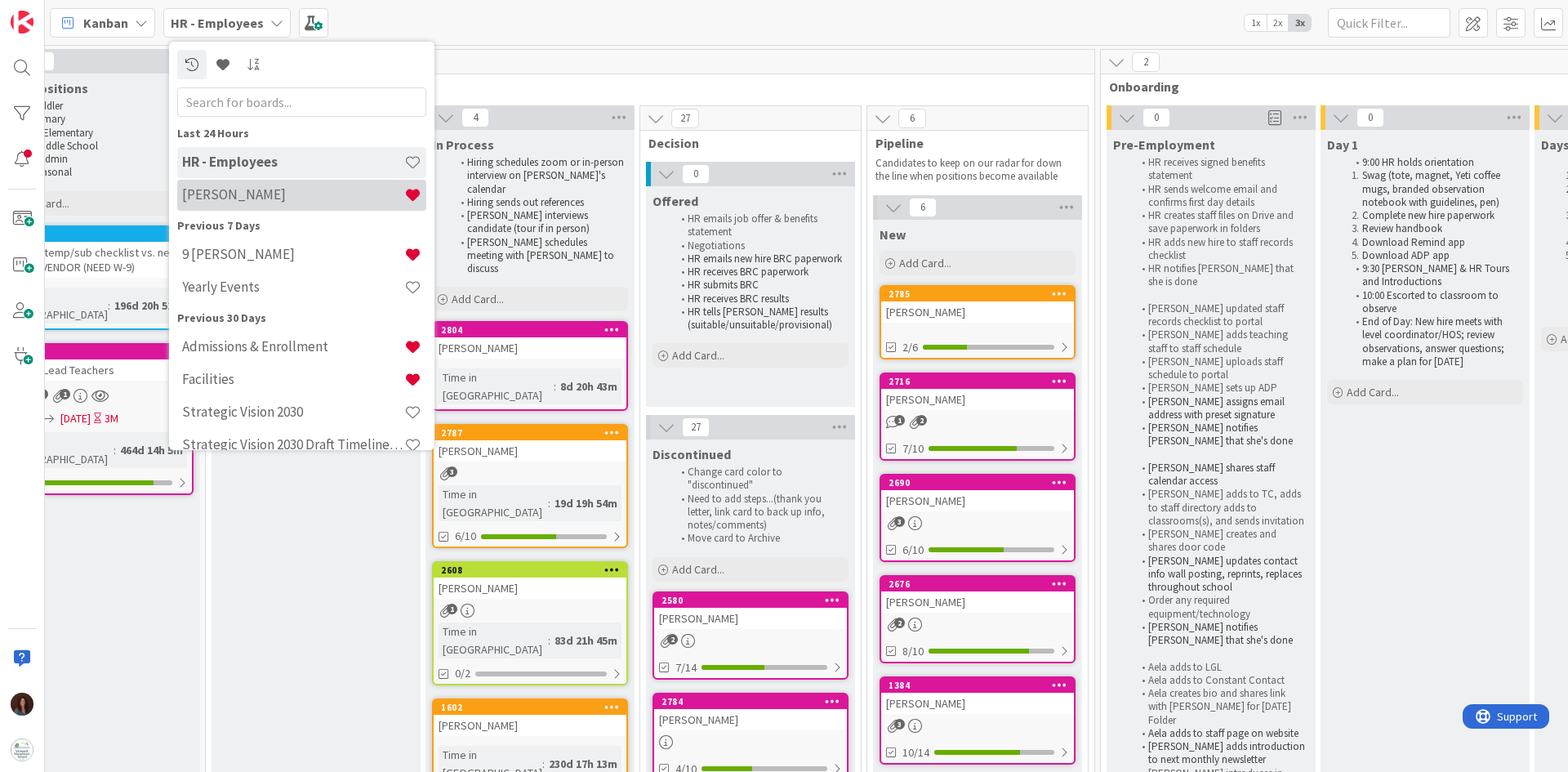
click at [244, 193] on h4 "[PERSON_NAME]" at bounding box center [293, 194] width 222 height 17
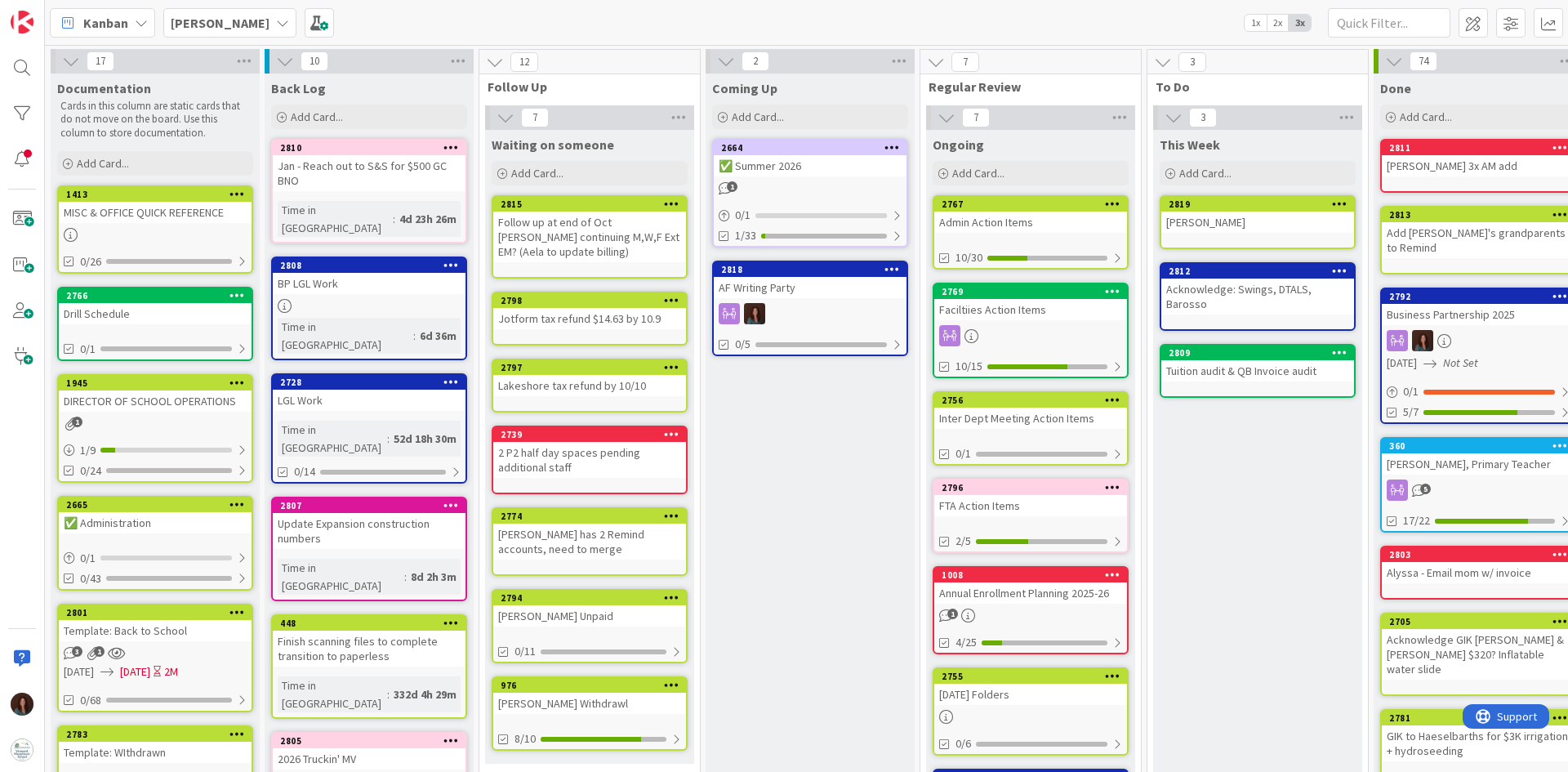
scroll to position [0, 119]
